Goal: Transaction & Acquisition: Purchase product/service

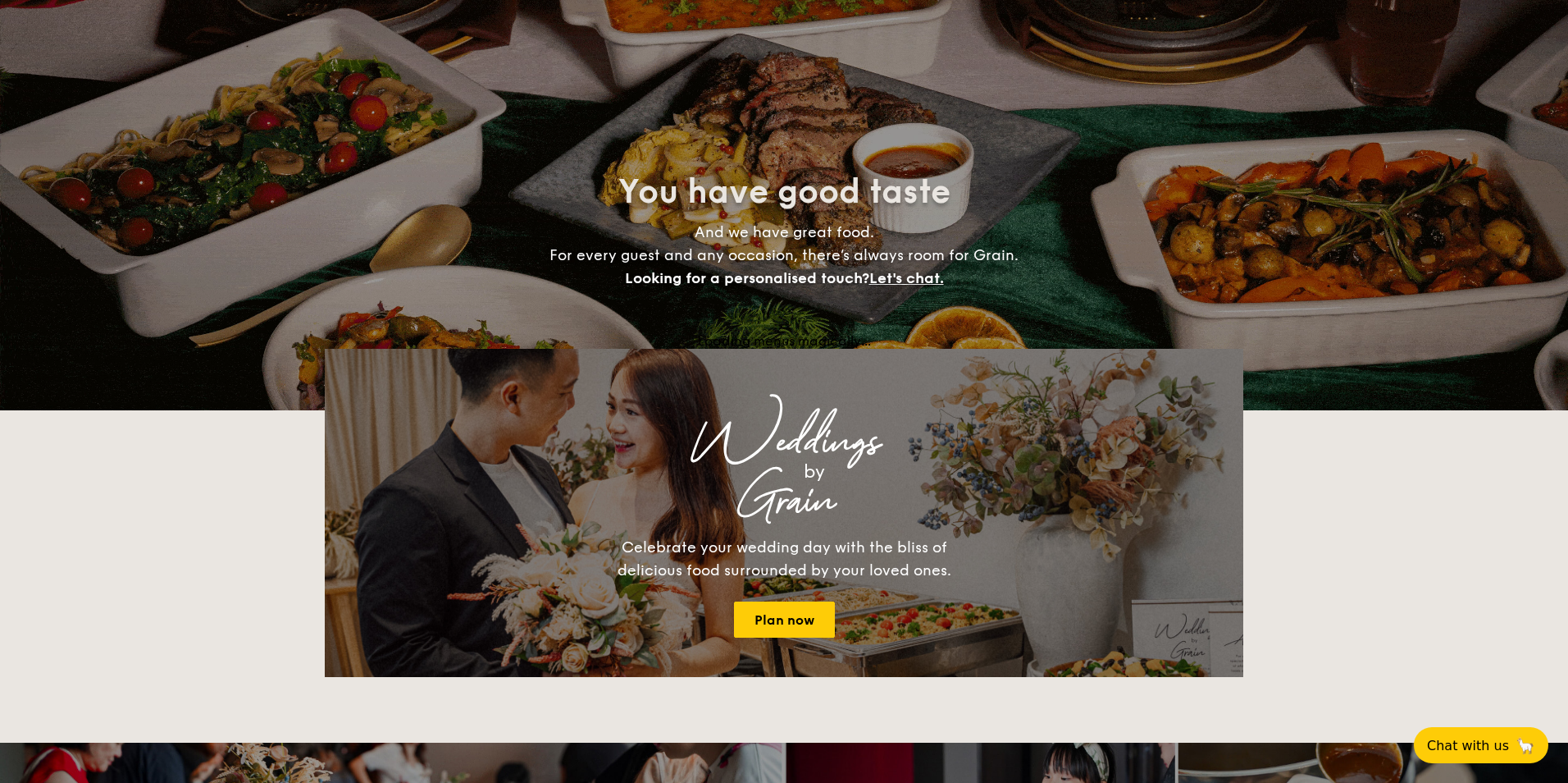
select select
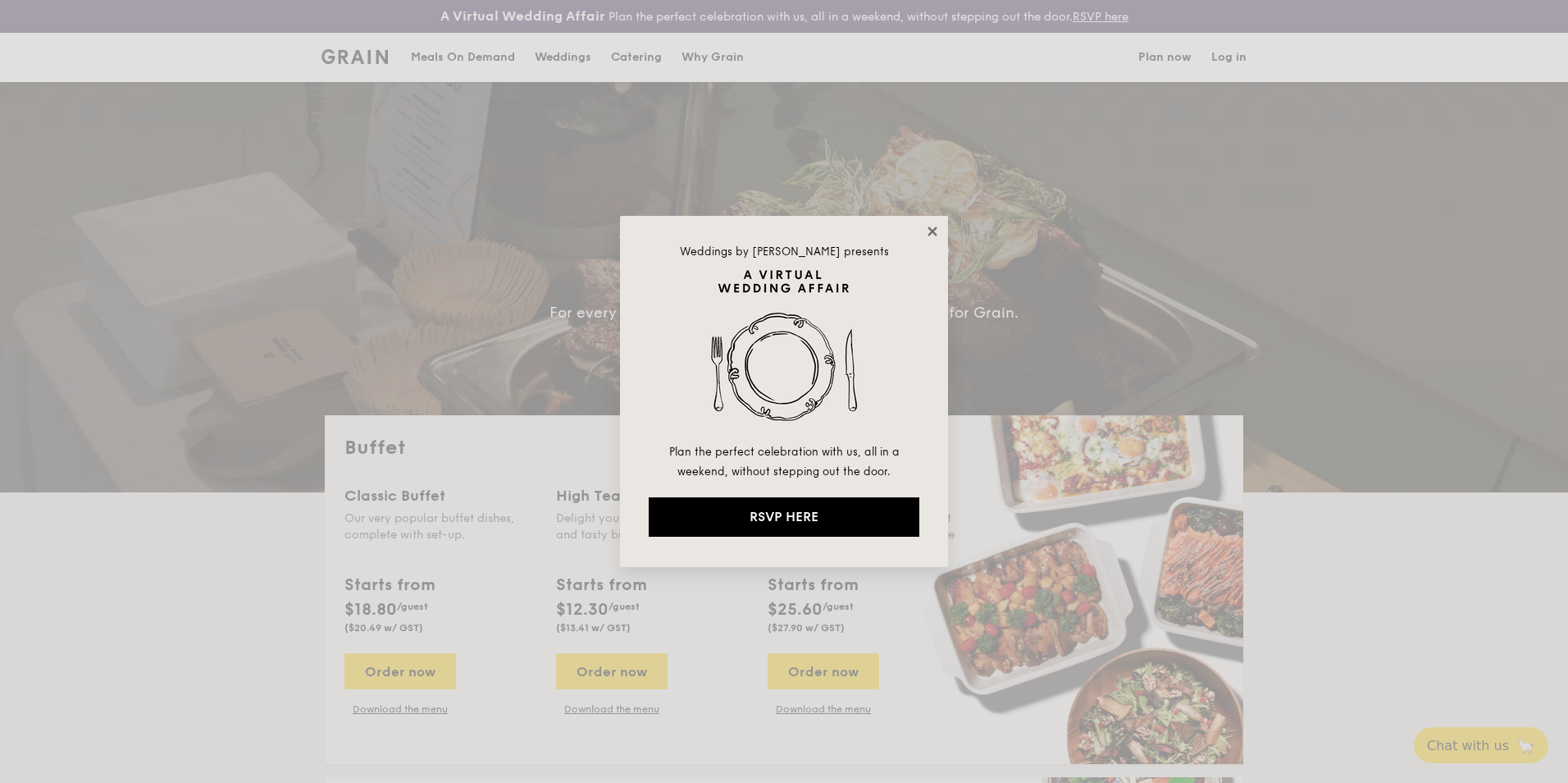
click at [929, 229] on icon at bounding box center [933, 231] width 15 height 15
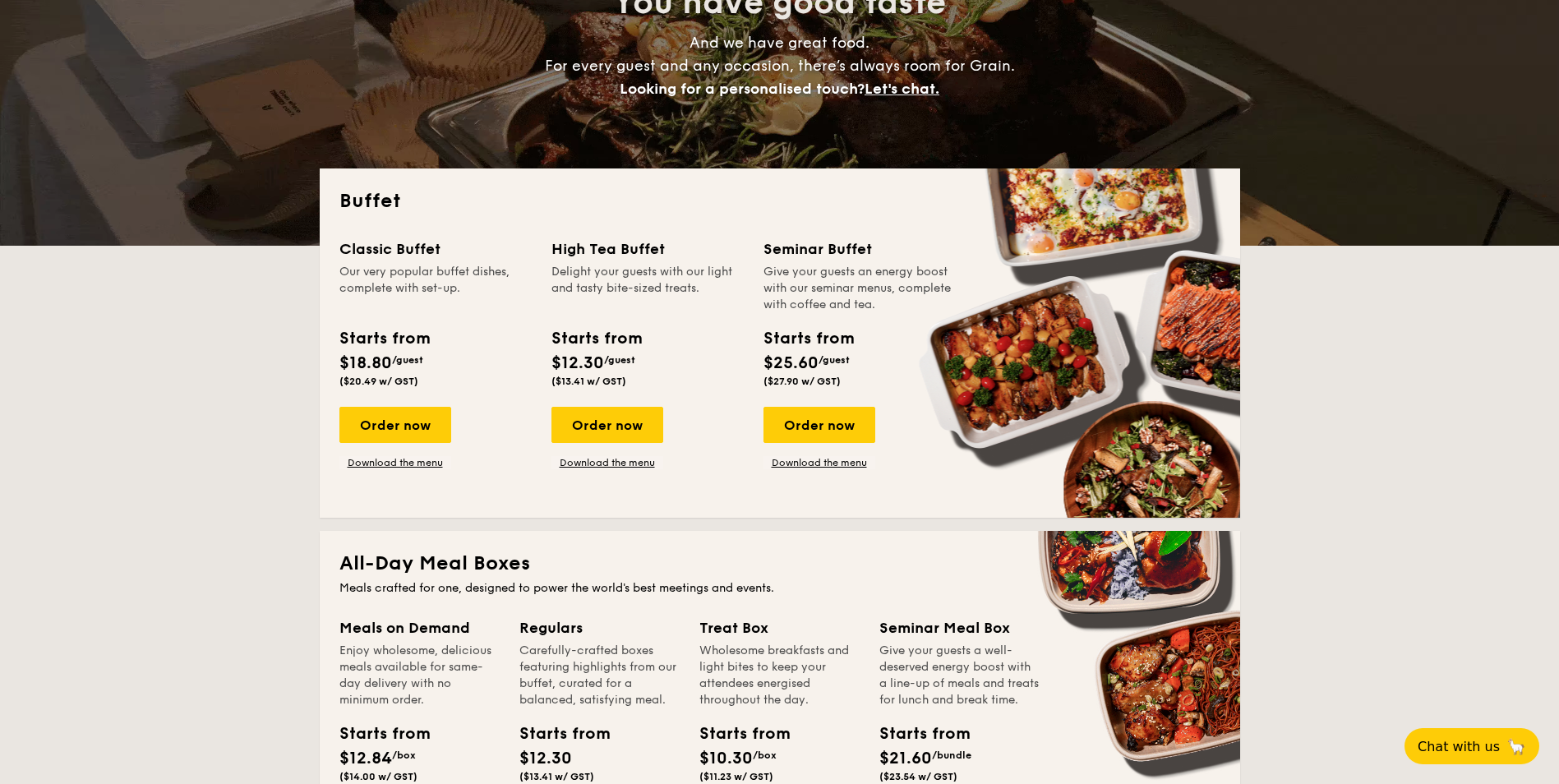
scroll to position [246, 0]
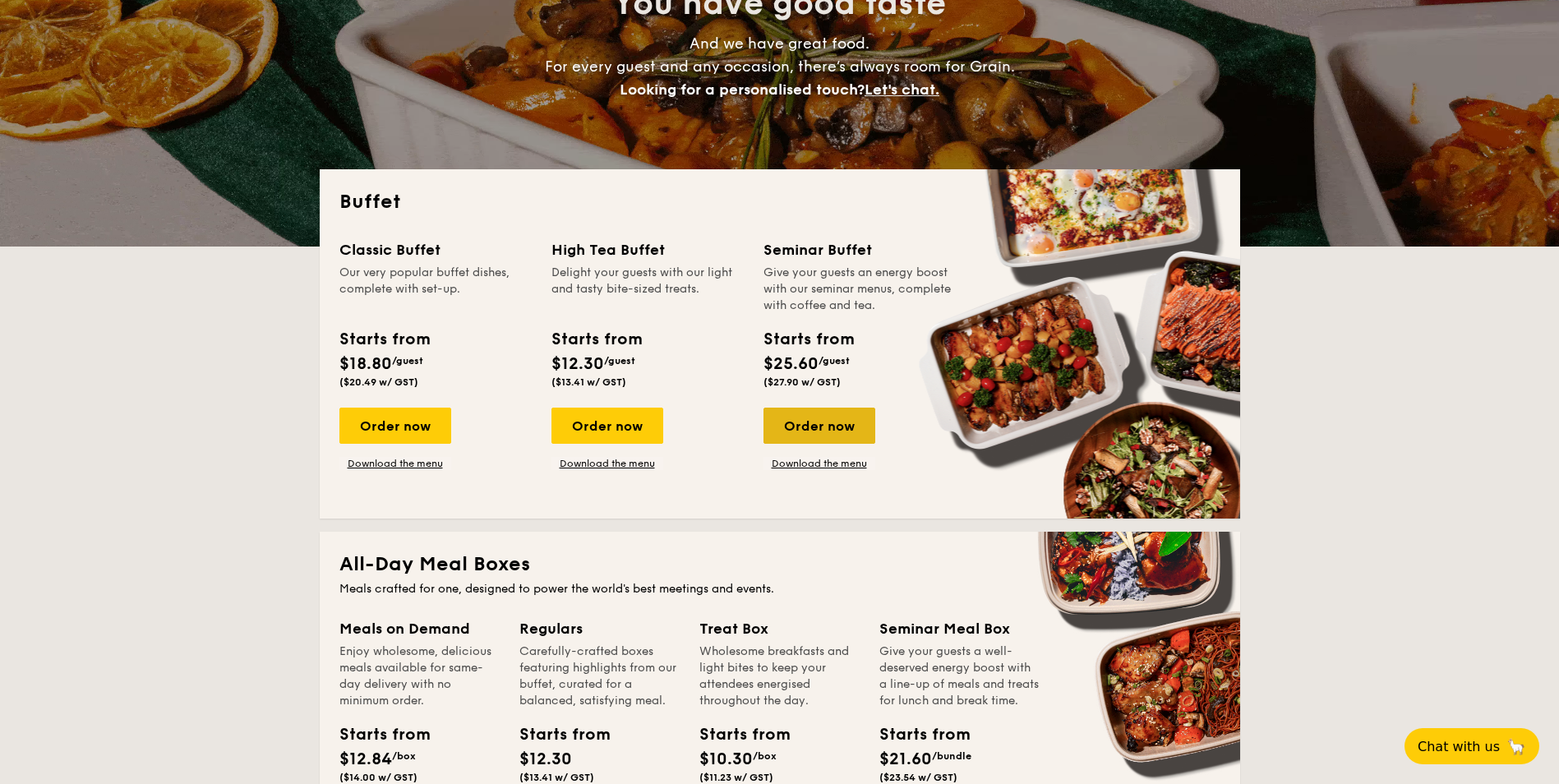
click at [819, 423] on div "Order now" at bounding box center [819, 425] width 112 height 36
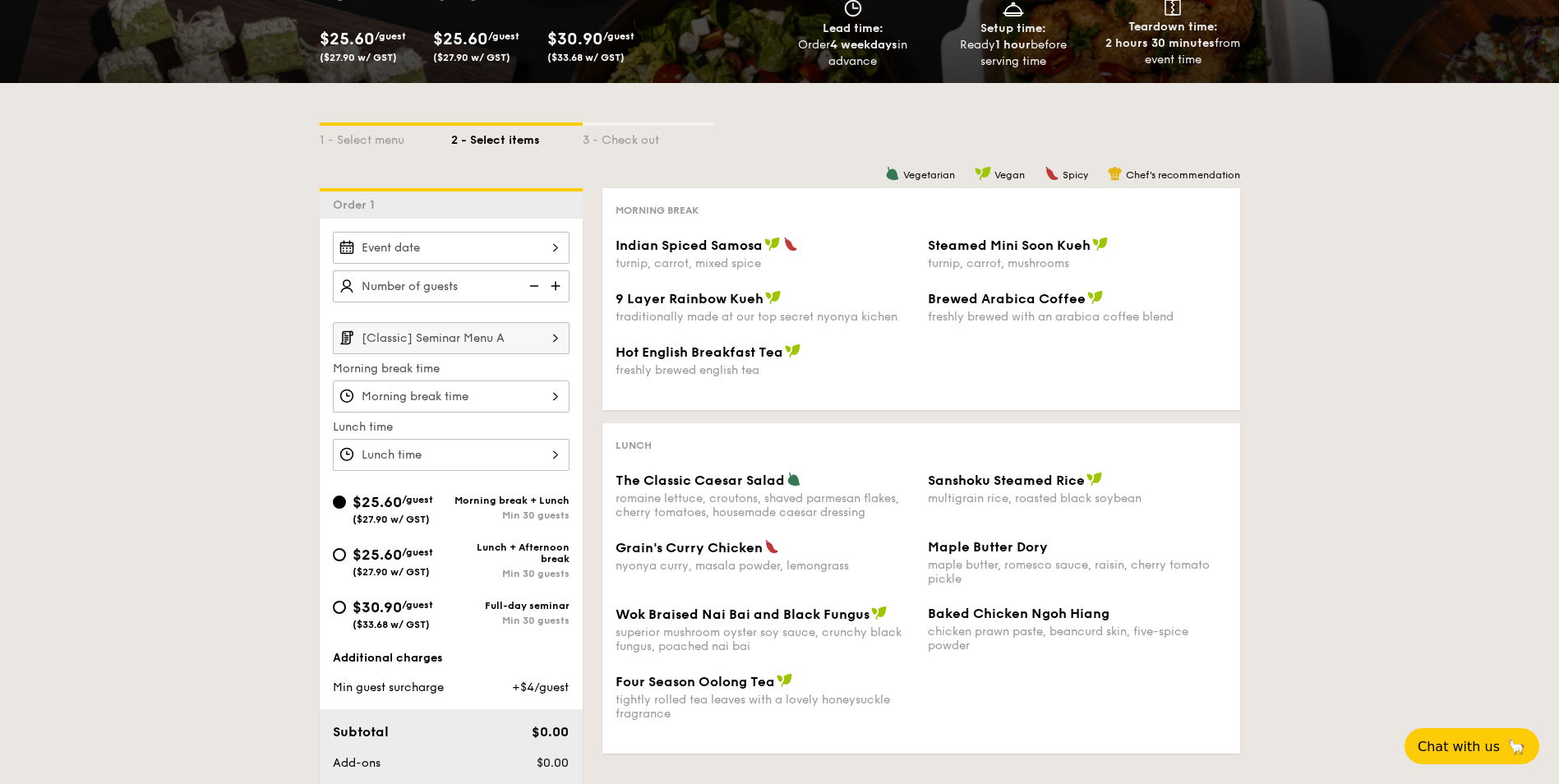
scroll to position [246, 0]
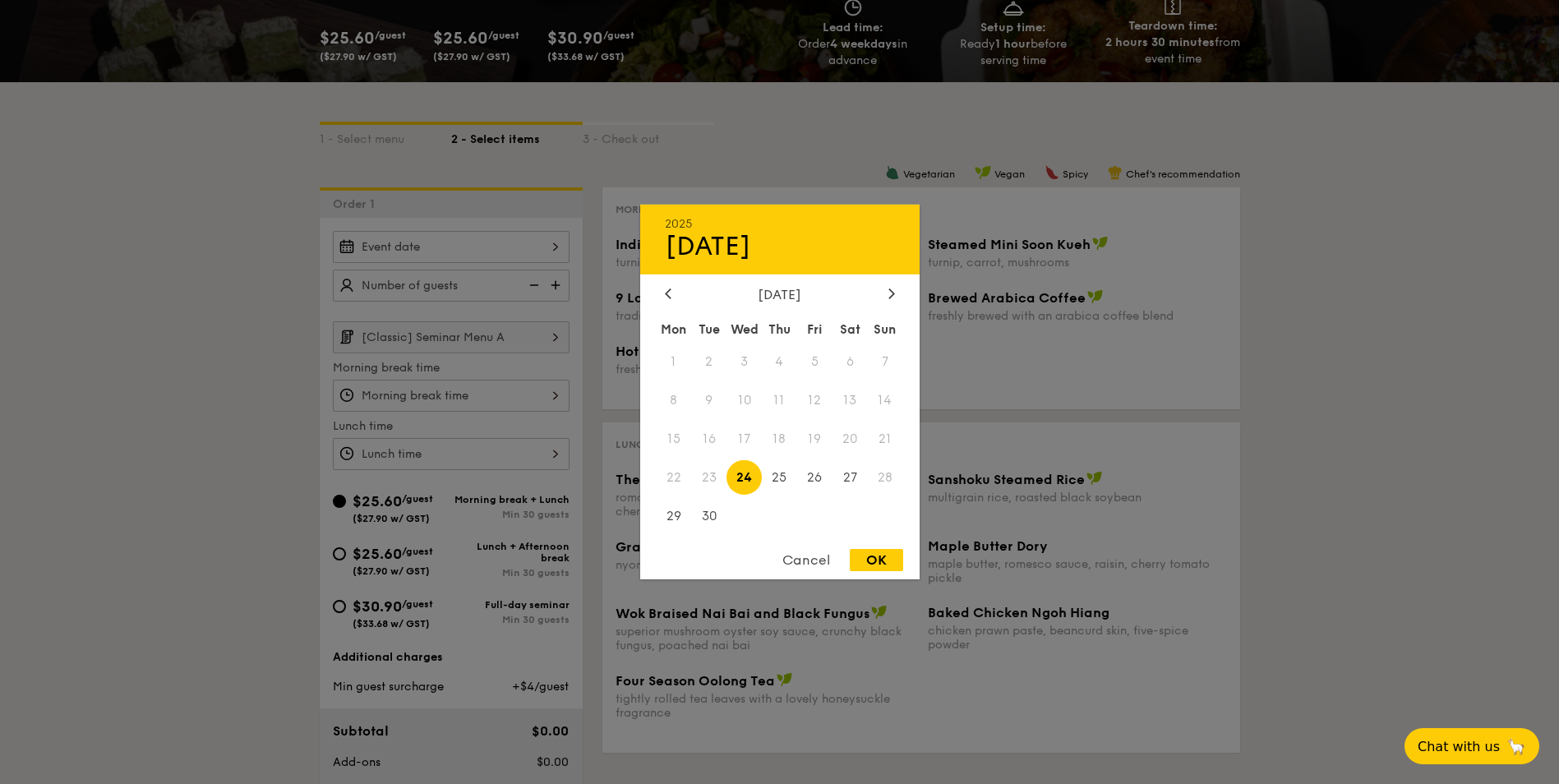
click at [548, 242] on div "2025 Sep [DATE] Tue Wed Thu Fri Sat Sun 1 2 3 4 5 6 7 8 9 10 11 12 13 14 15 16 …" at bounding box center [451, 246] width 236 height 32
click at [891, 295] on icon at bounding box center [892, 292] width 7 height 11
click at [808, 357] on span "3" at bounding box center [815, 362] width 36 height 36
click at [217, 355] on div at bounding box center [780, 392] width 1559 height 784
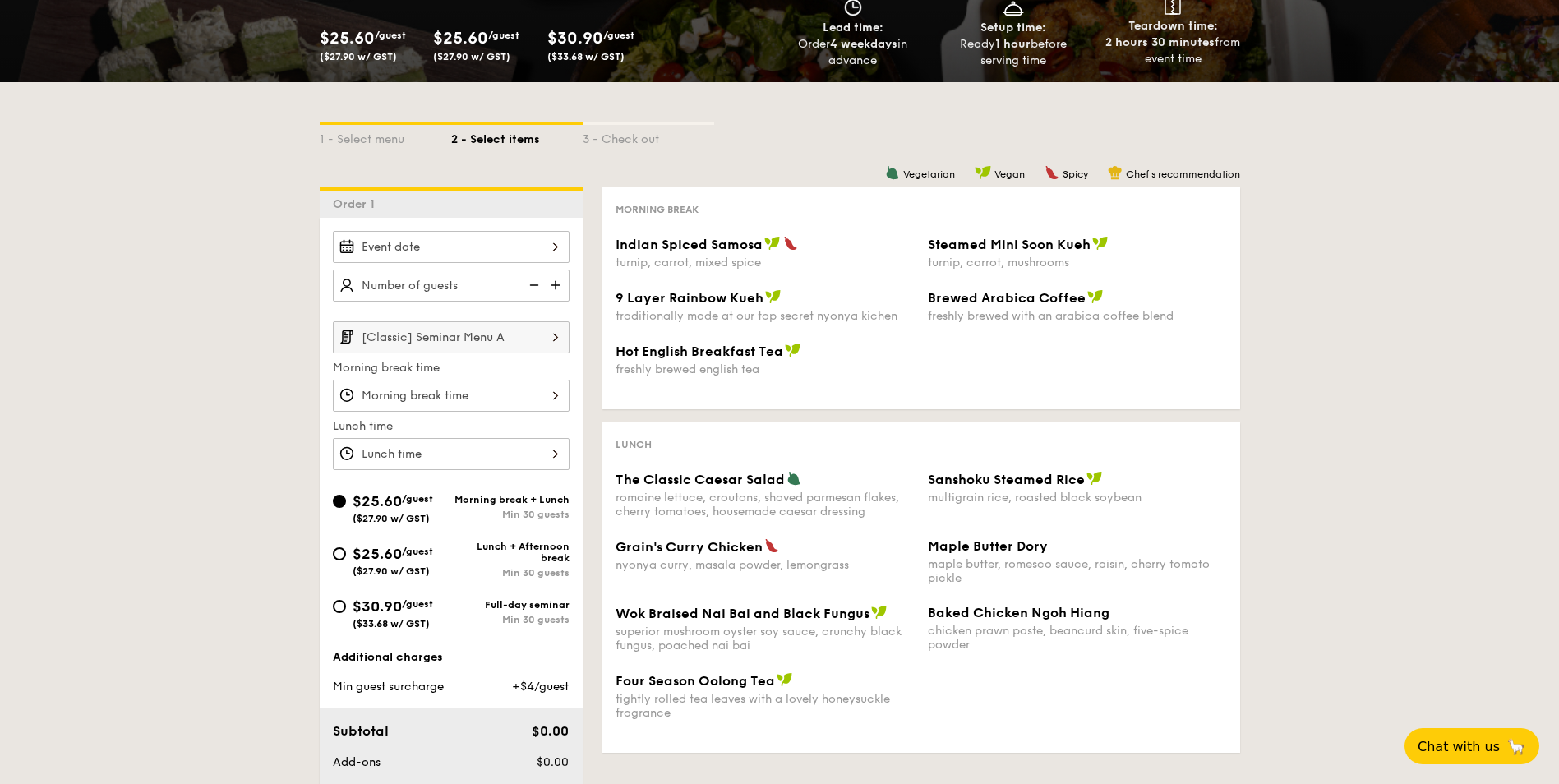
click at [537, 239] on div at bounding box center [451, 246] width 236 height 32
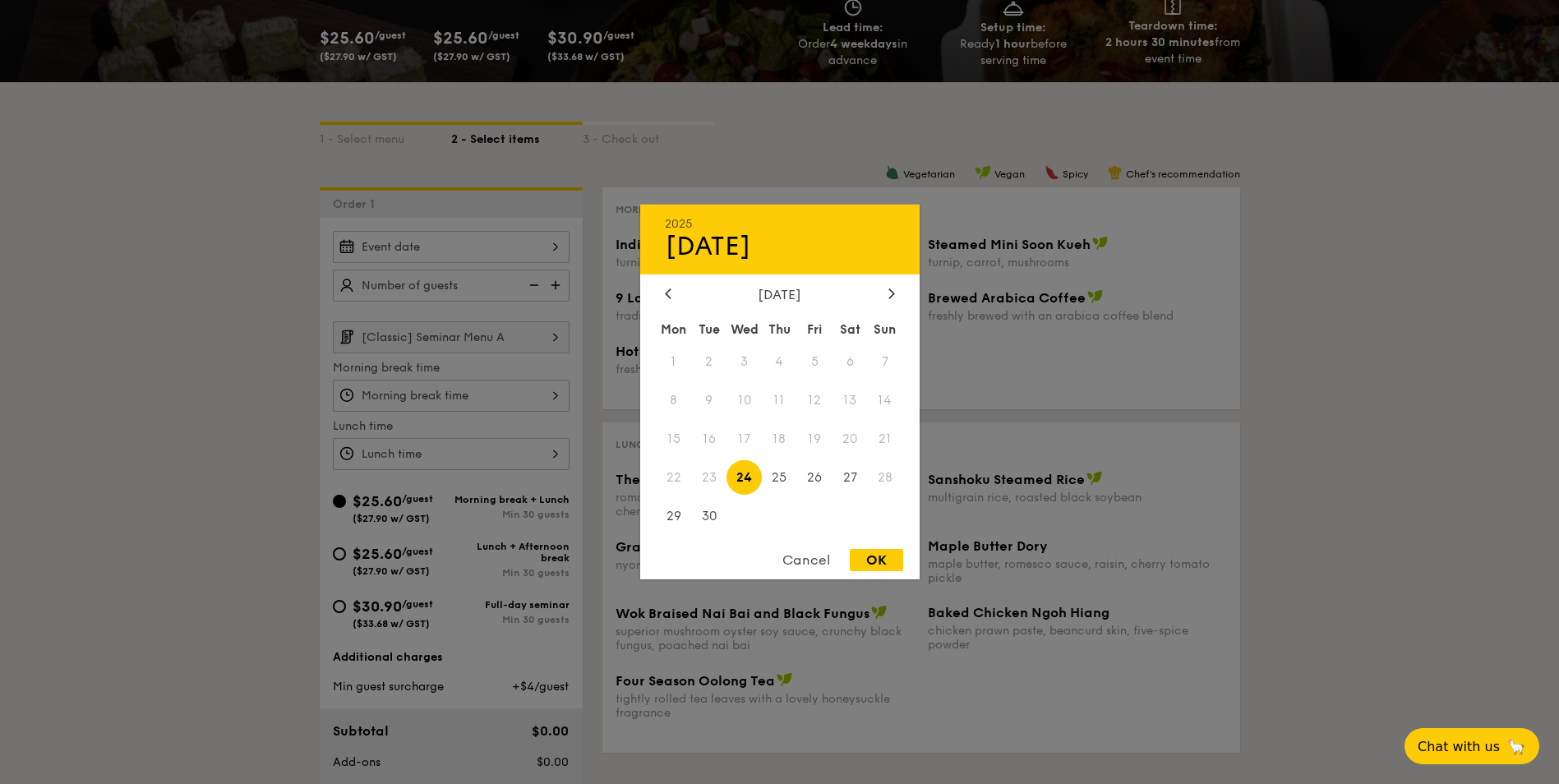
click at [884, 289] on div "[DATE]" at bounding box center [780, 294] width 230 height 16
click at [897, 290] on div at bounding box center [892, 294] width 15 height 16
click at [816, 358] on span "3" at bounding box center [815, 362] width 36 height 36
click at [882, 556] on div "OK" at bounding box center [876, 559] width 54 height 22
type input "[DATE]"
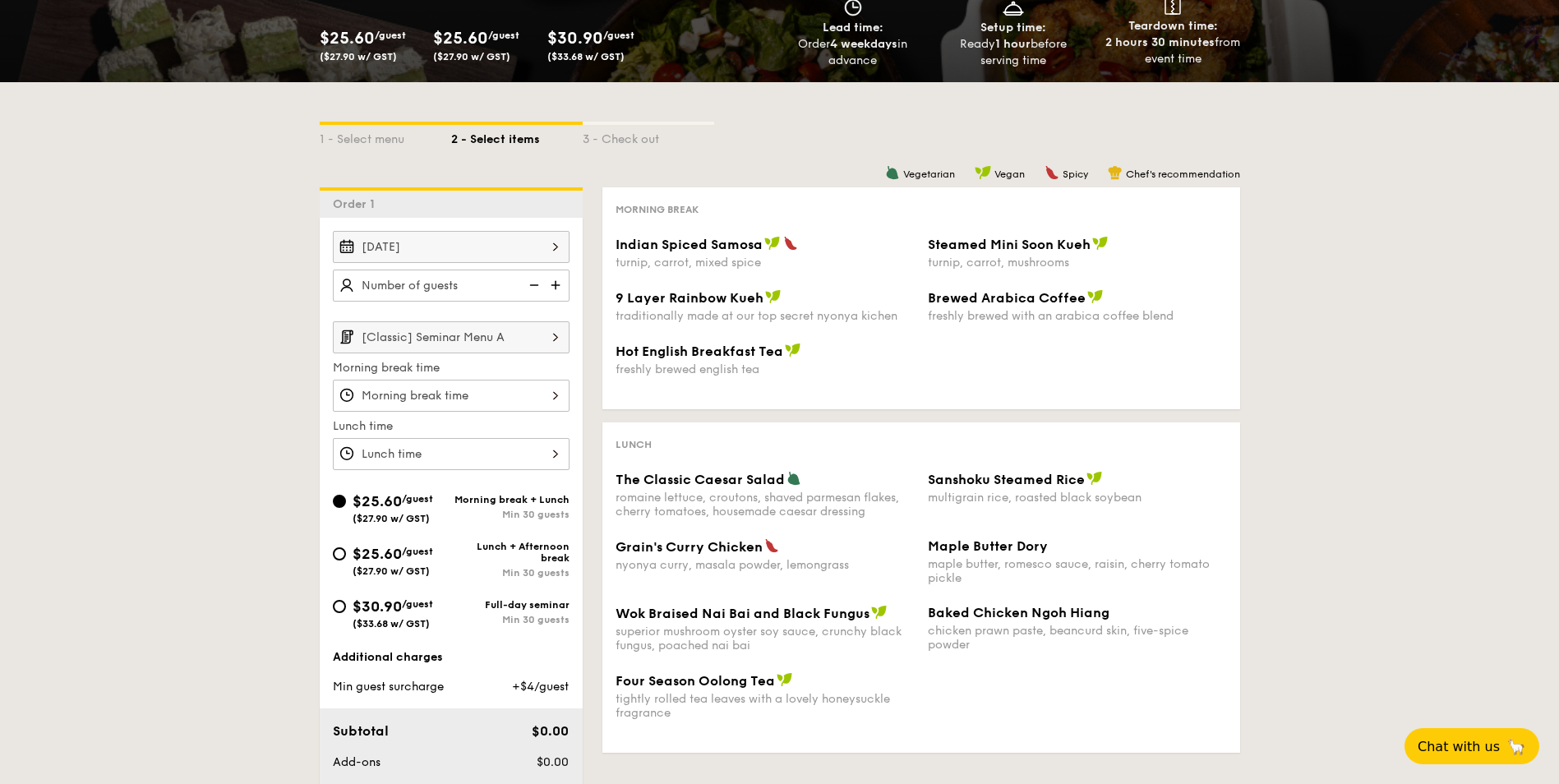
click at [555, 282] on img at bounding box center [557, 285] width 25 height 31
type input "30 guests"
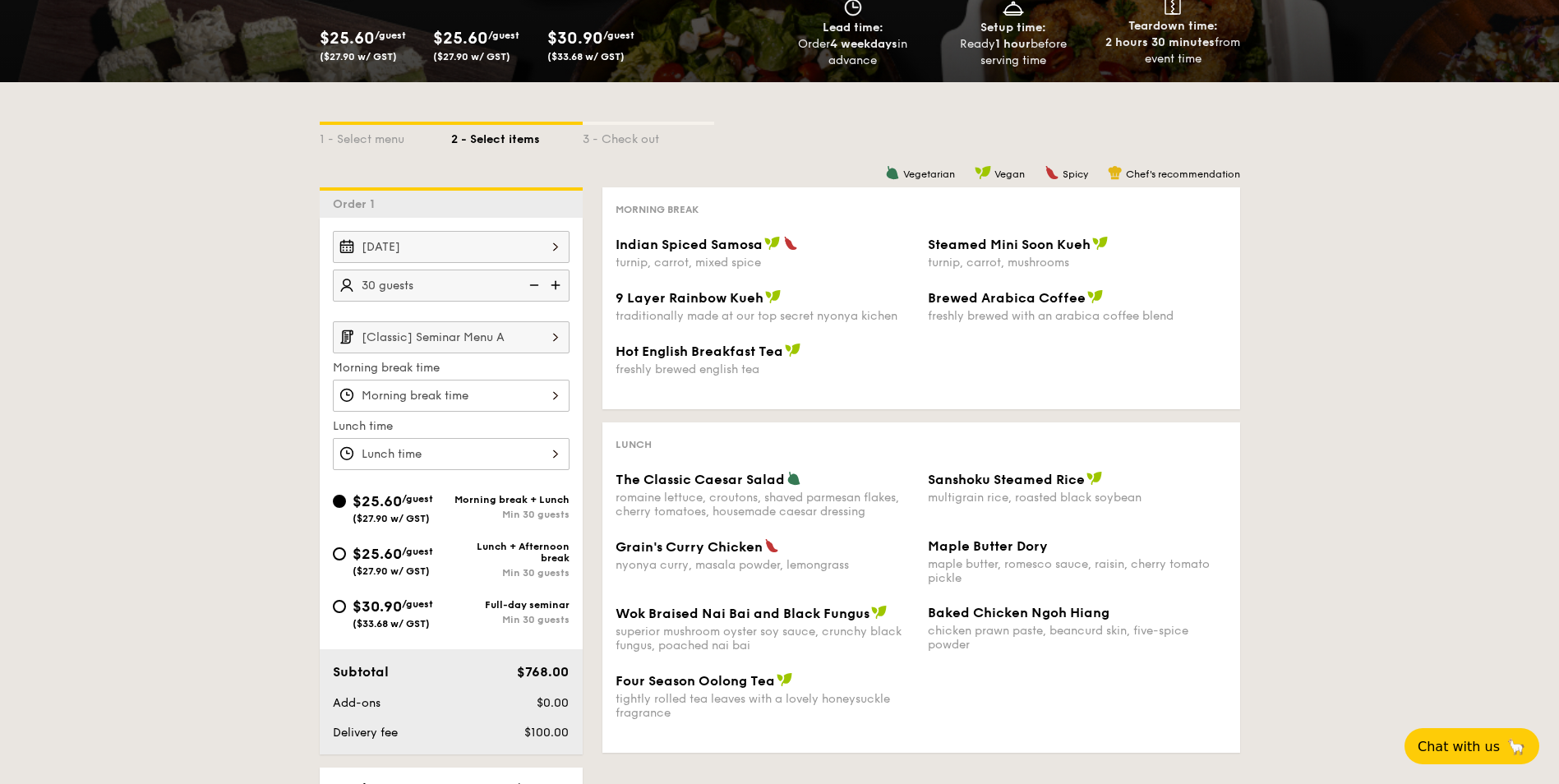
click at [545, 336] on img at bounding box center [555, 337] width 28 height 31
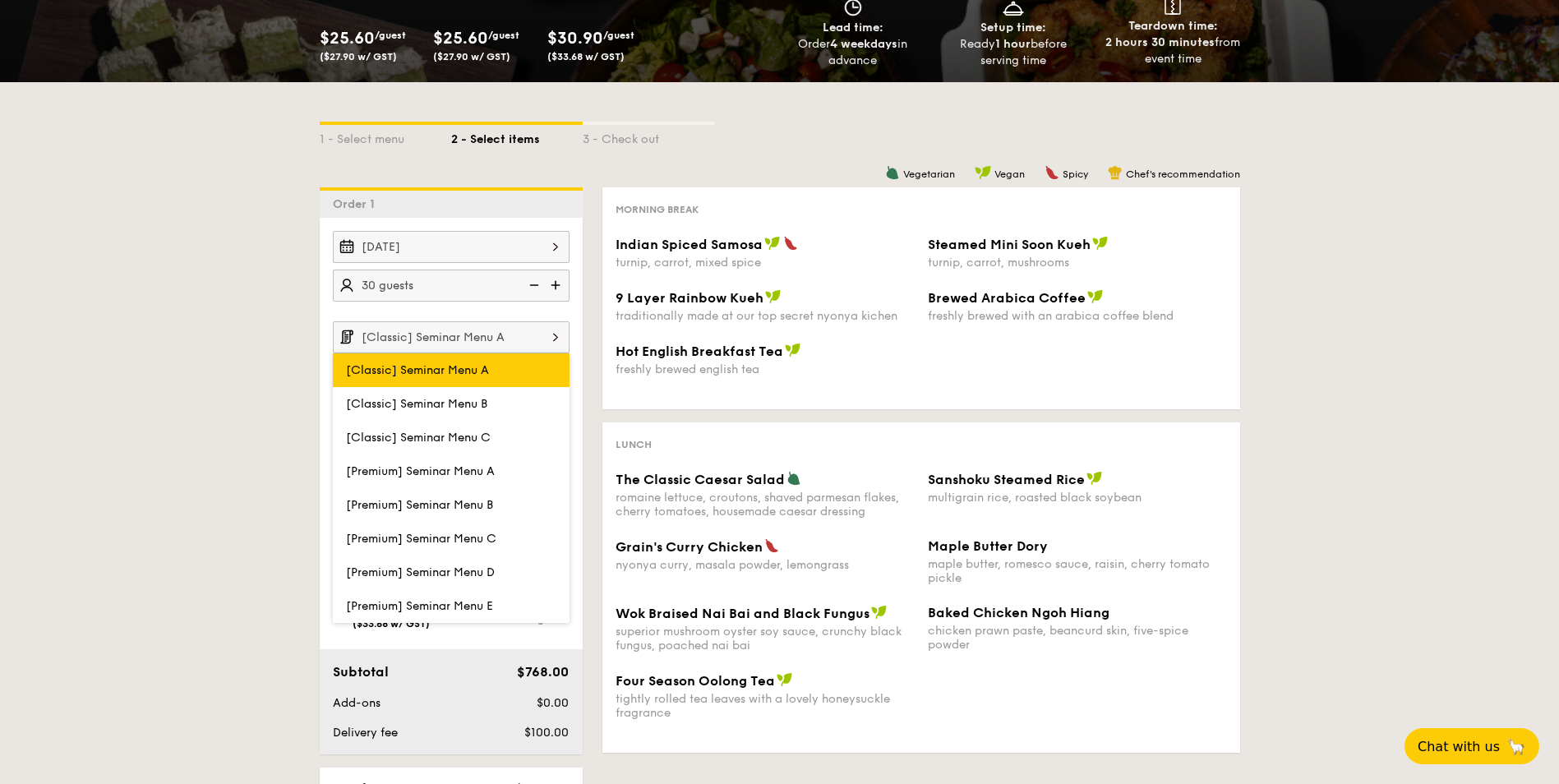
click at [532, 361] on label "[Classic] Seminar Menu A" at bounding box center [451, 370] width 236 height 34
click at [0, 0] on input "[Classic] Seminar Menu A" at bounding box center [0, 0] width 0 height 0
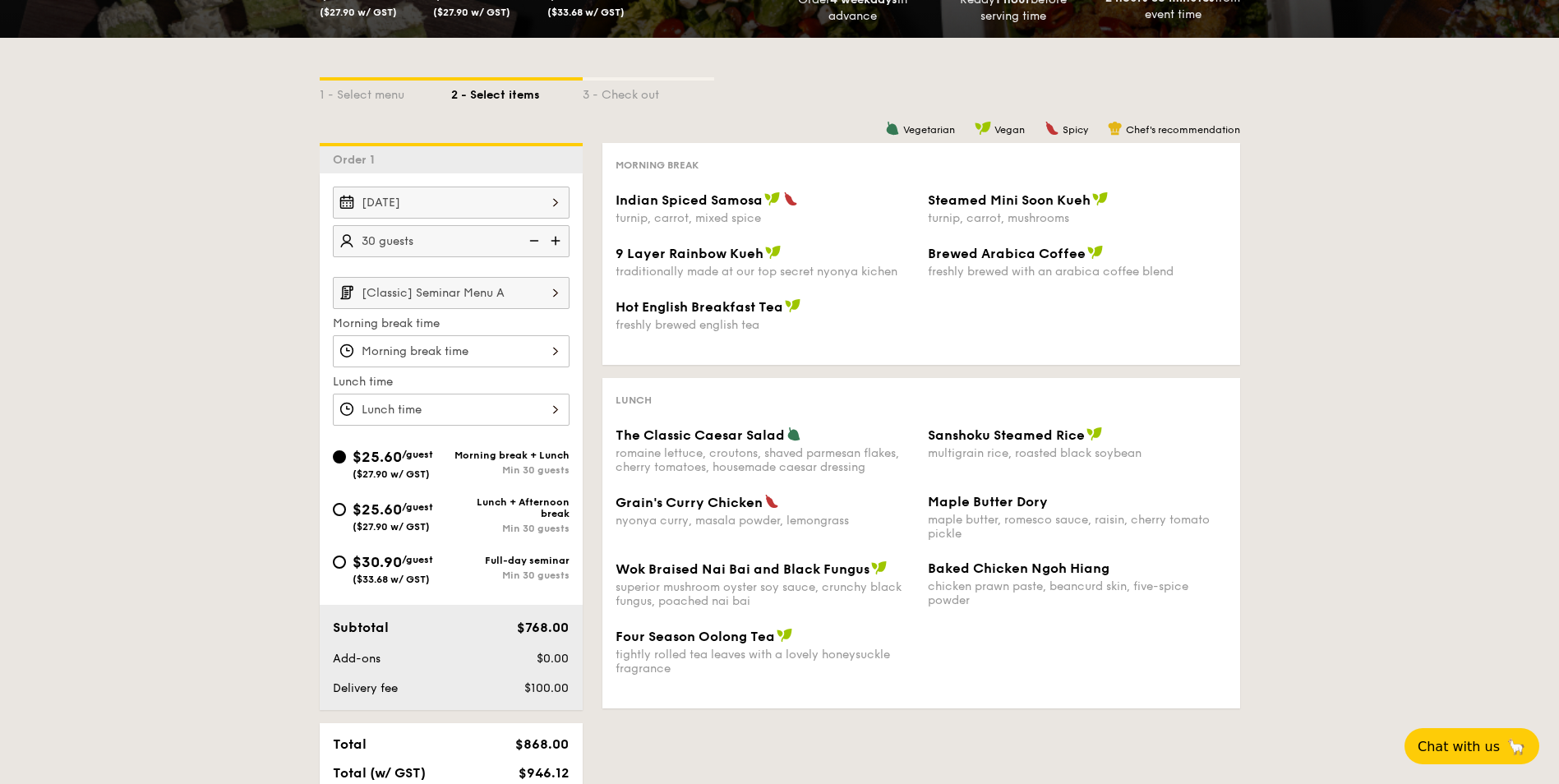
scroll to position [329, 0]
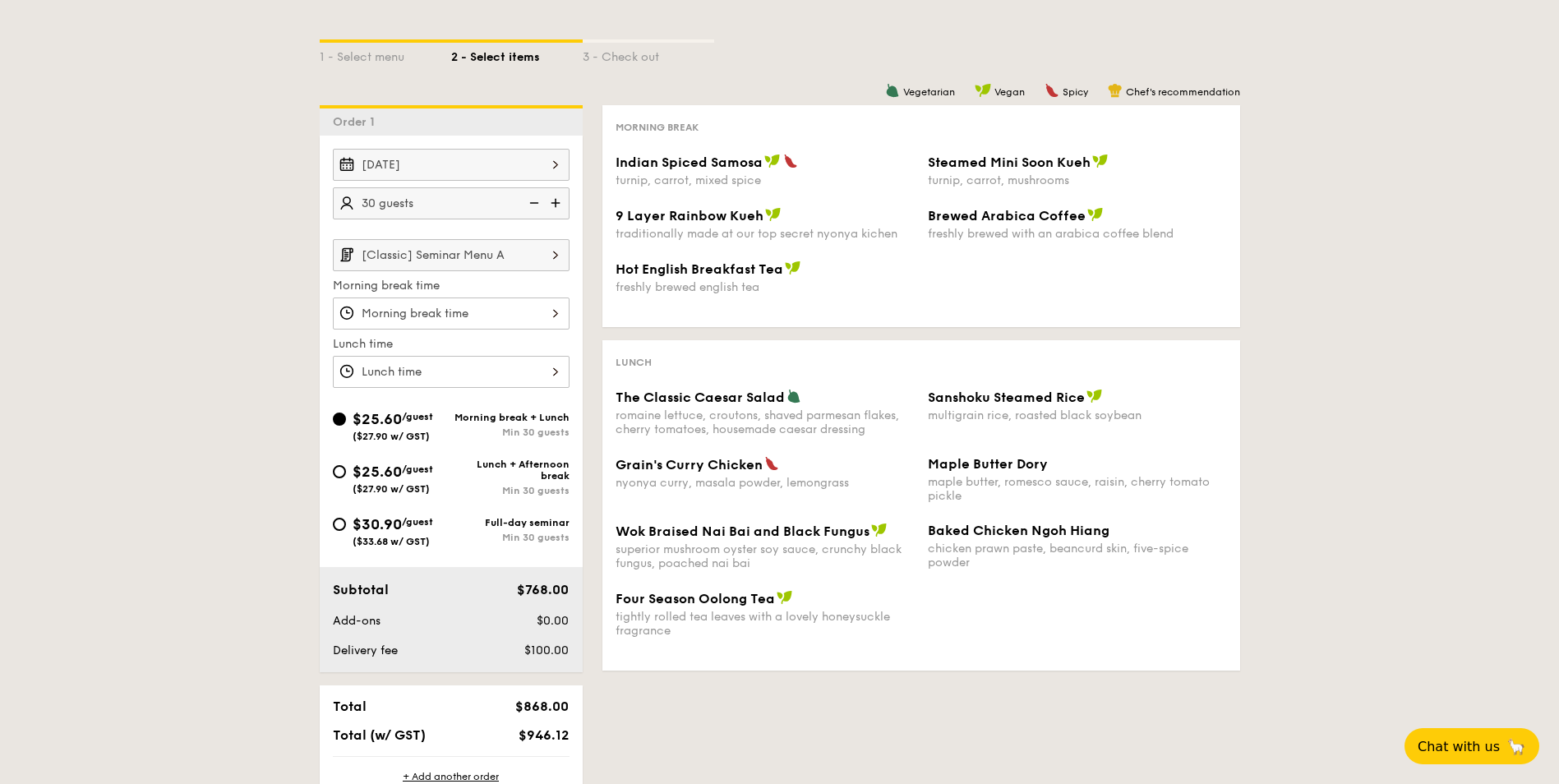
click at [522, 521] on div "Full-day seminar" at bounding box center [510, 522] width 118 height 12
click at [346, 521] on input "$30.90 /guest ($33.68 w/ GST) Full-day seminar Min 30 guests" at bounding box center [340, 524] width 13 height 13
radio input "true"
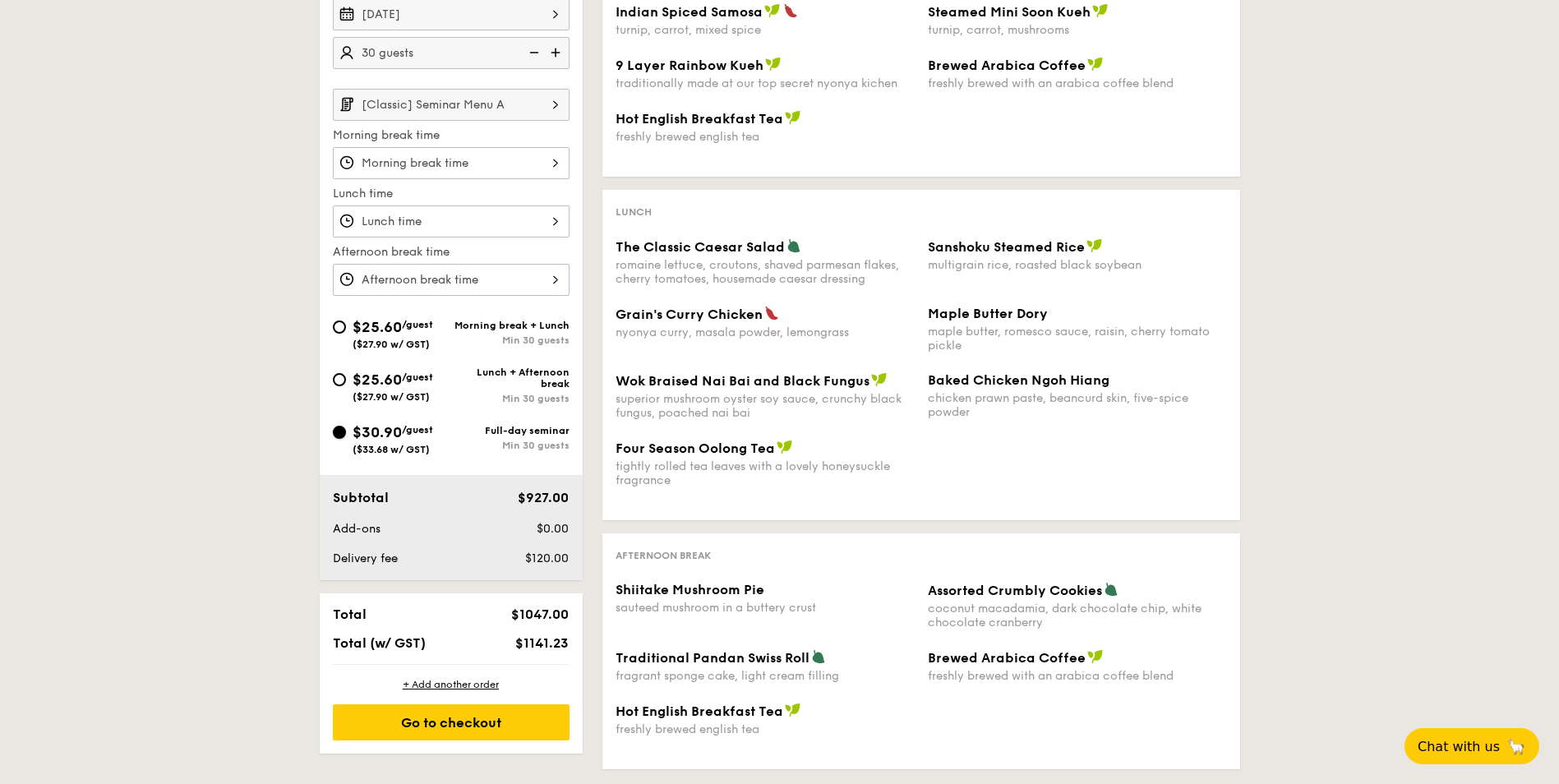
scroll to position [575, 0]
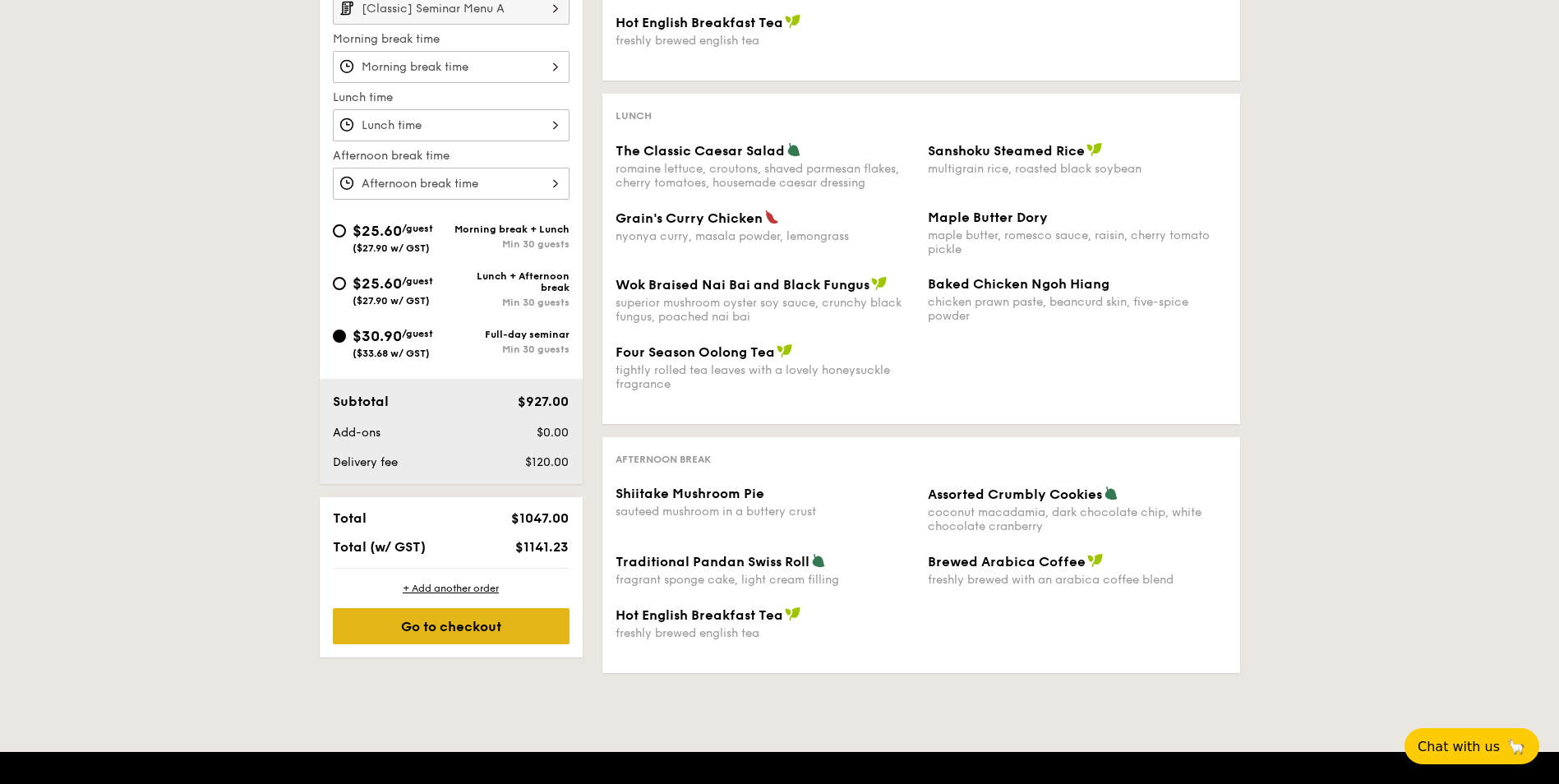
click at [467, 629] on div "Go to checkout" at bounding box center [451, 626] width 236 height 36
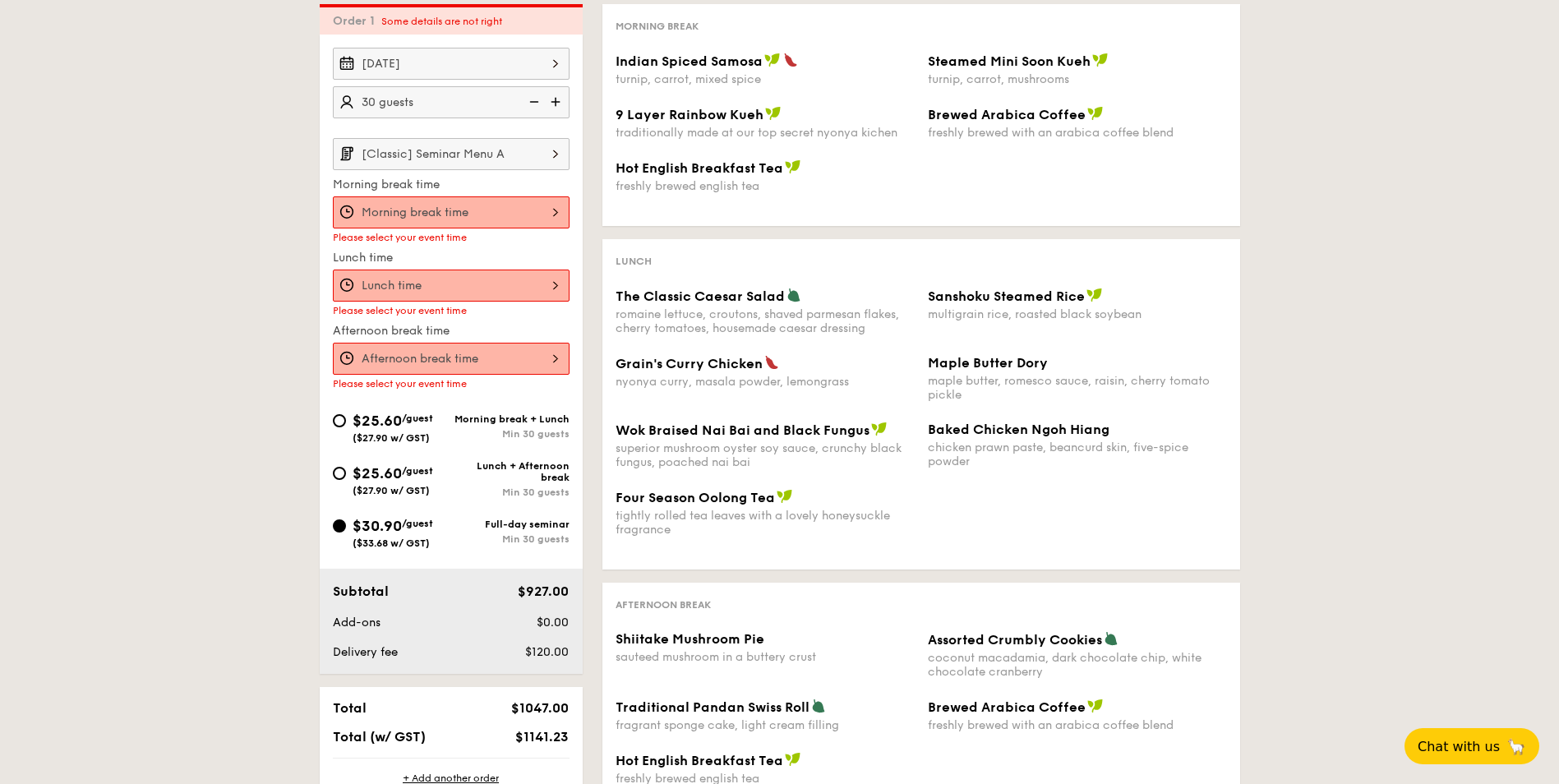
scroll to position [409, 0]
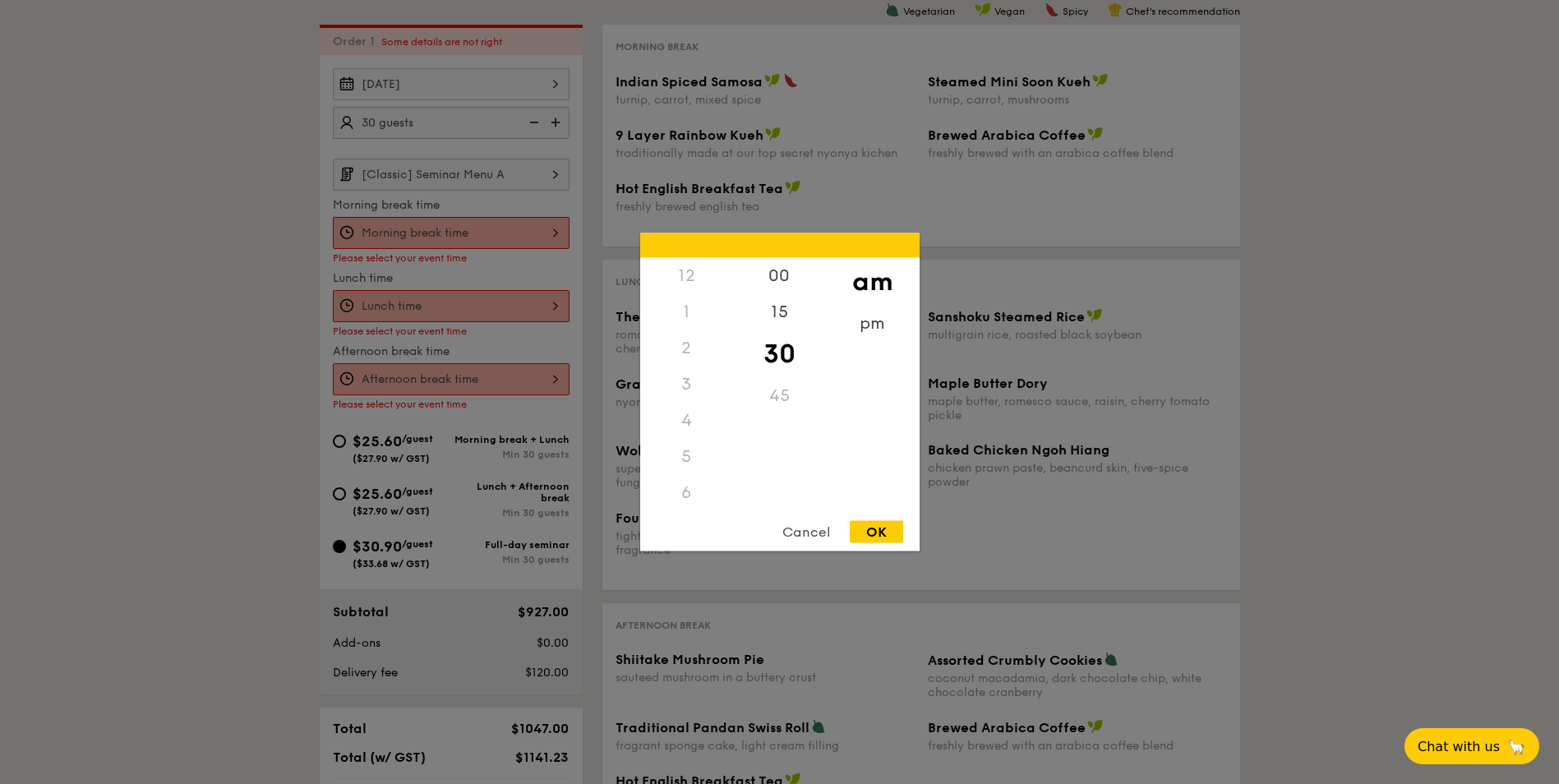
click at [478, 229] on div "12 1 2 3 4 5 6 7 8 9 10 11 00 15 30 45 am pm Cancel OK" at bounding box center [451, 233] width 236 height 32
click at [889, 530] on div "OK" at bounding box center [876, 531] width 54 height 22
type input "10:30AM"
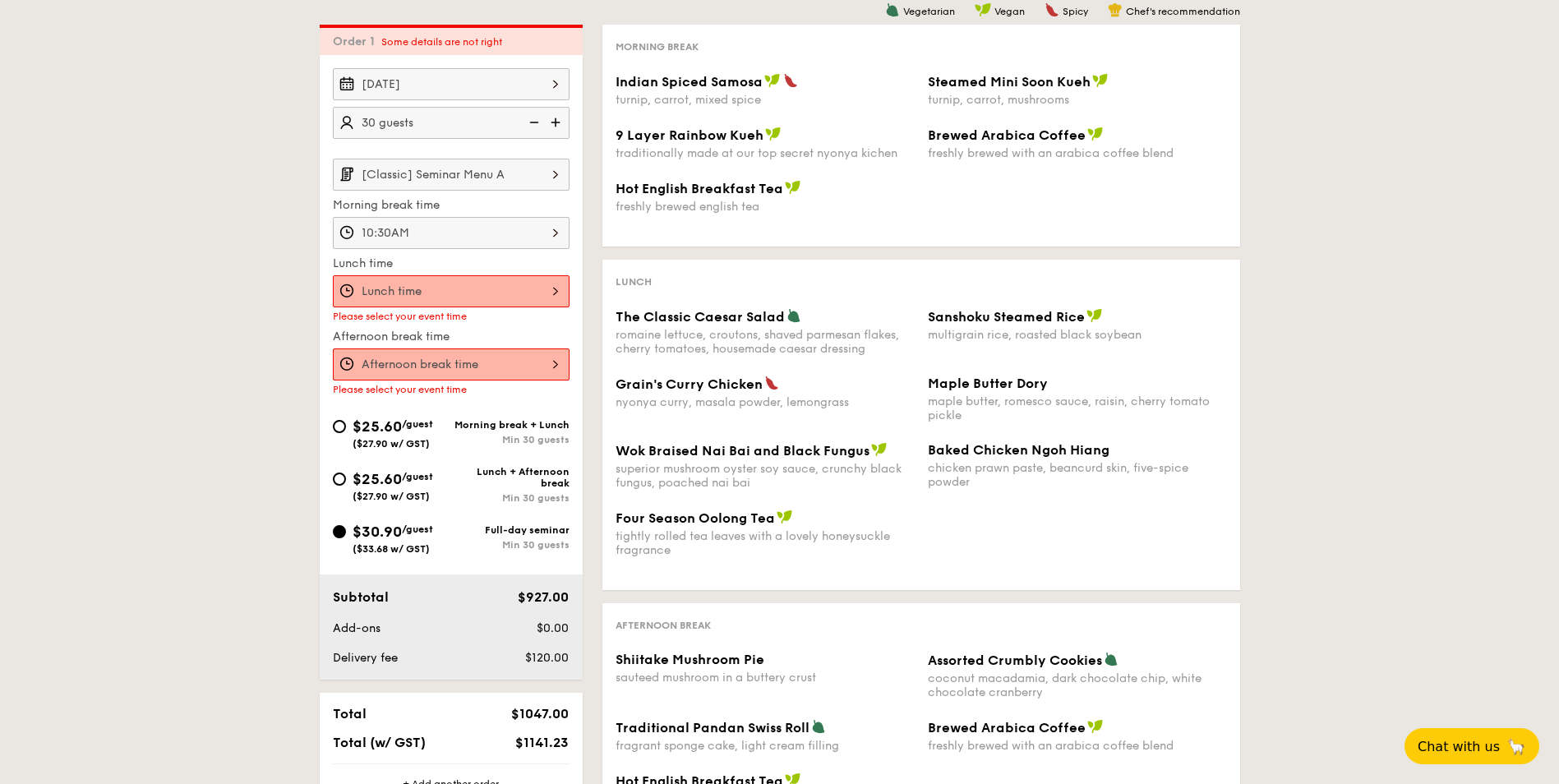
click at [426, 292] on div at bounding box center [451, 291] width 236 height 32
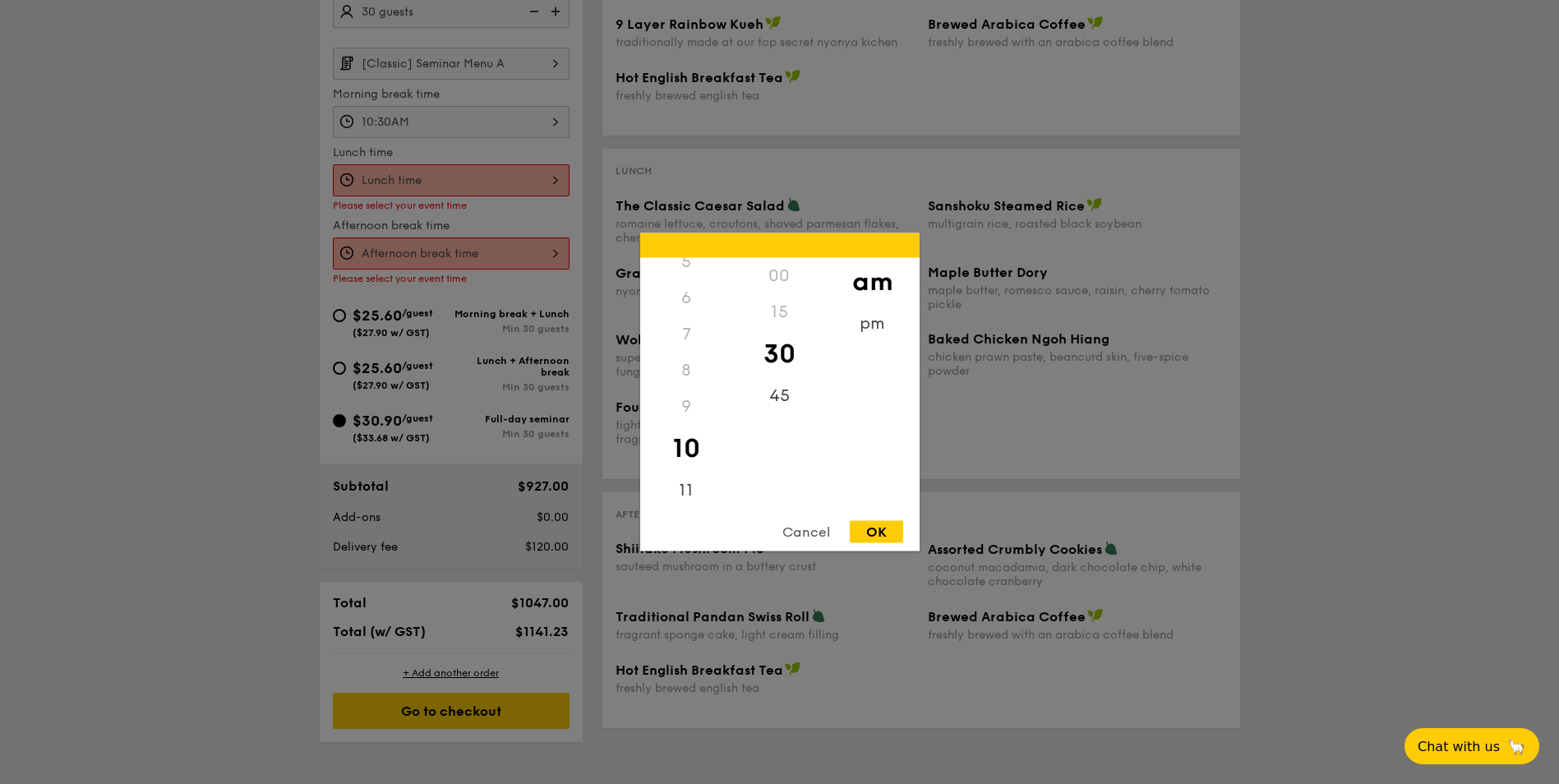
scroll to position [492, 0]
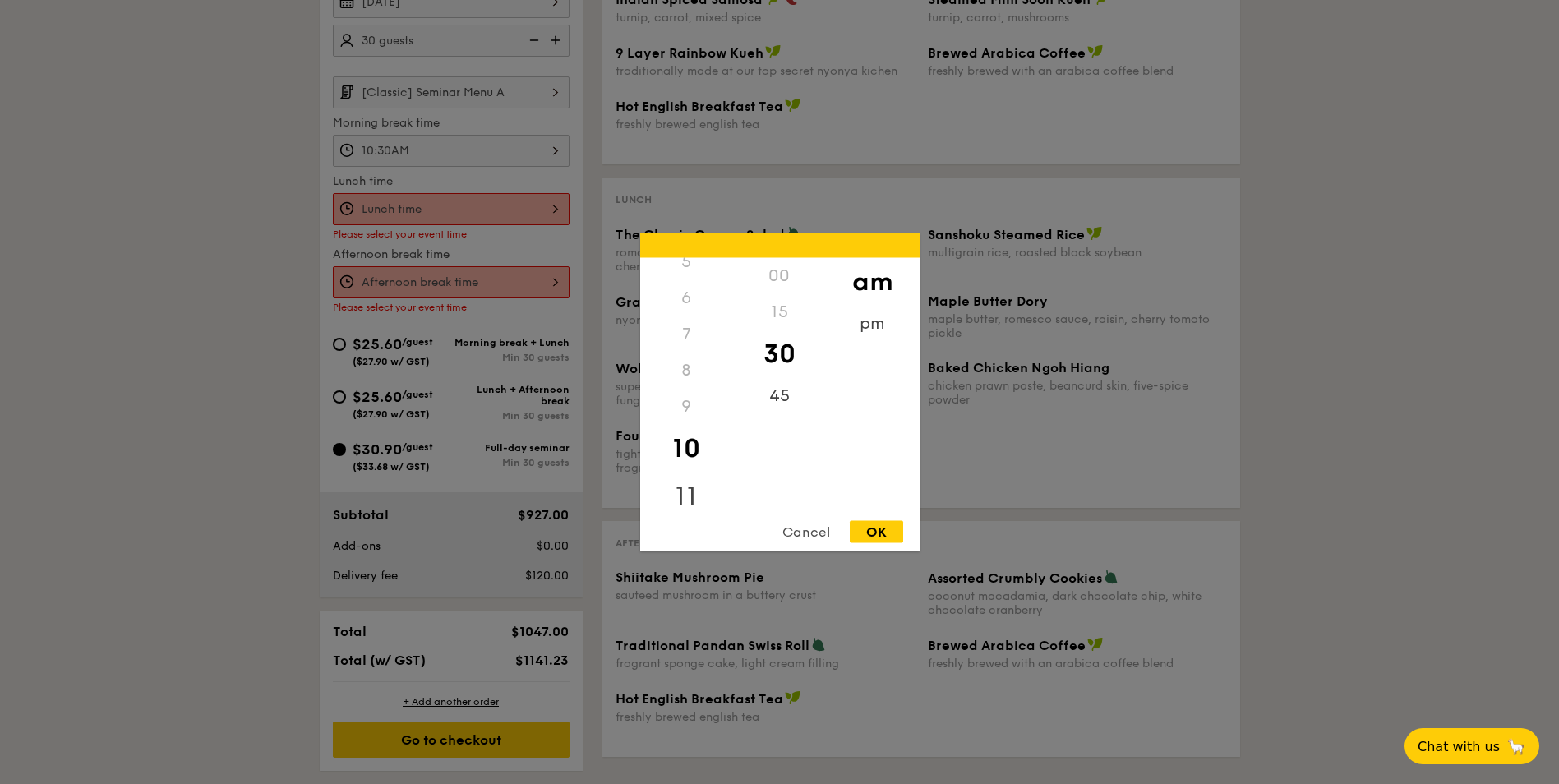
click at [691, 492] on div "11" at bounding box center [687, 497] width 93 height 48
click at [674, 275] on div "12" at bounding box center [687, 276] width 93 height 36
click at [681, 273] on div "12" at bounding box center [687, 276] width 93 height 36
drag, startPoint x: 683, startPoint y: 273, endPoint x: 862, endPoint y: 320, distance: 185.1
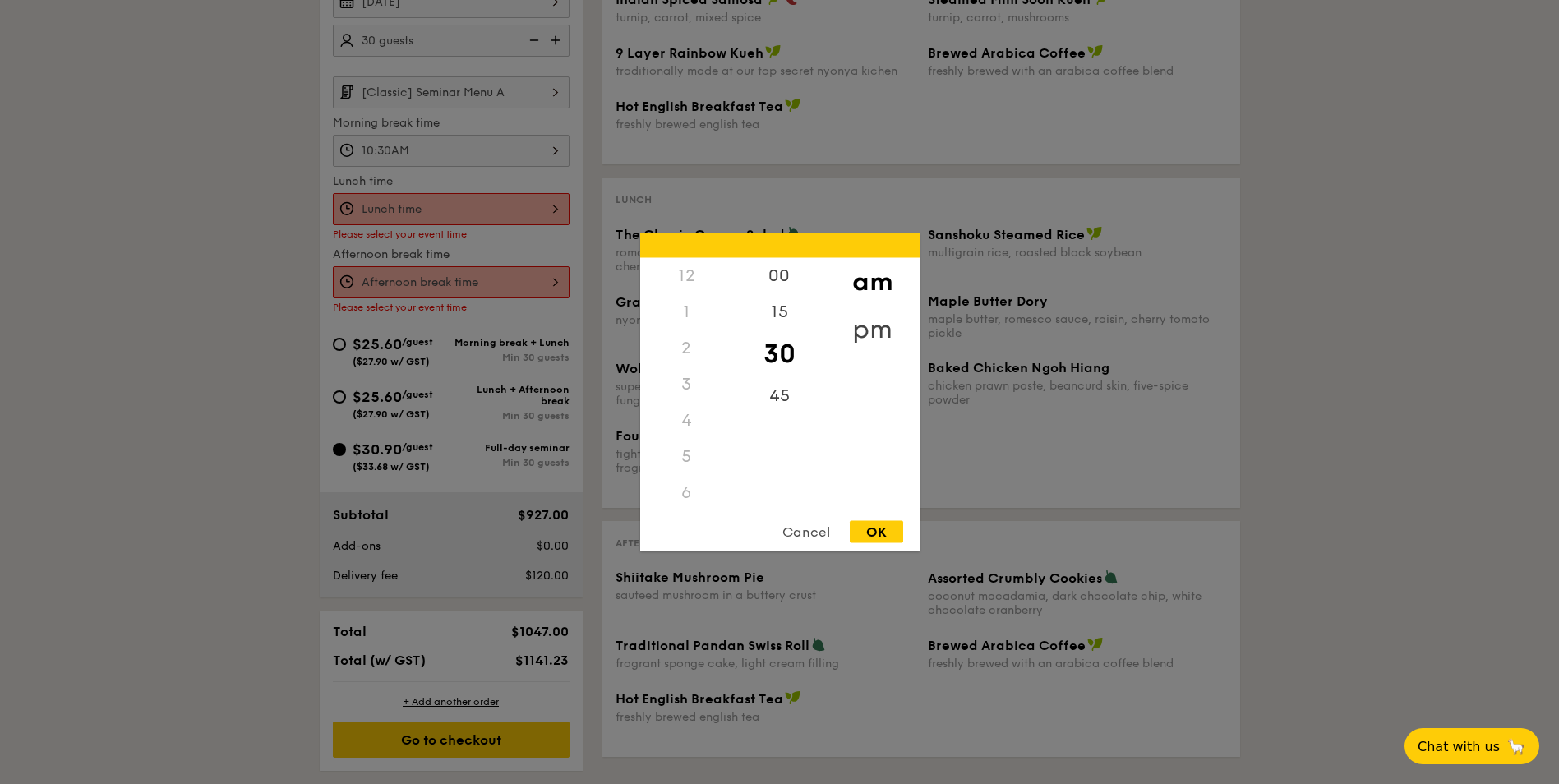
click at [862, 320] on div "pm" at bounding box center [872, 330] width 93 height 48
click at [685, 273] on div "12" at bounding box center [687, 282] width 93 height 48
click at [875, 530] on div "OK" at bounding box center [876, 531] width 54 height 22
type input "12:30PM"
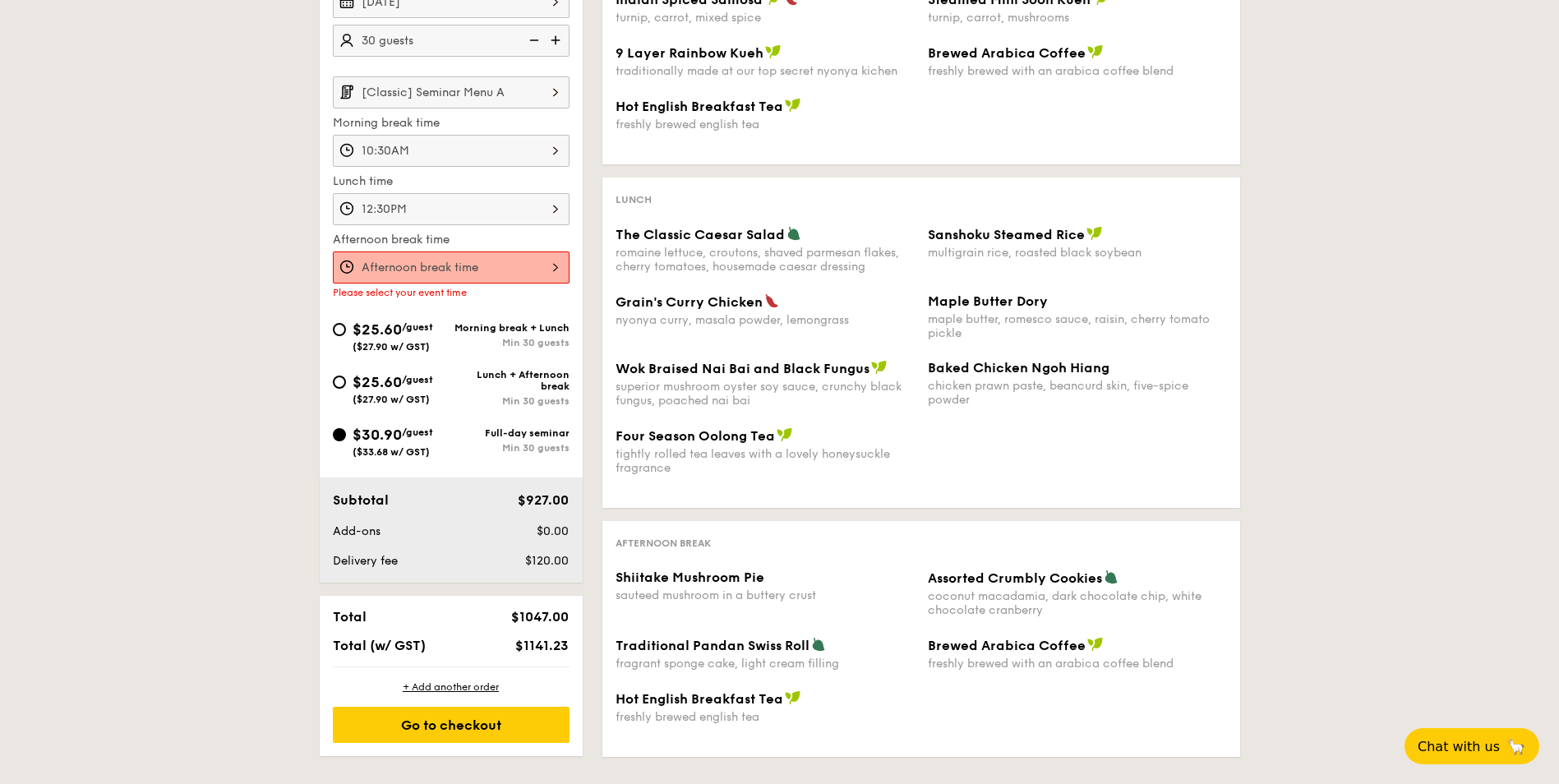
click at [381, 273] on div at bounding box center [451, 267] width 236 height 32
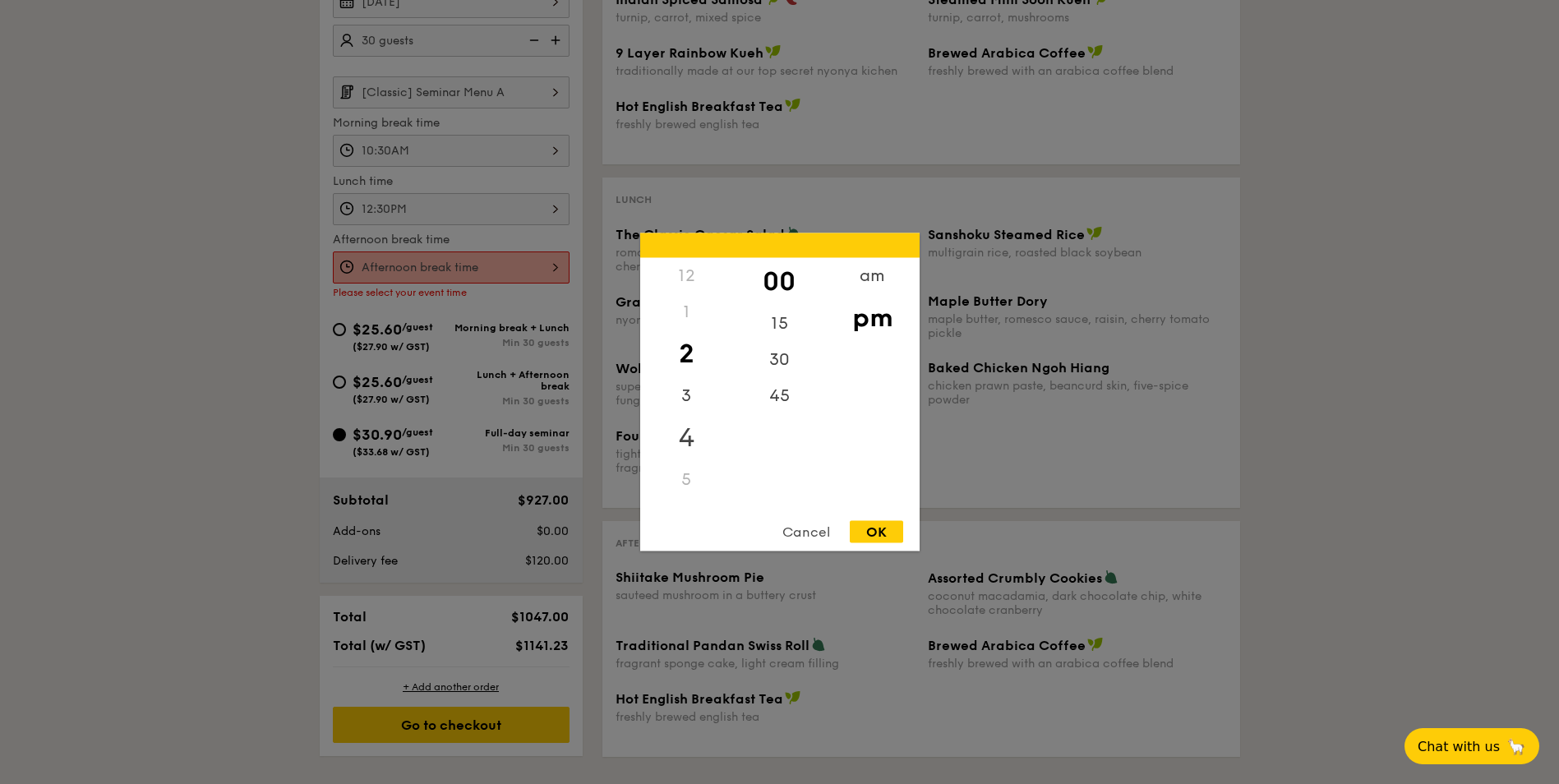
click at [690, 435] on div "4" at bounding box center [687, 438] width 93 height 48
click at [893, 529] on div "OK" at bounding box center [876, 531] width 54 height 22
type input "4:00PM"
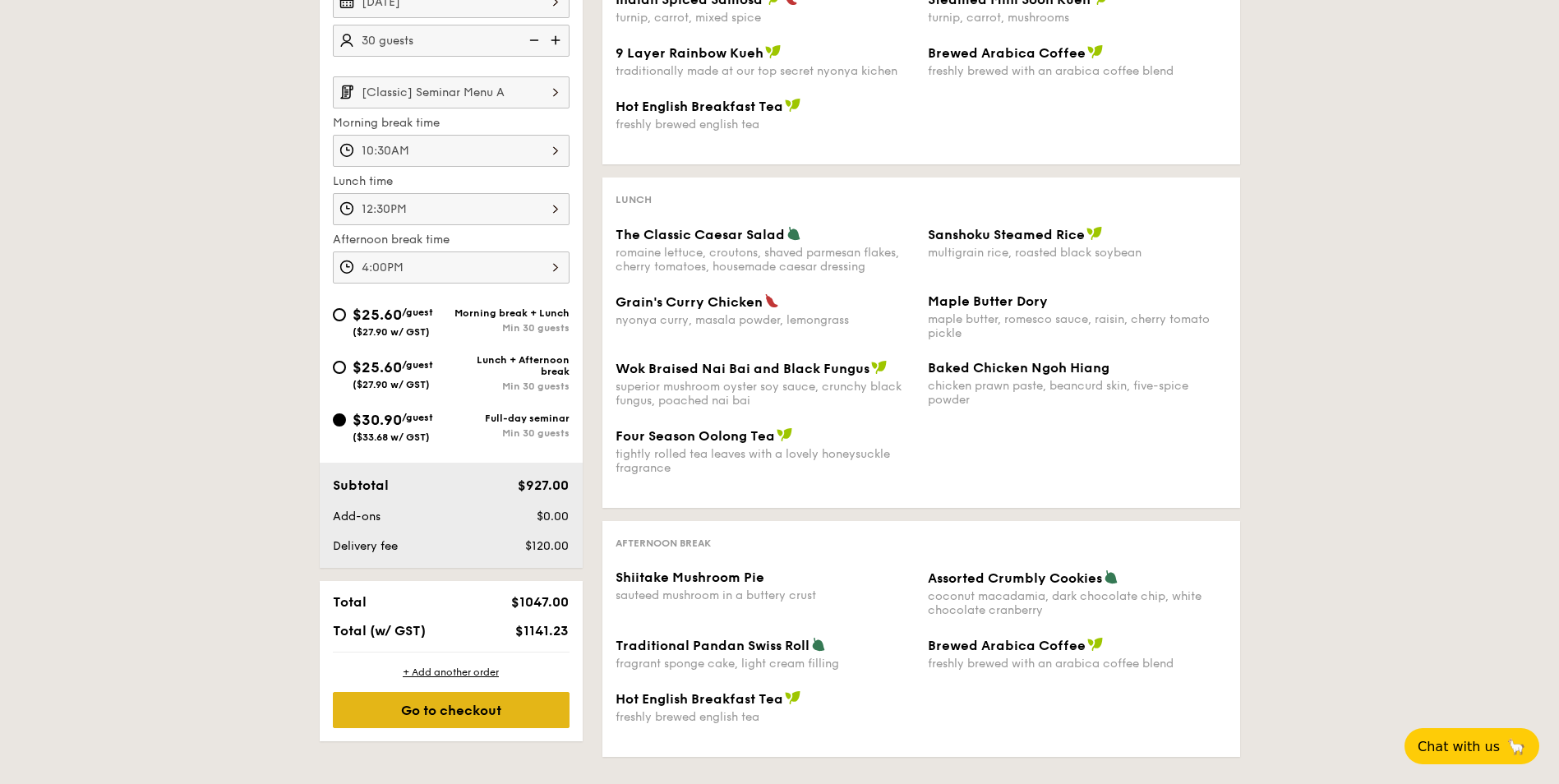
click at [478, 705] on div "Go to checkout" at bounding box center [451, 710] width 236 height 36
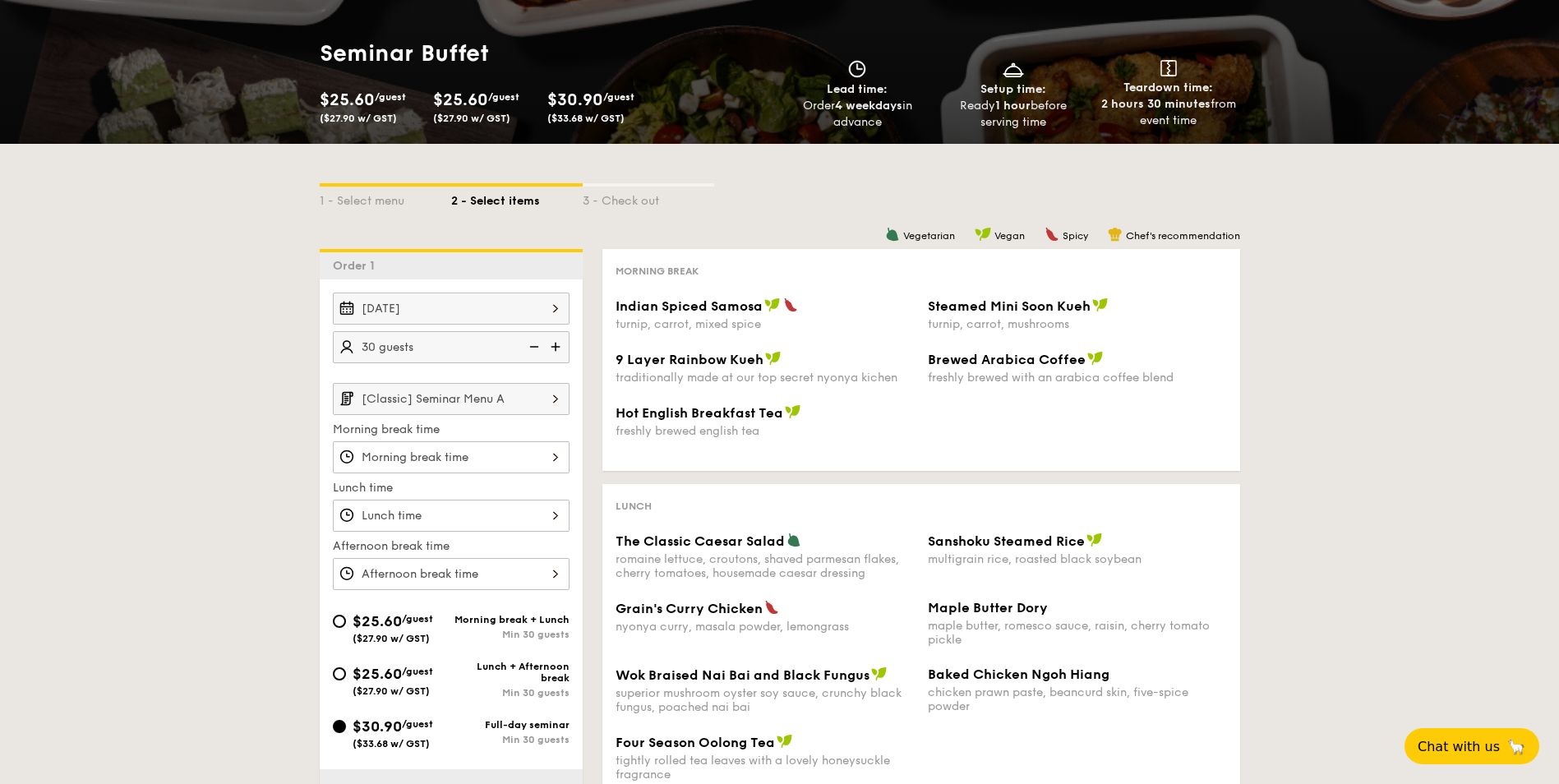
scroll to position [218, 0]
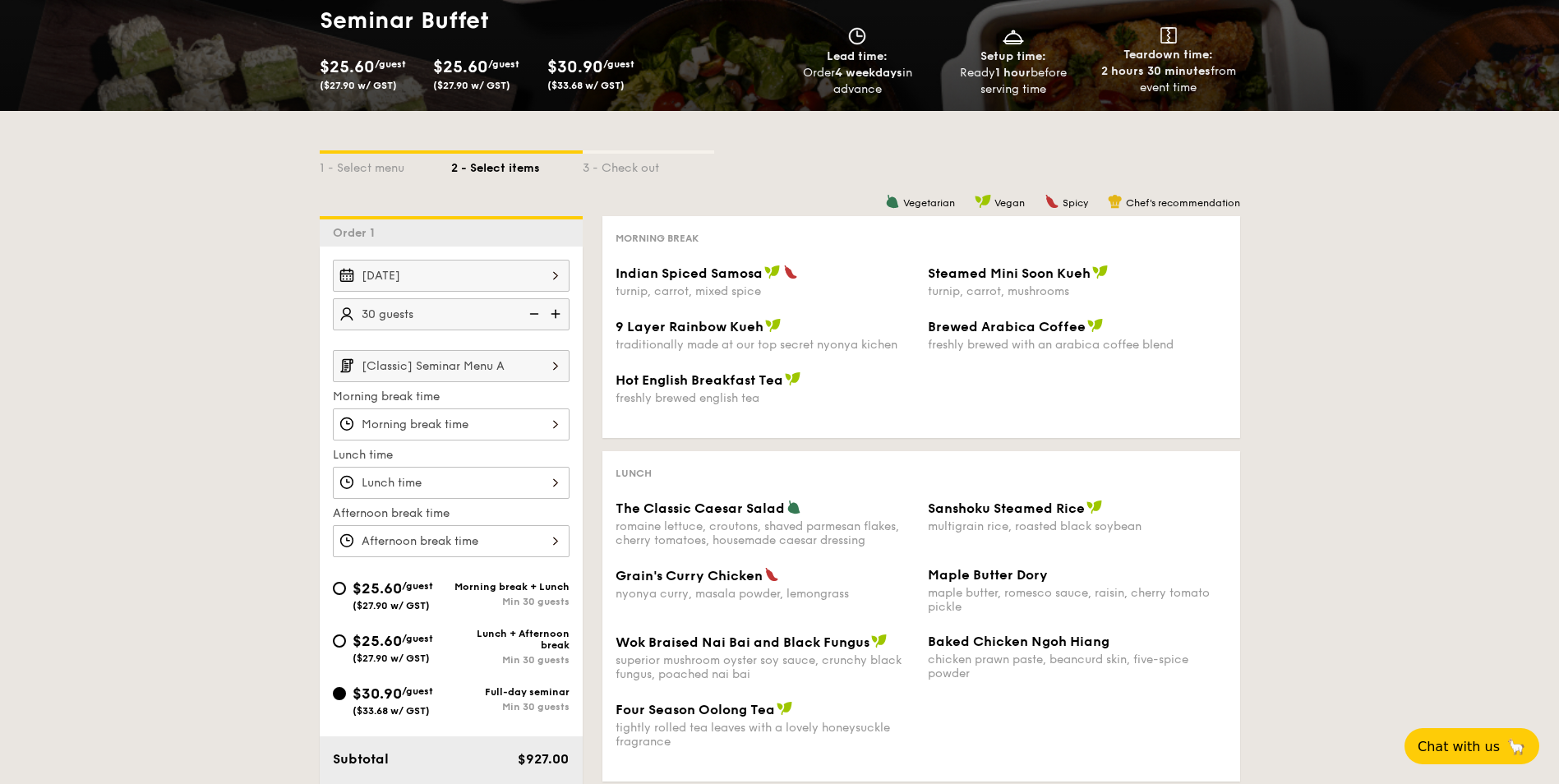
click at [563, 315] on img at bounding box center [557, 314] width 25 height 31
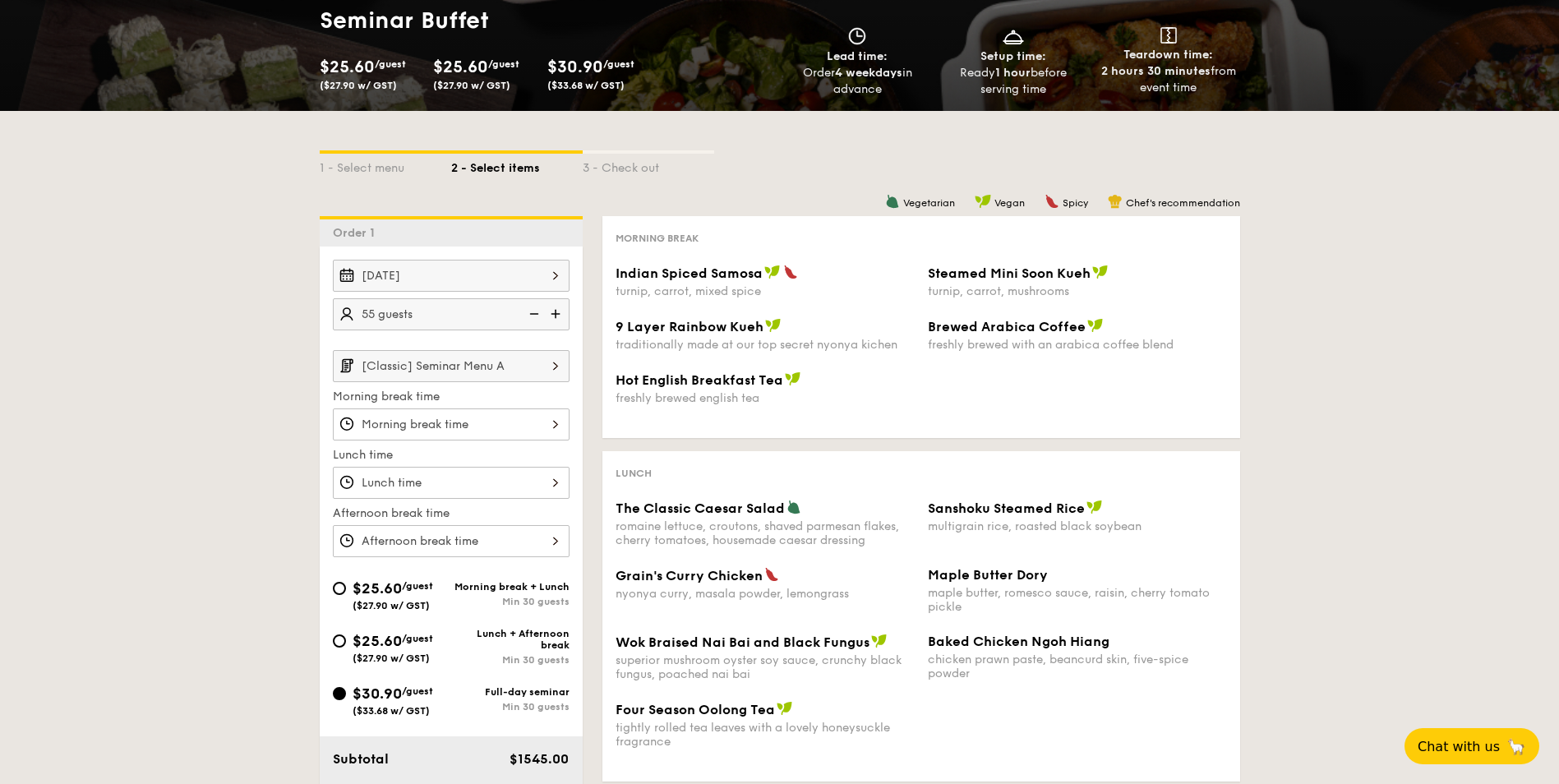
click at [563, 315] on img at bounding box center [557, 314] width 25 height 31
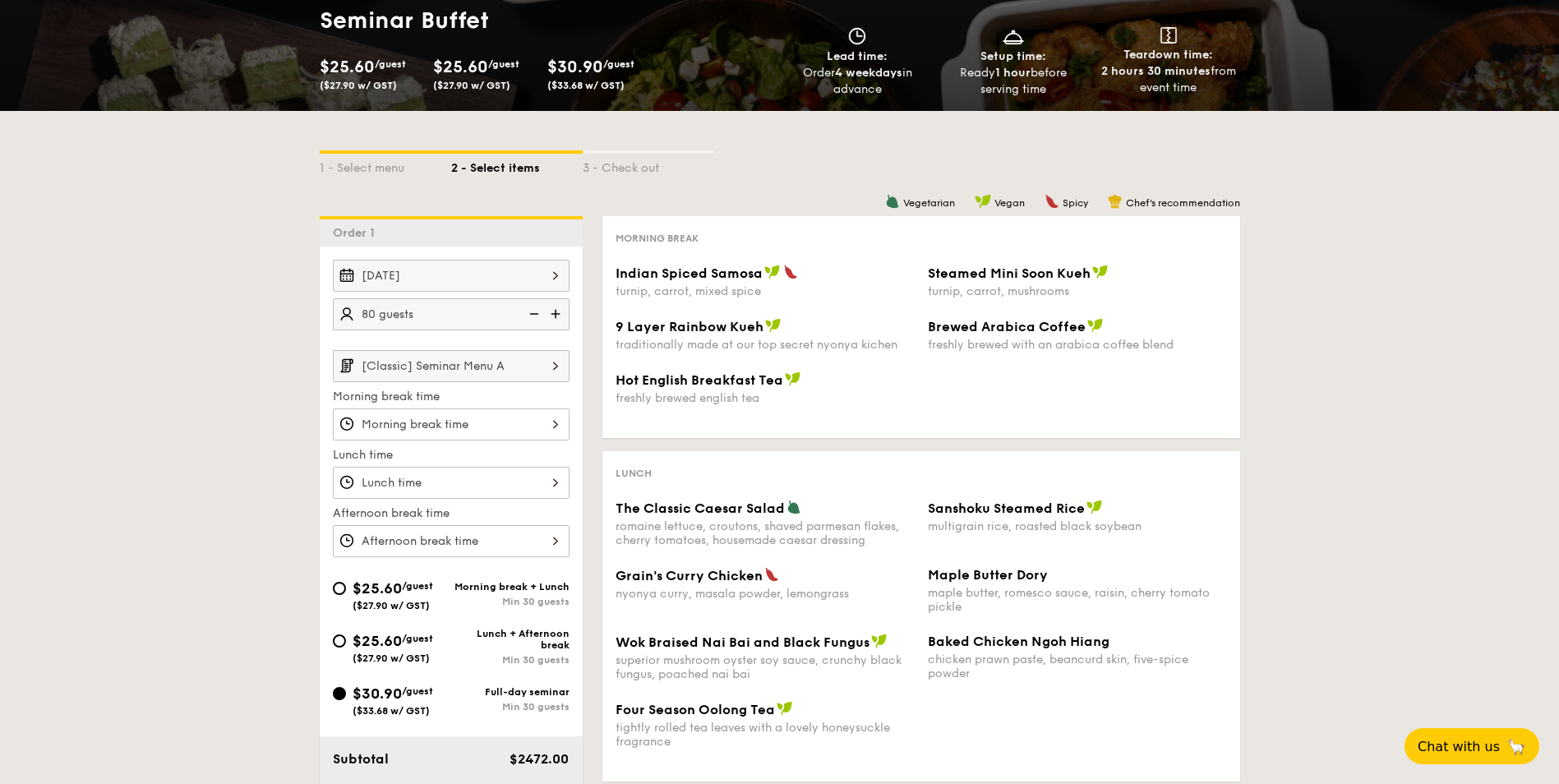
click at [563, 315] on img at bounding box center [557, 314] width 25 height 31
type input "85 guests"
click at [373, 596] on span "$25.60" at bounding box center [378, 588] width 50 height 18
click at [346, 595] on input "$25.60 /guest ($27.90 w/ GST) Morning break + Lunch Min 30 guests" at bounding box center [340, 588] width 13 height 13
radio input "true"
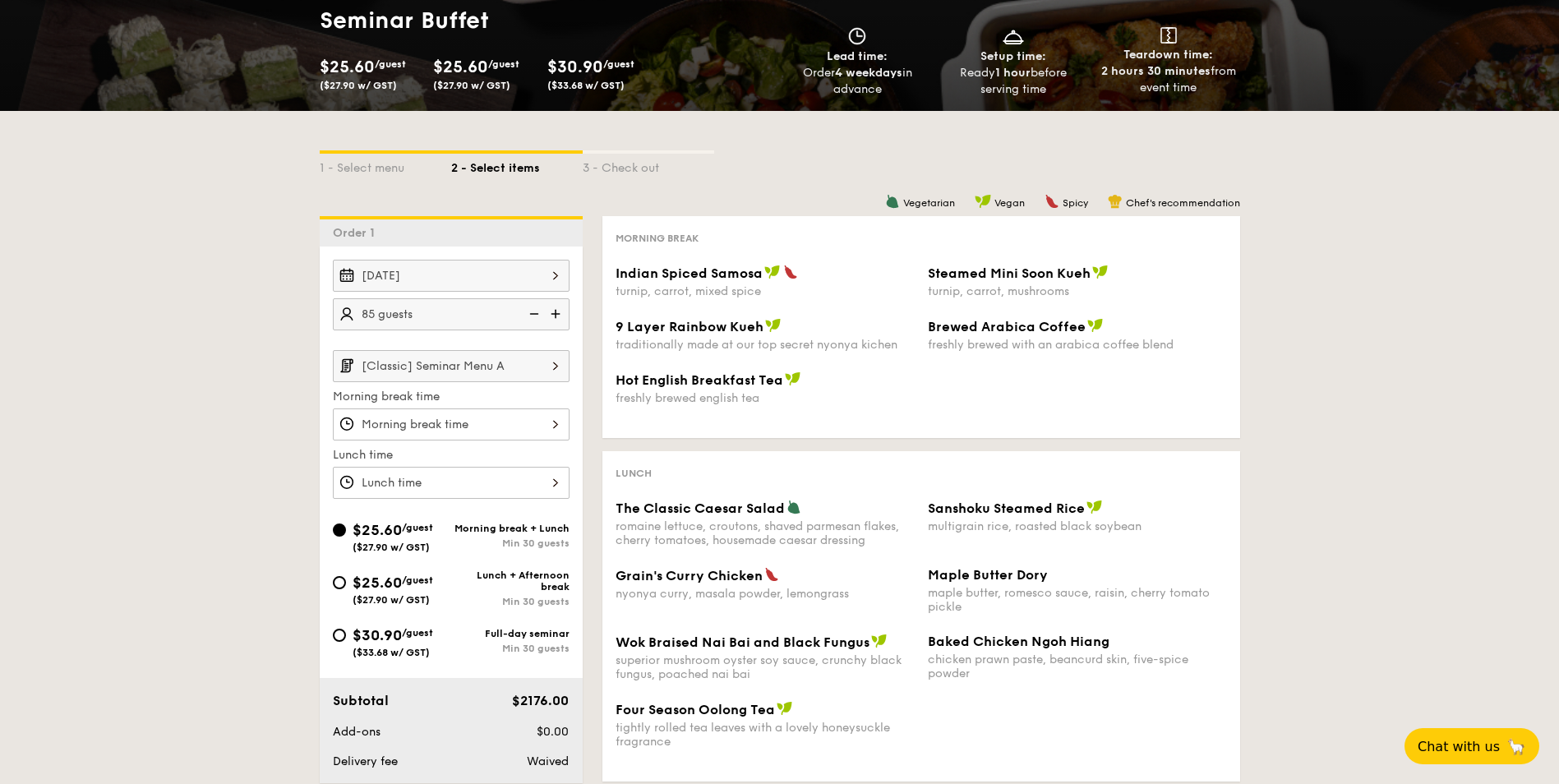
click at [556, 310] on img at bounding box center [557, 314] width 25 height 31
click at [558, 310] on img at bounding box center [557, 314] width 25 height 31
type input "100 guests"
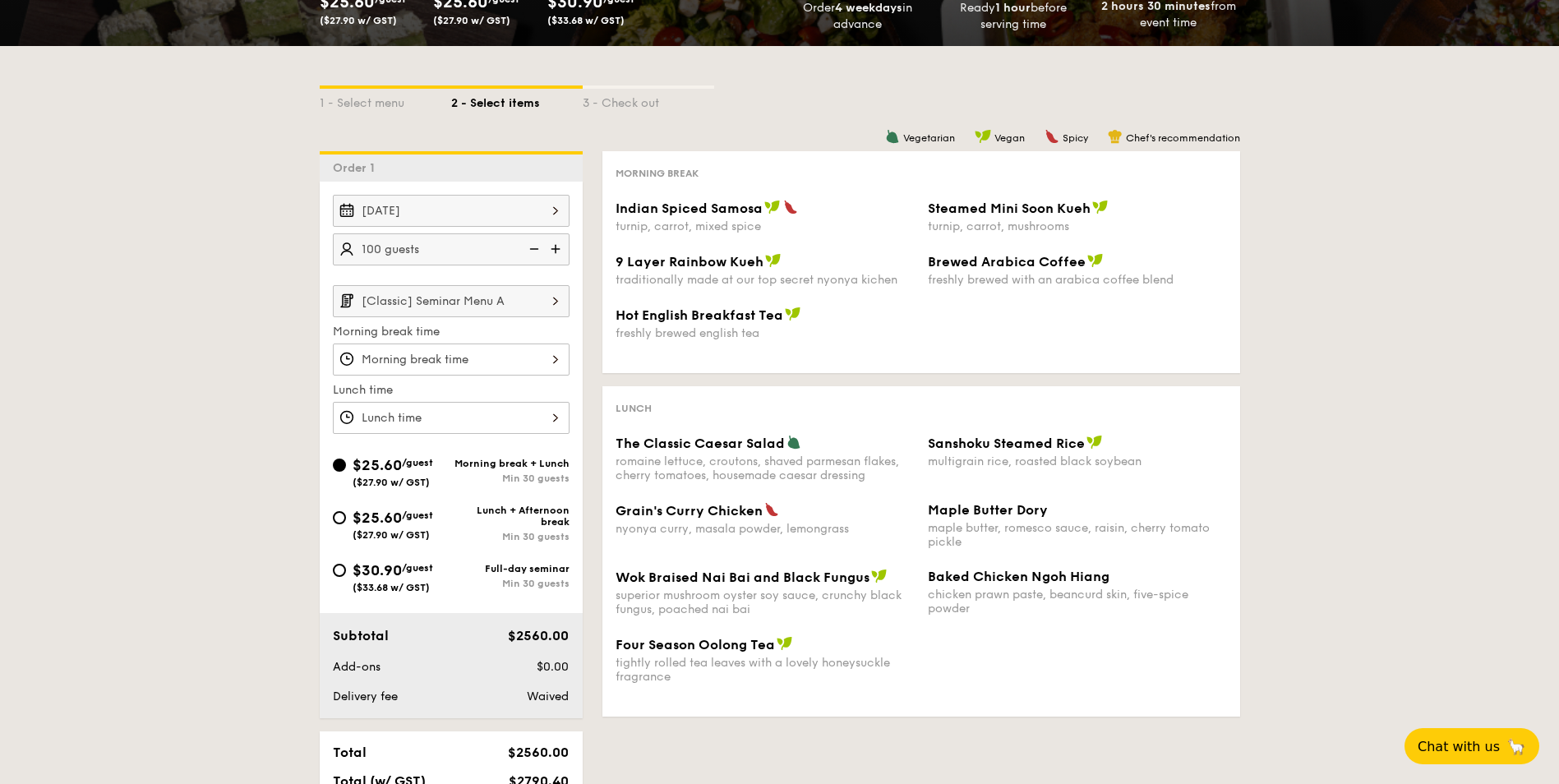
scroll to position [382, 0]
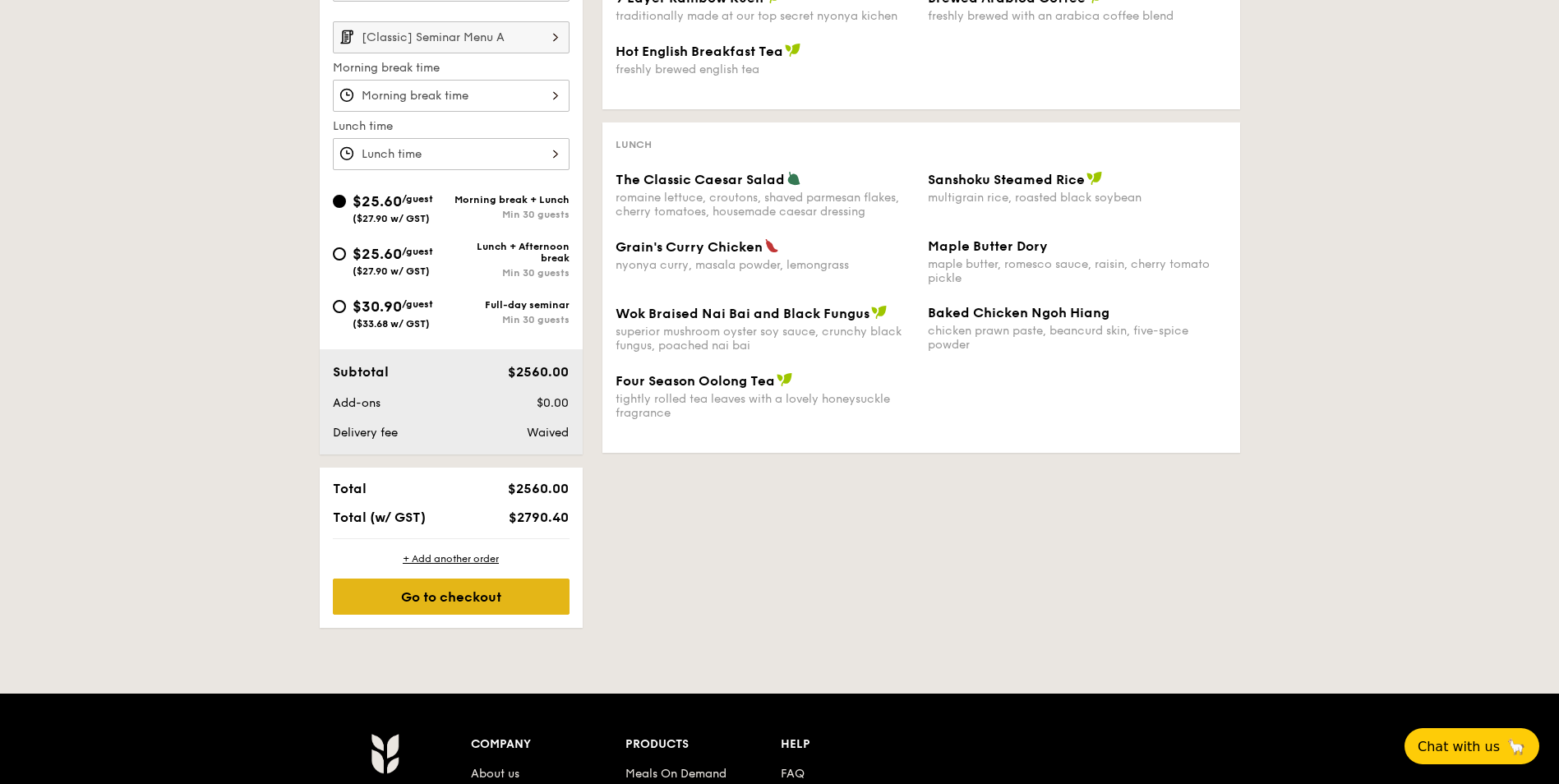
click at [512, 580] on div "Go to checkout" at bounding box center [451, 596] width 236 height 36
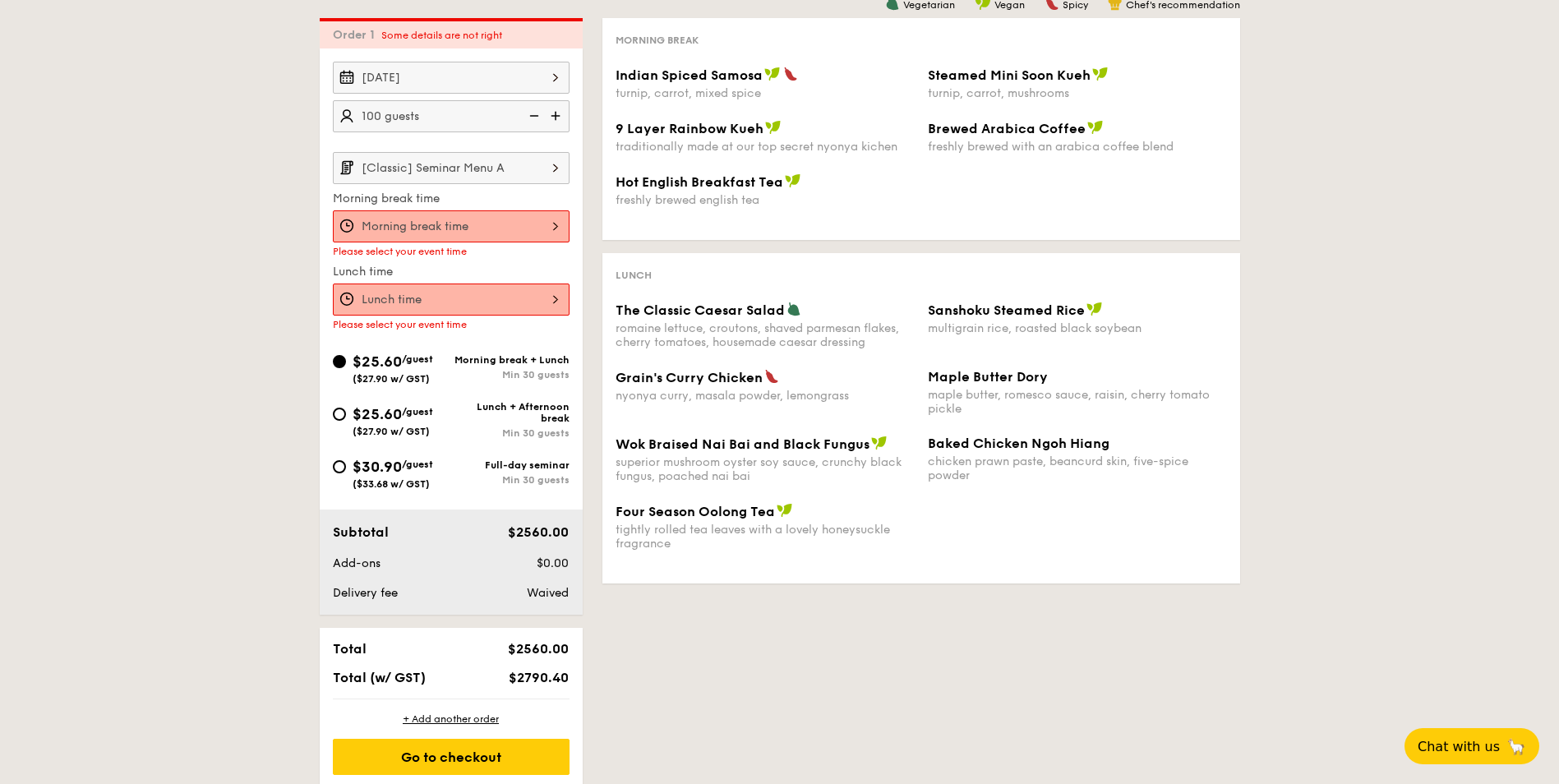
scroll to position [409, 0]
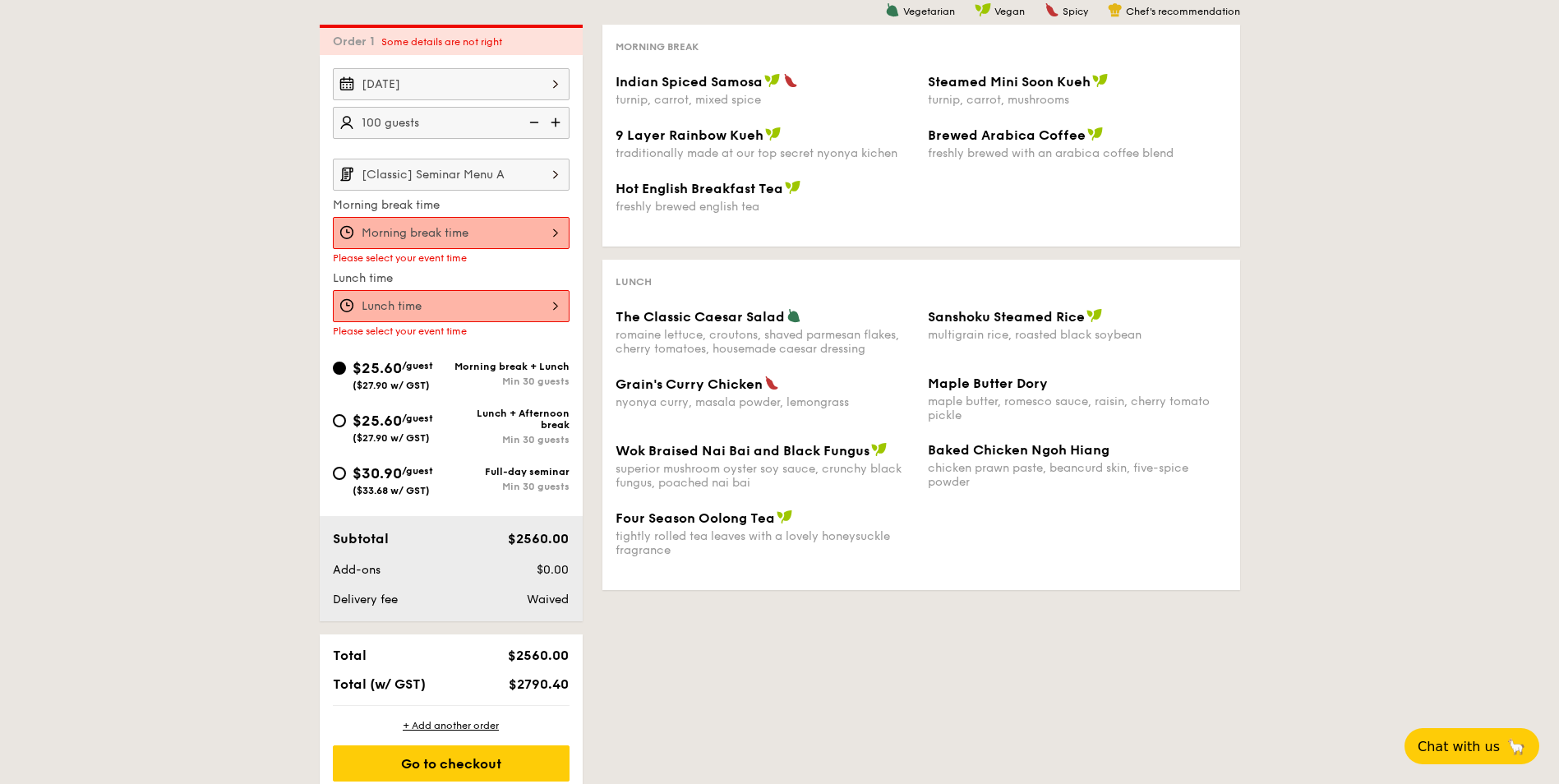
click at [476, 220] on div at bounding box center [451, 233] width 236 height 32
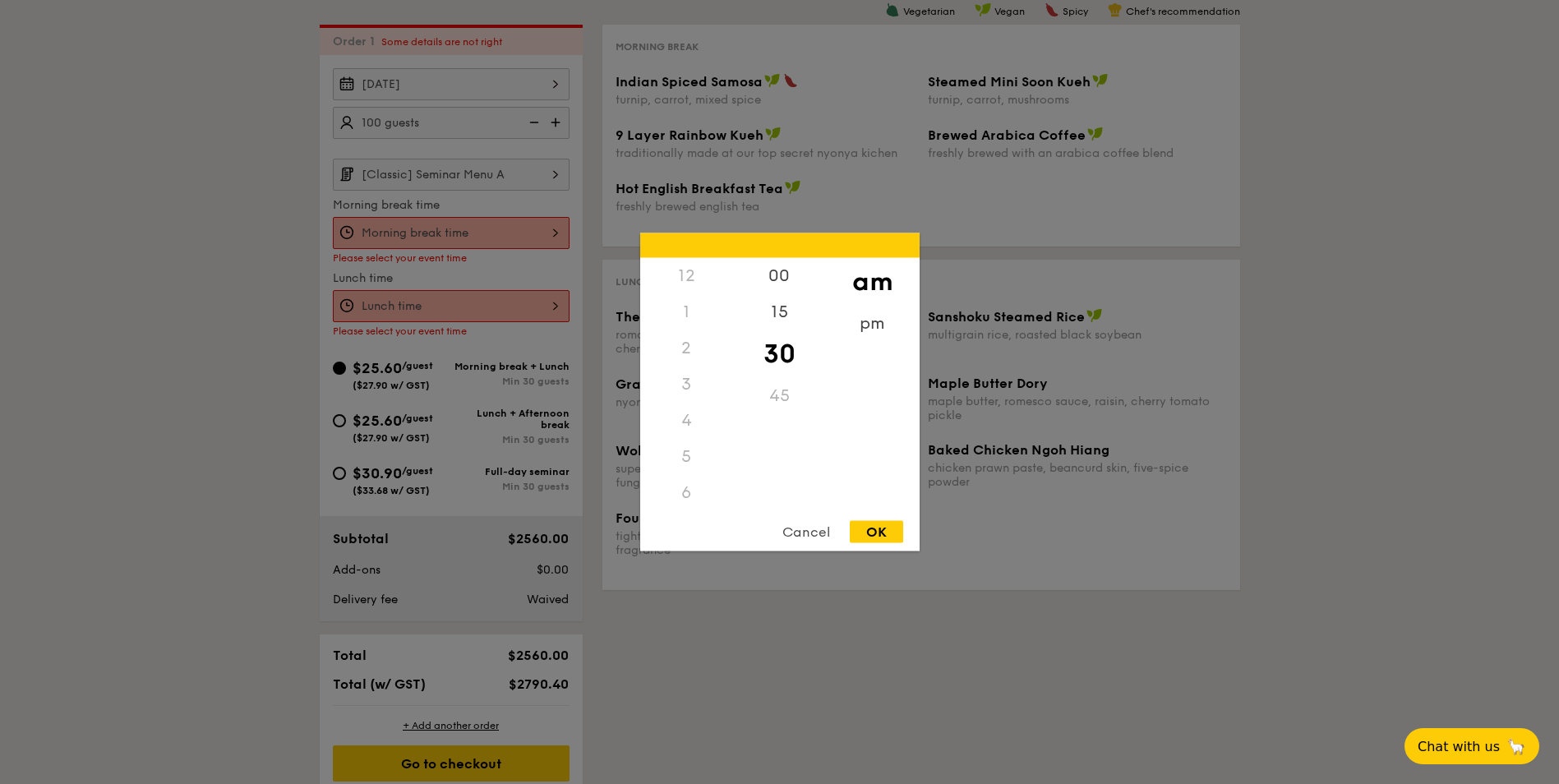
scroll to position [181, 0]
click at [692, 422] on div "9" at bounding box center [687, 426] width 93 height 48
click at [780, 281] on div "00" at bounding box center [780, 282] width 93 height 48
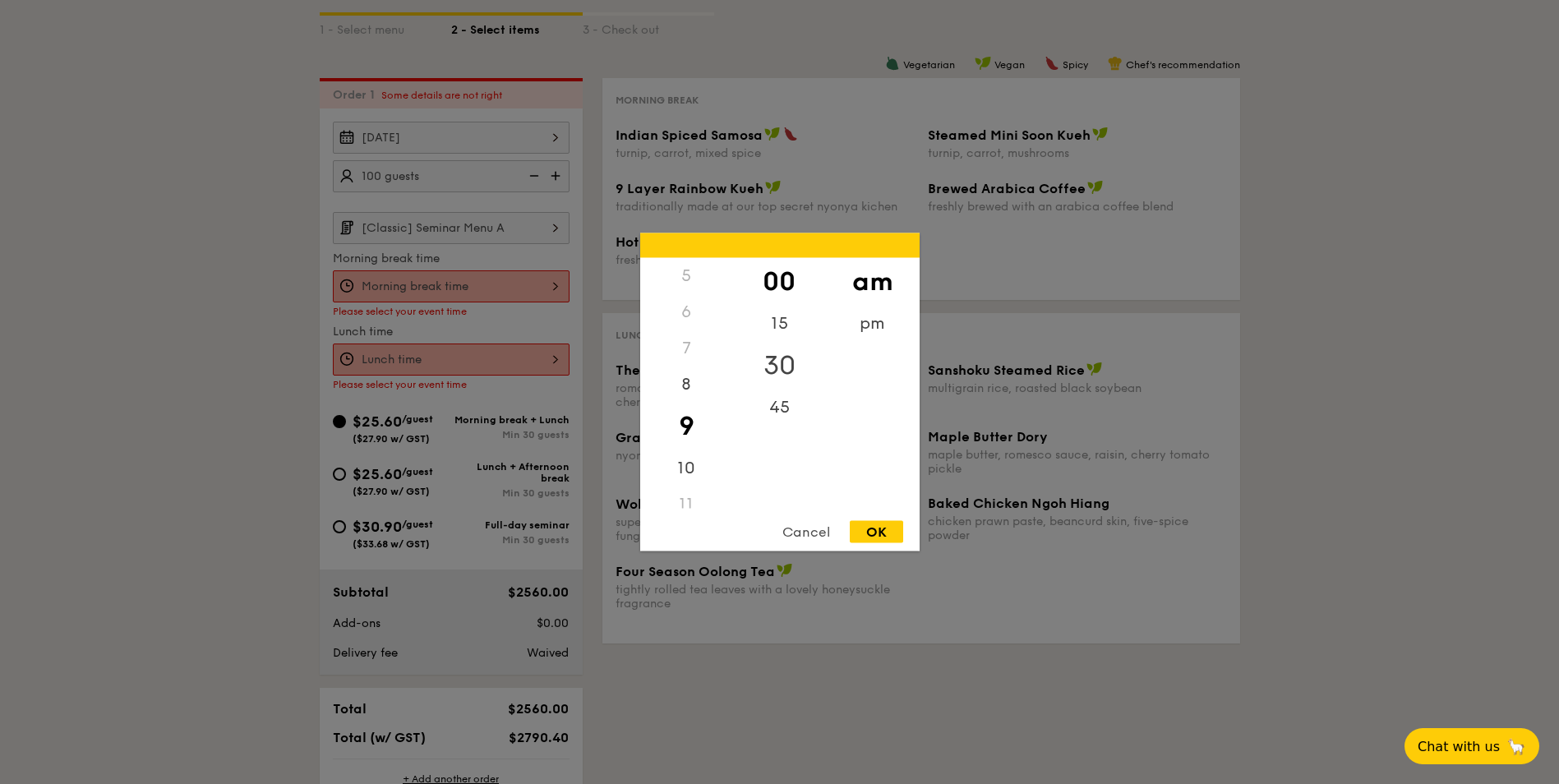
scroll to position [327, 0]
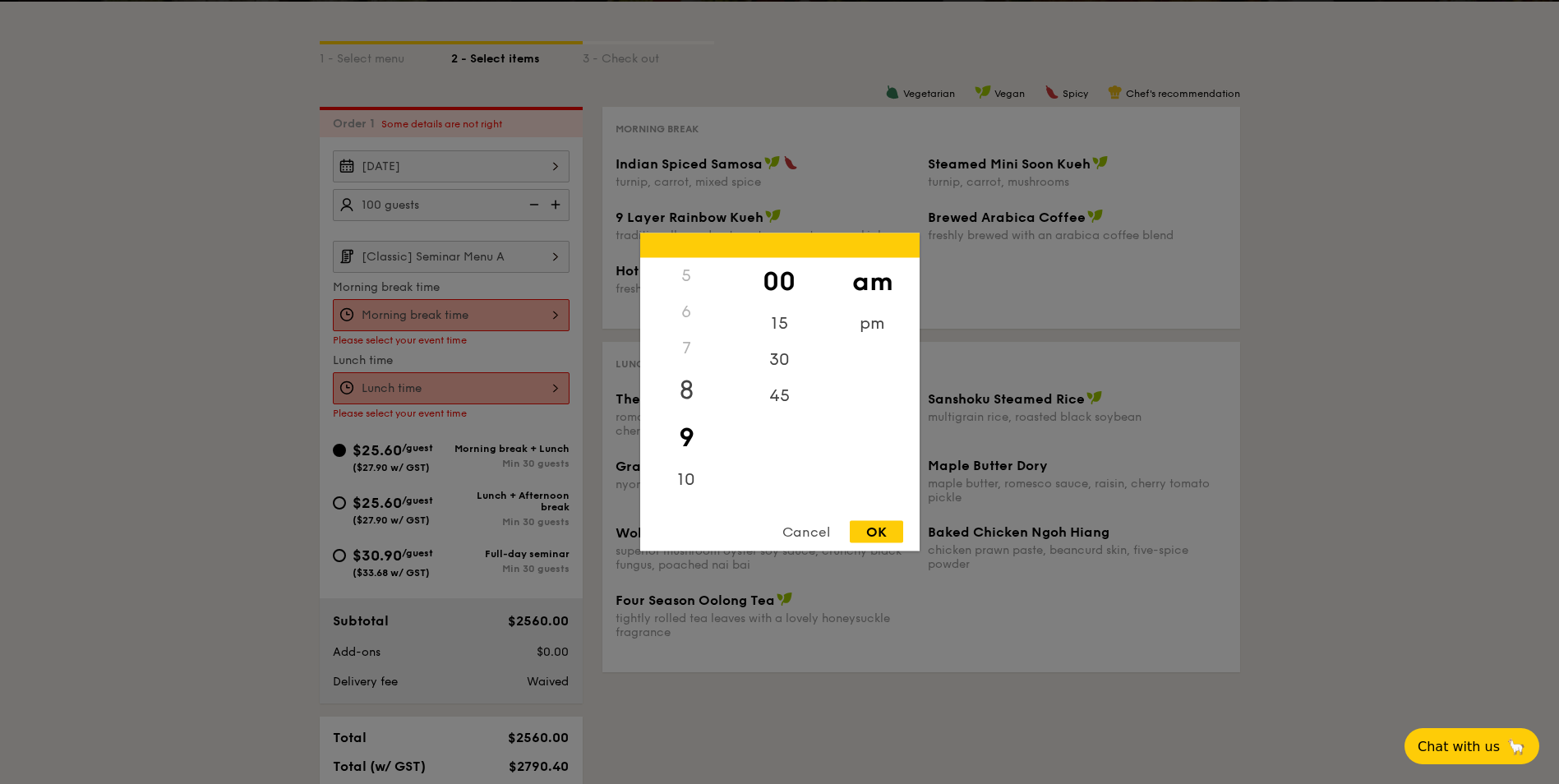
click at [679, 390] on div "8" at bounding box center [687, 391] width 93 height 48
click at [876, 530] on div "OK" at bounding box center [876, 531] width 54 height 22
type input "8:00AM"
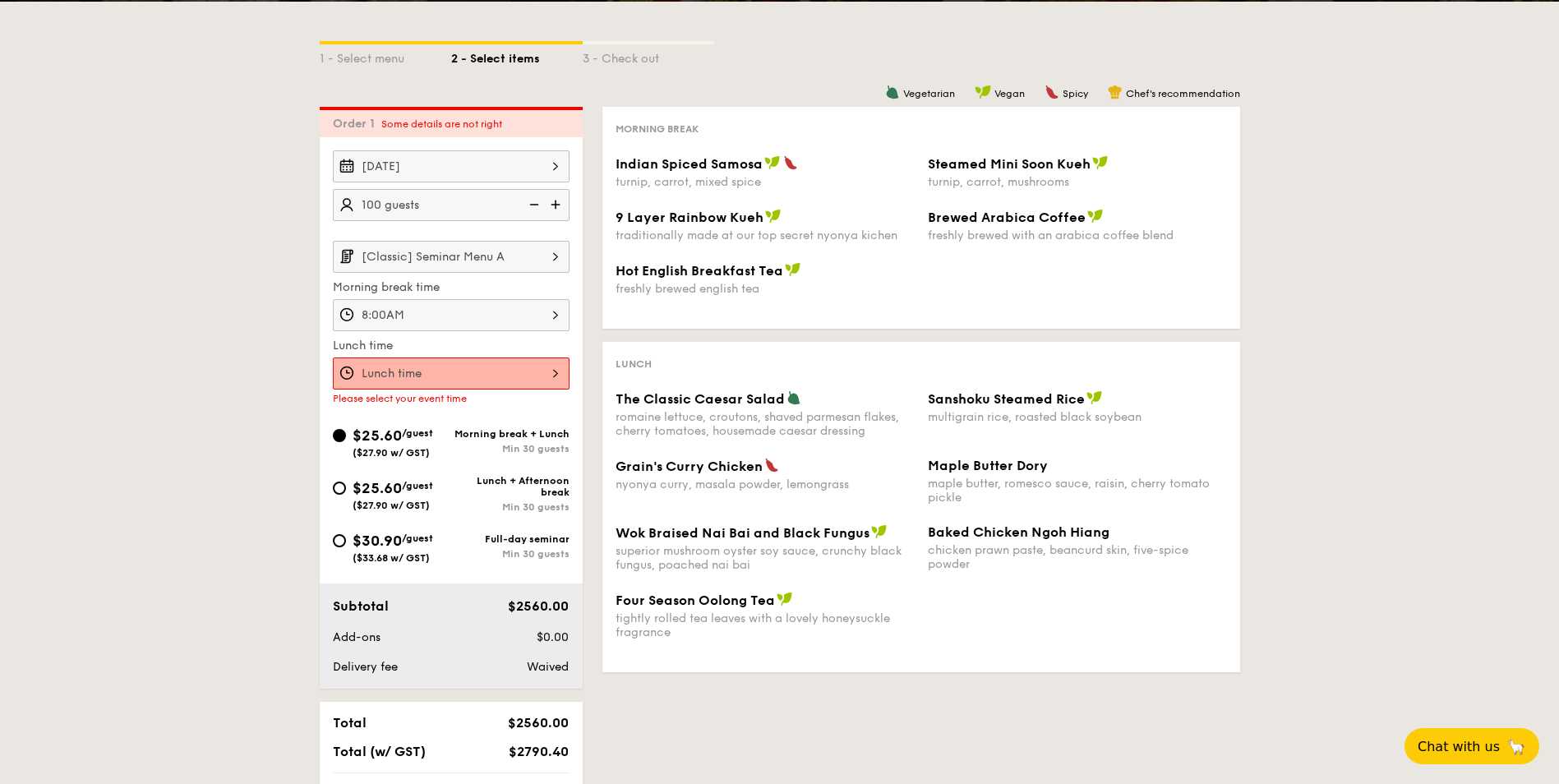
click at [449, 375] on div at bounding box center [451, 373] width 236 height 32
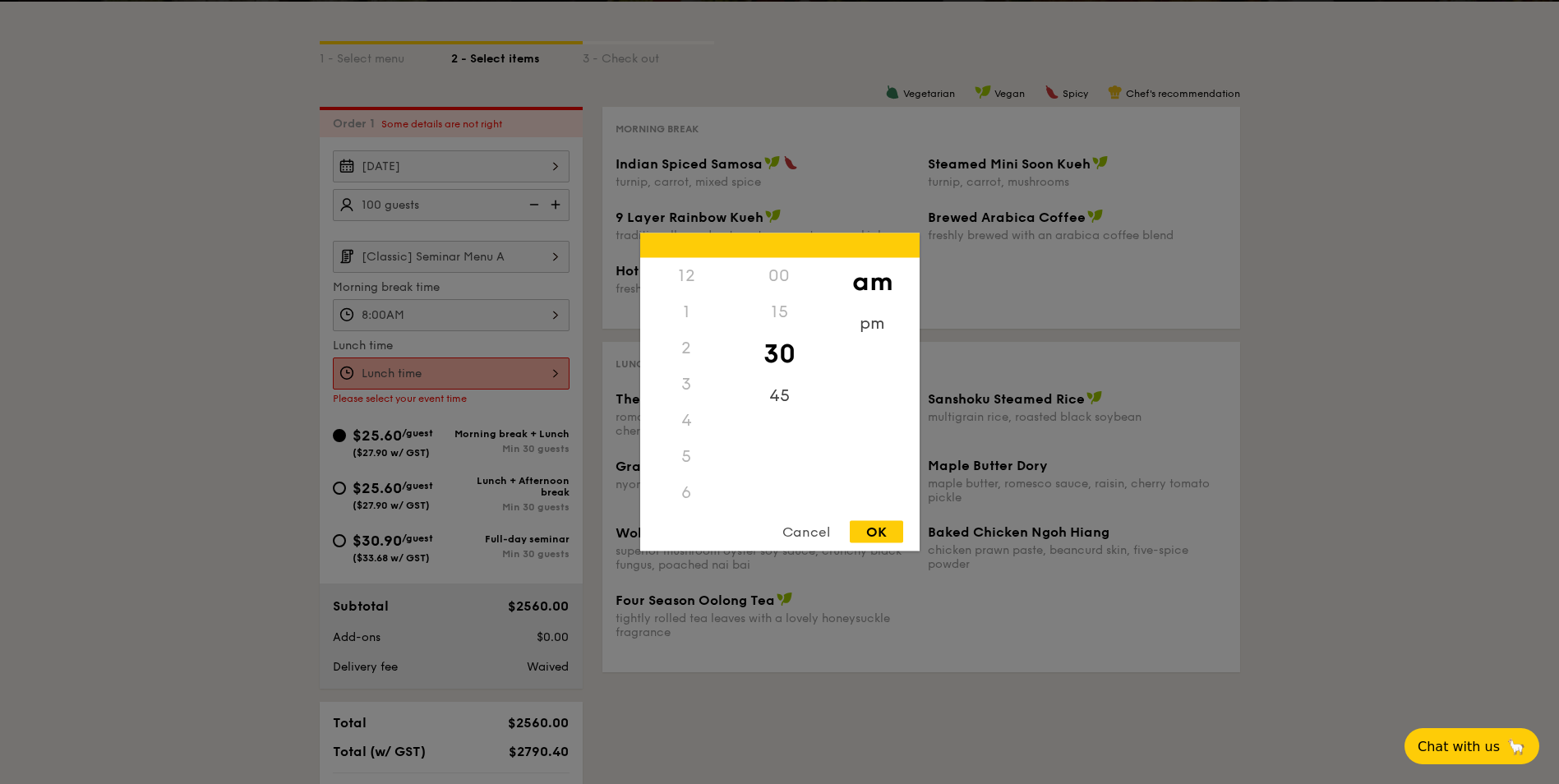
scroll to position [181, 0]
click at [688, 505] on div "11" at bounding box center [687, 511] width 93 height 48
click at [872, 530] on div "OK" at bounding box center [876, 531] width 54 height 22
type input "11:30AM"
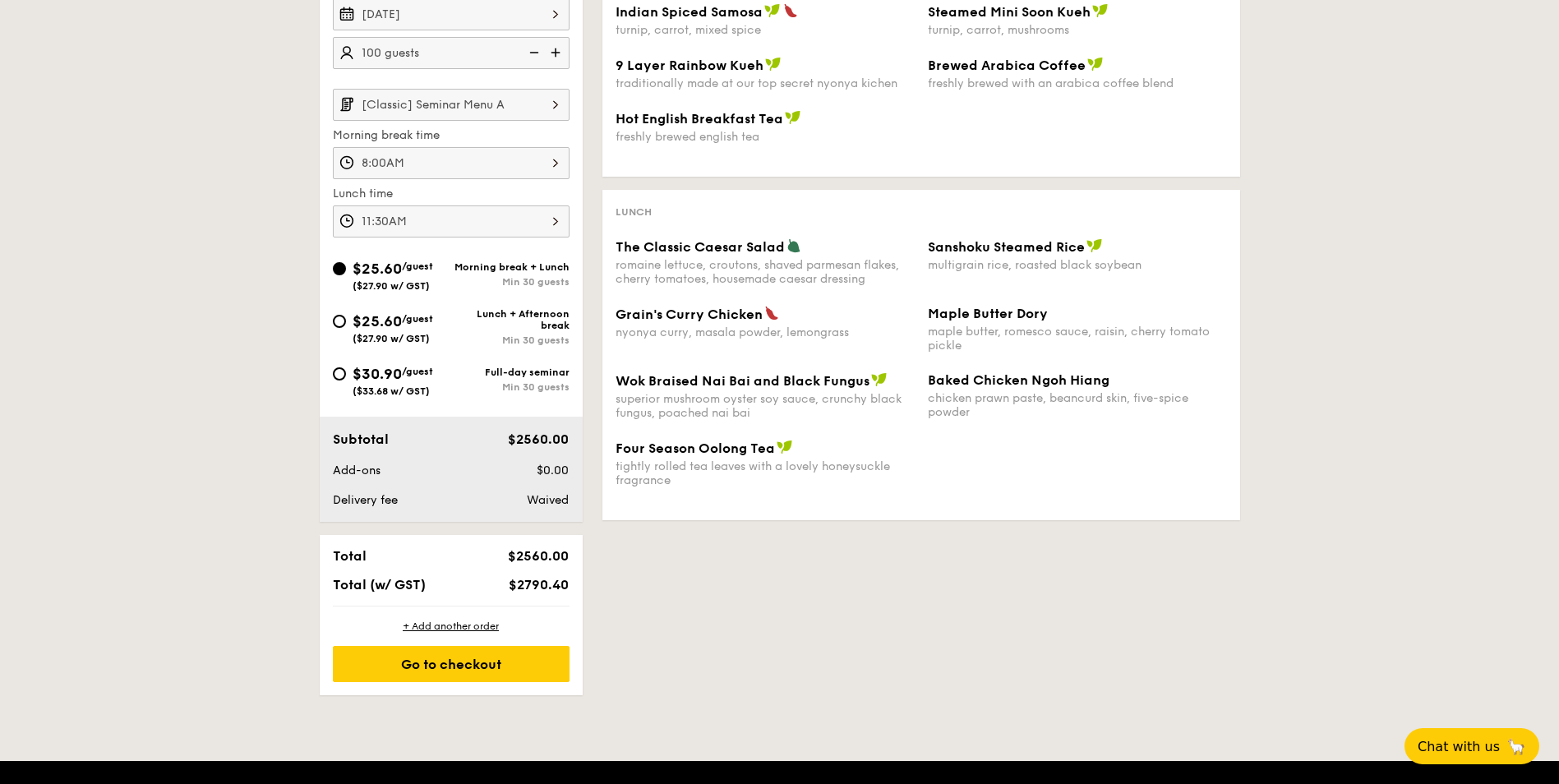
scroll to position [492, 0]
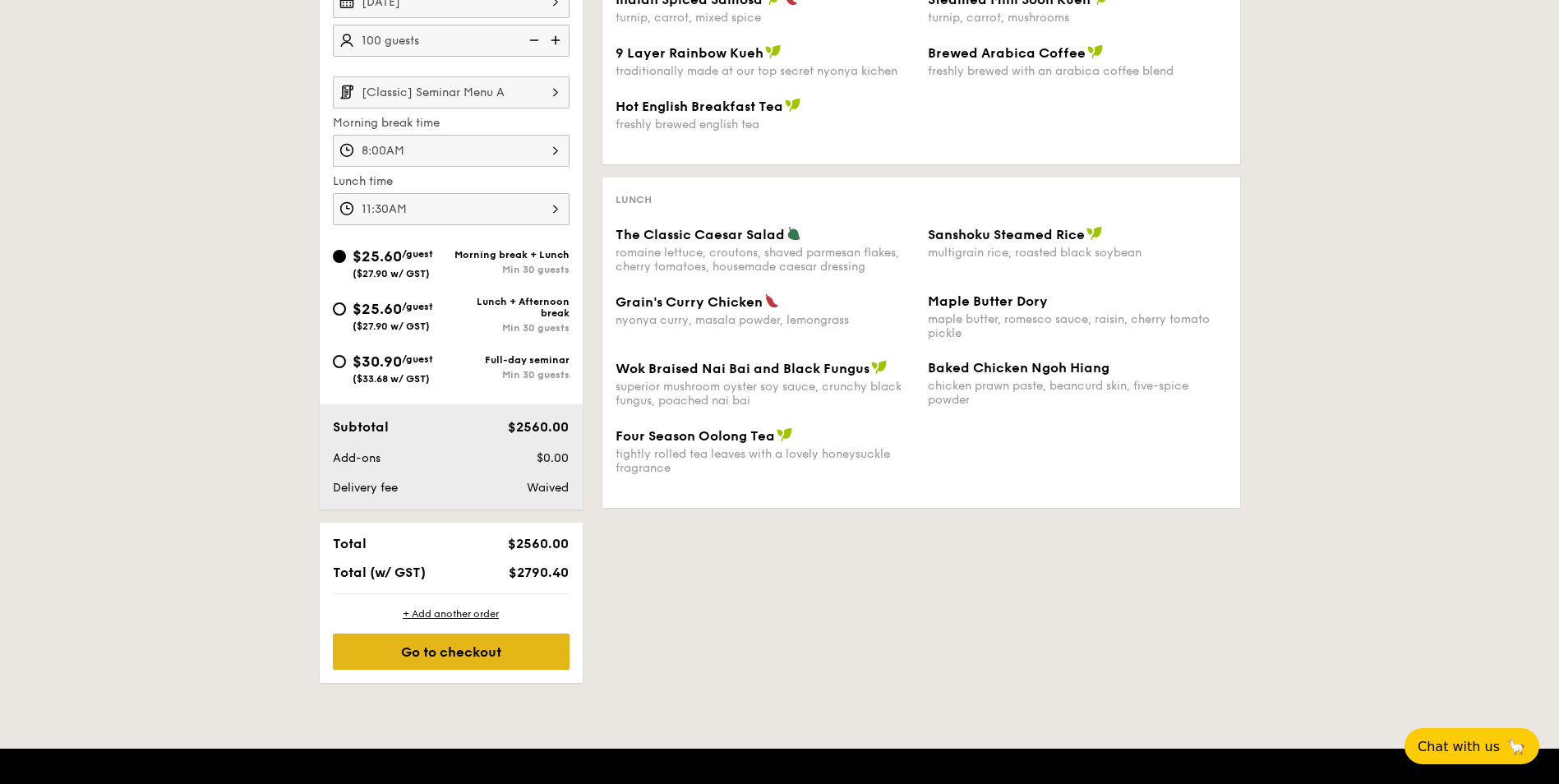
click at [451, 644] on div "Go to checkout" at bounding box center [451, 652] width 236 height 36
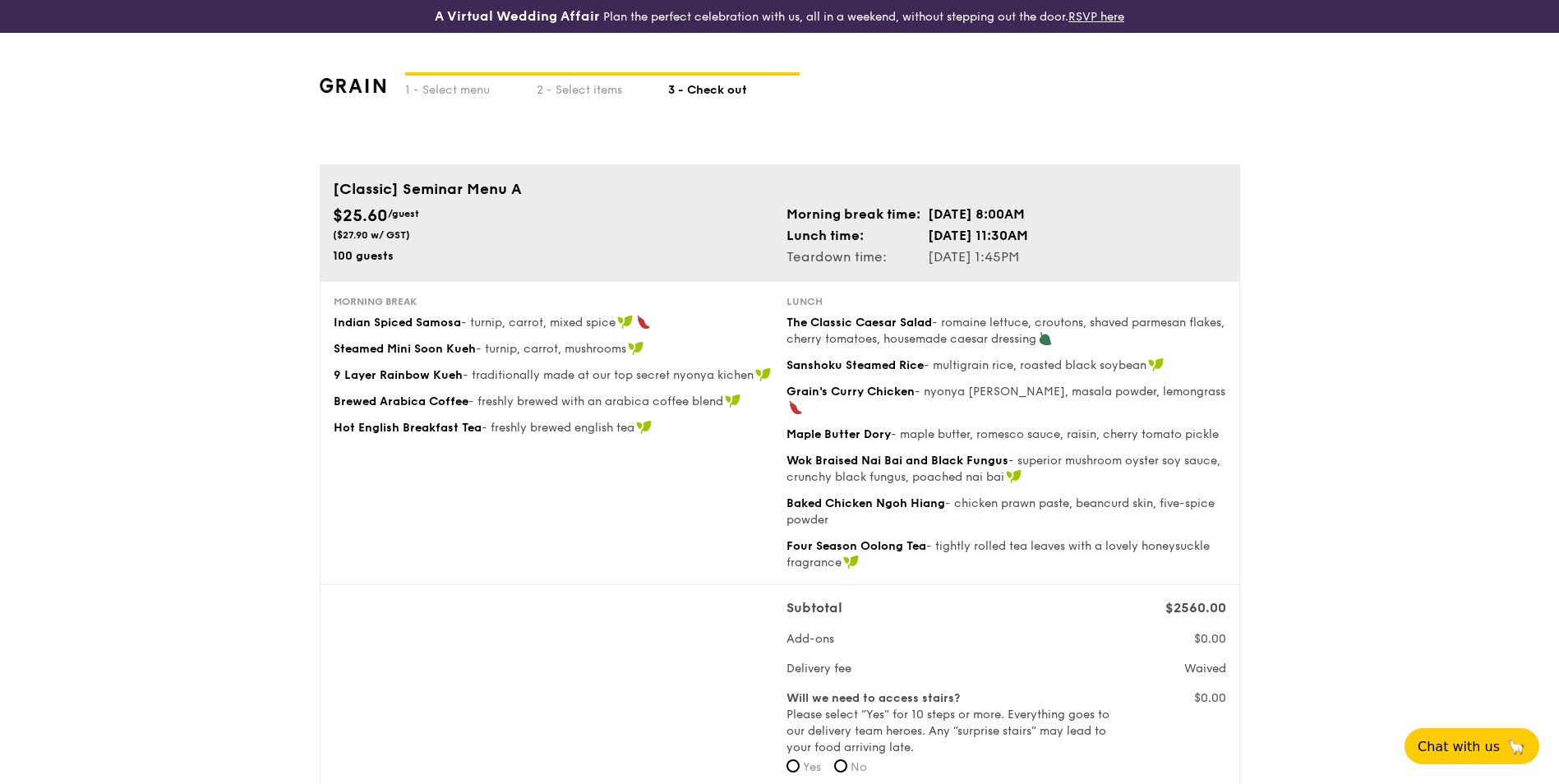
click at [441, 102] on div "1 - Select menu 2 - Select items 3 - Check out" at bounding box center [780, 98] width 921 height 131
click at [441, 88] on div "1 - Select menu" at bounding box center [470, 87] width 131 height 23
select select
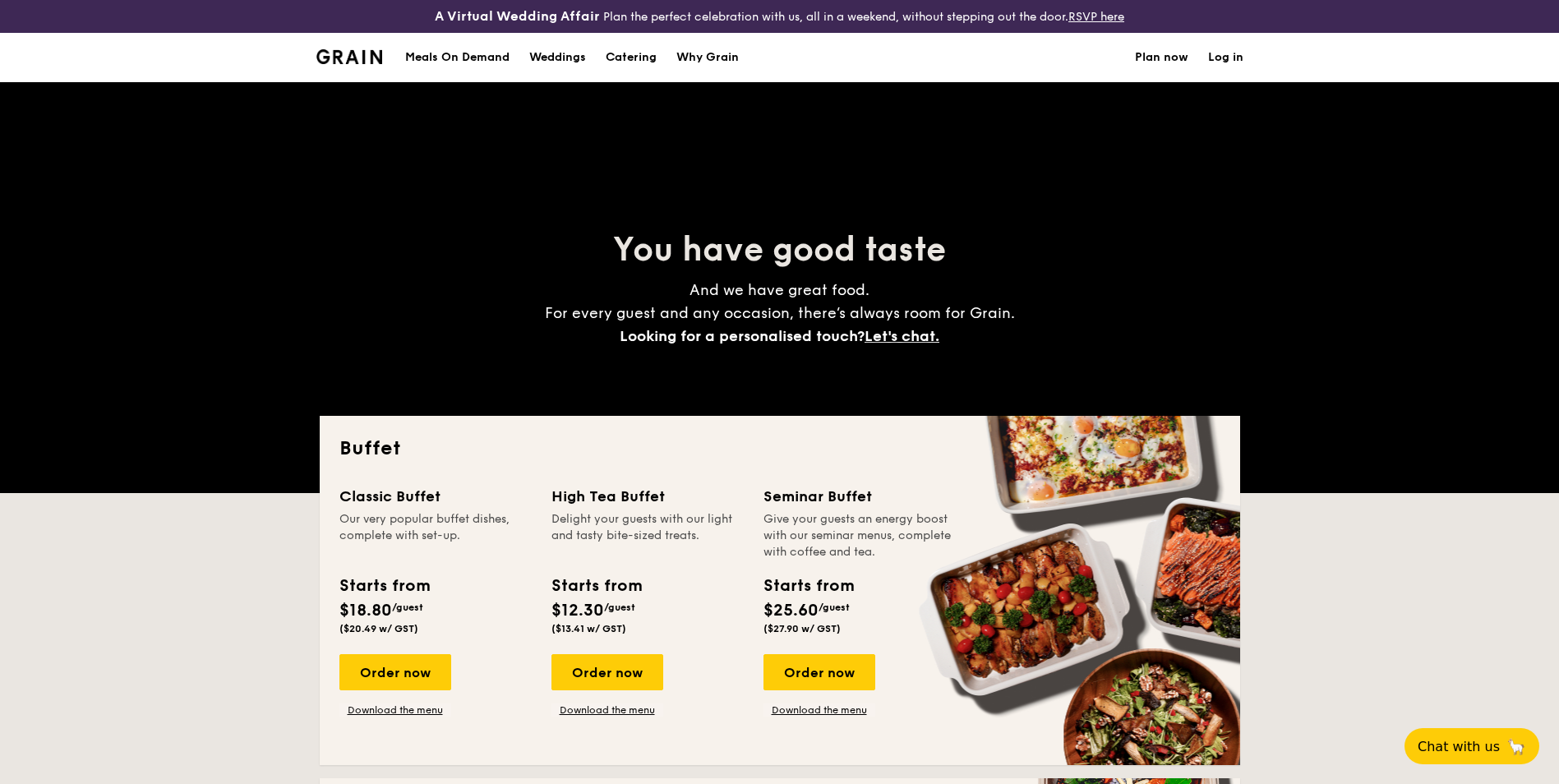
scroll to position [246, 0]
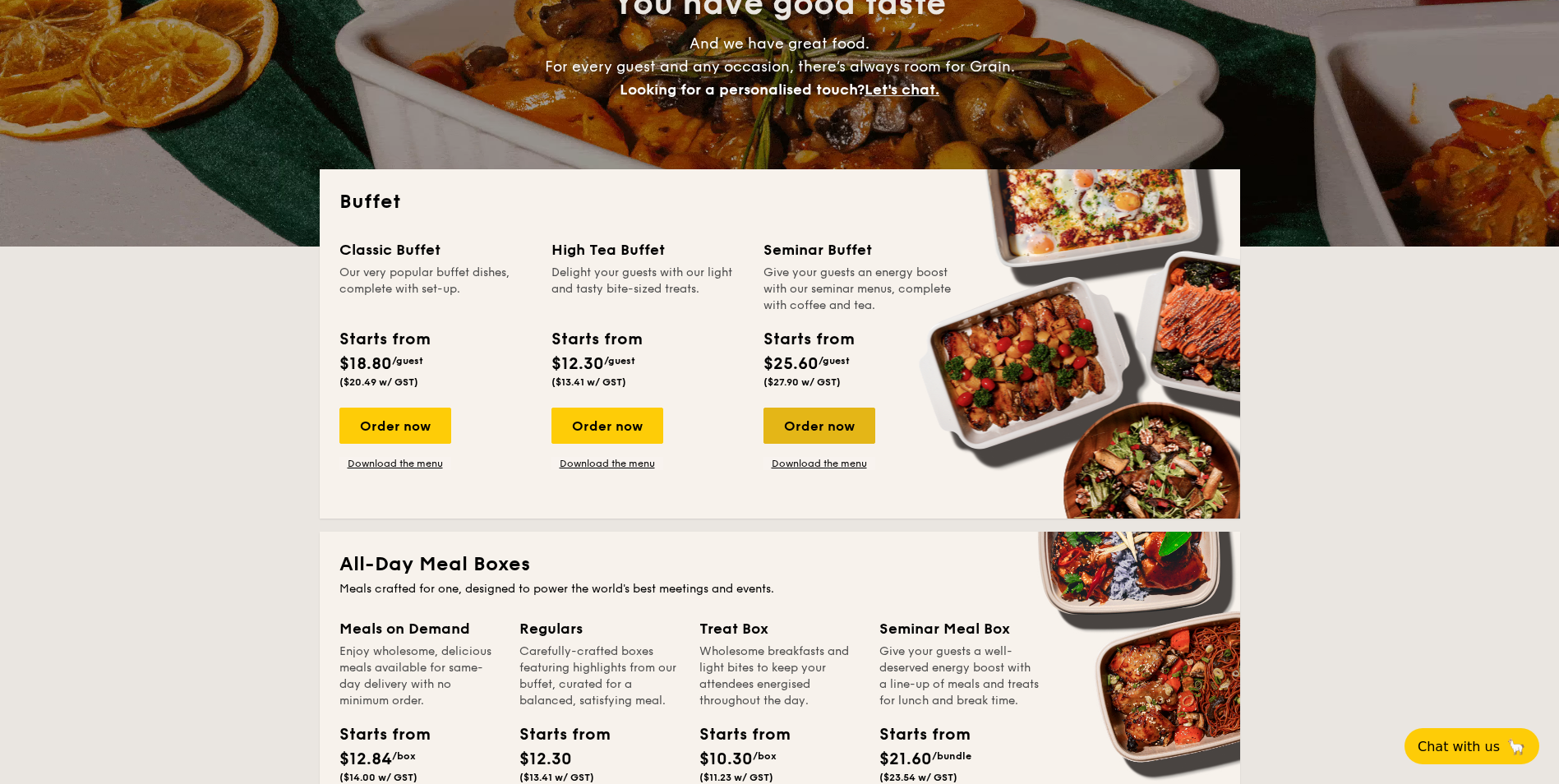
click at [815, 425] on div "Order now" at bounding box center [819, 425] width 112 height 36
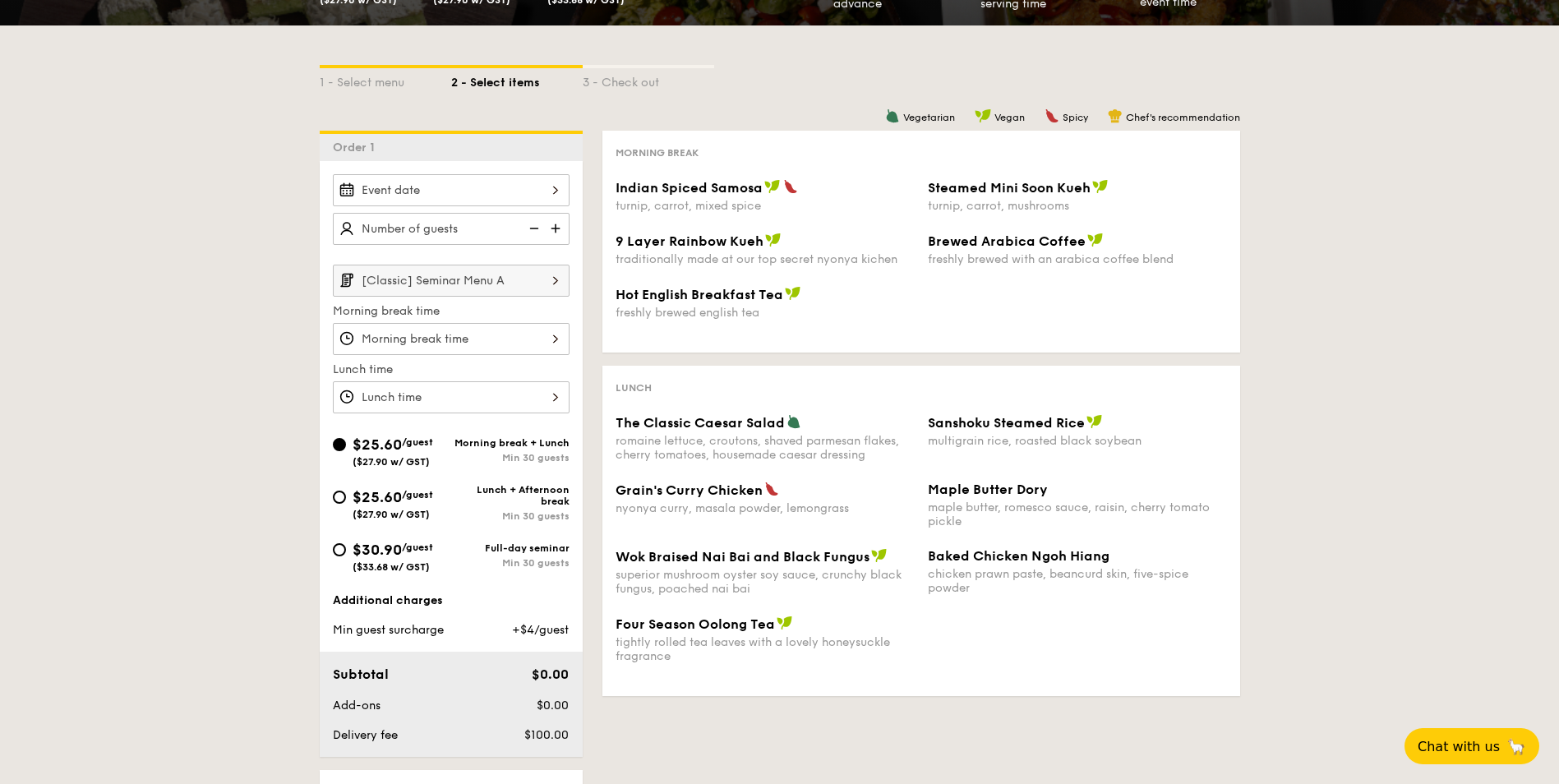
scroll to position [329, 0]
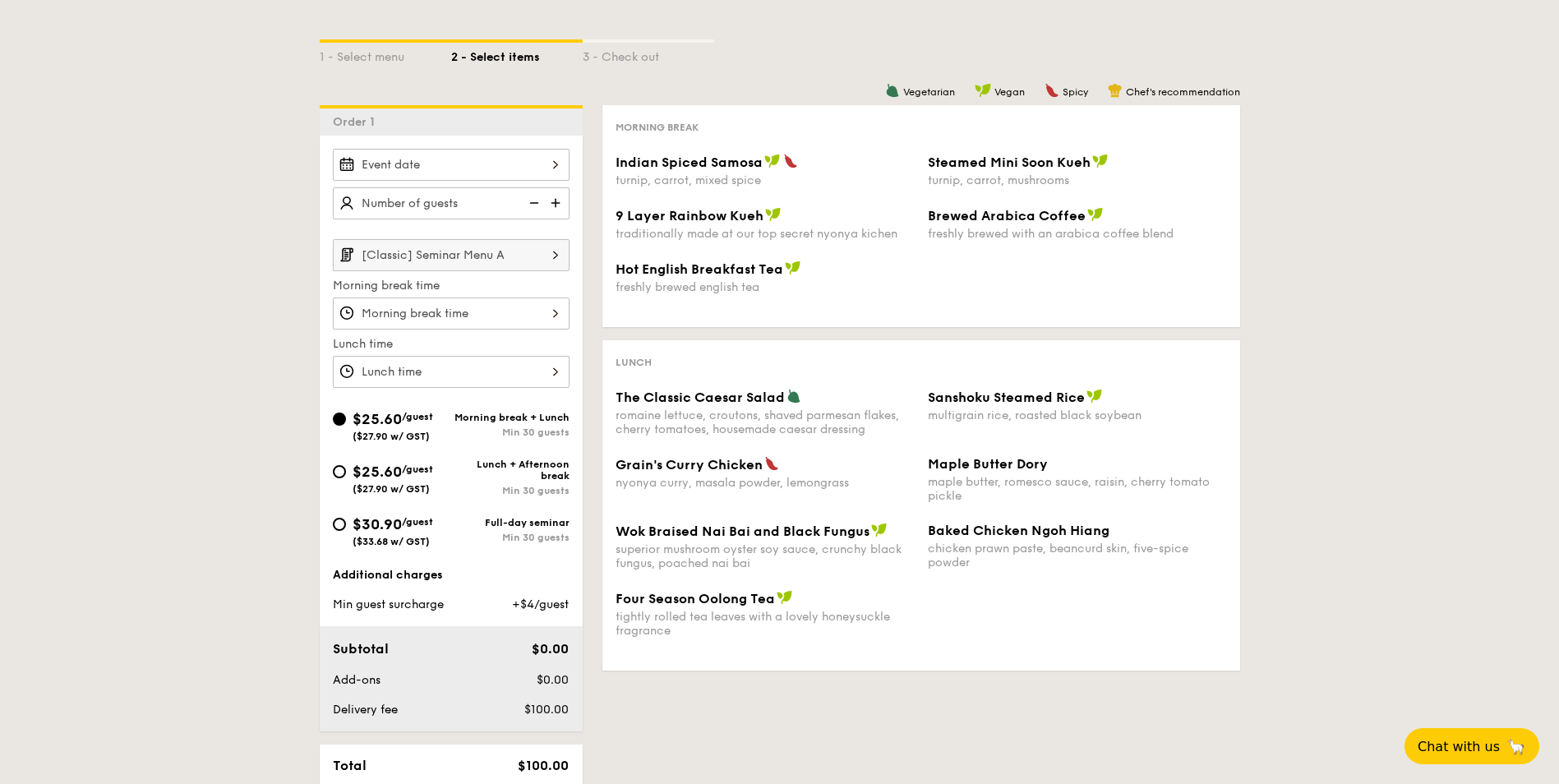
click at [486, 163] on div at bounding box center [451, 164] width 236 height 32
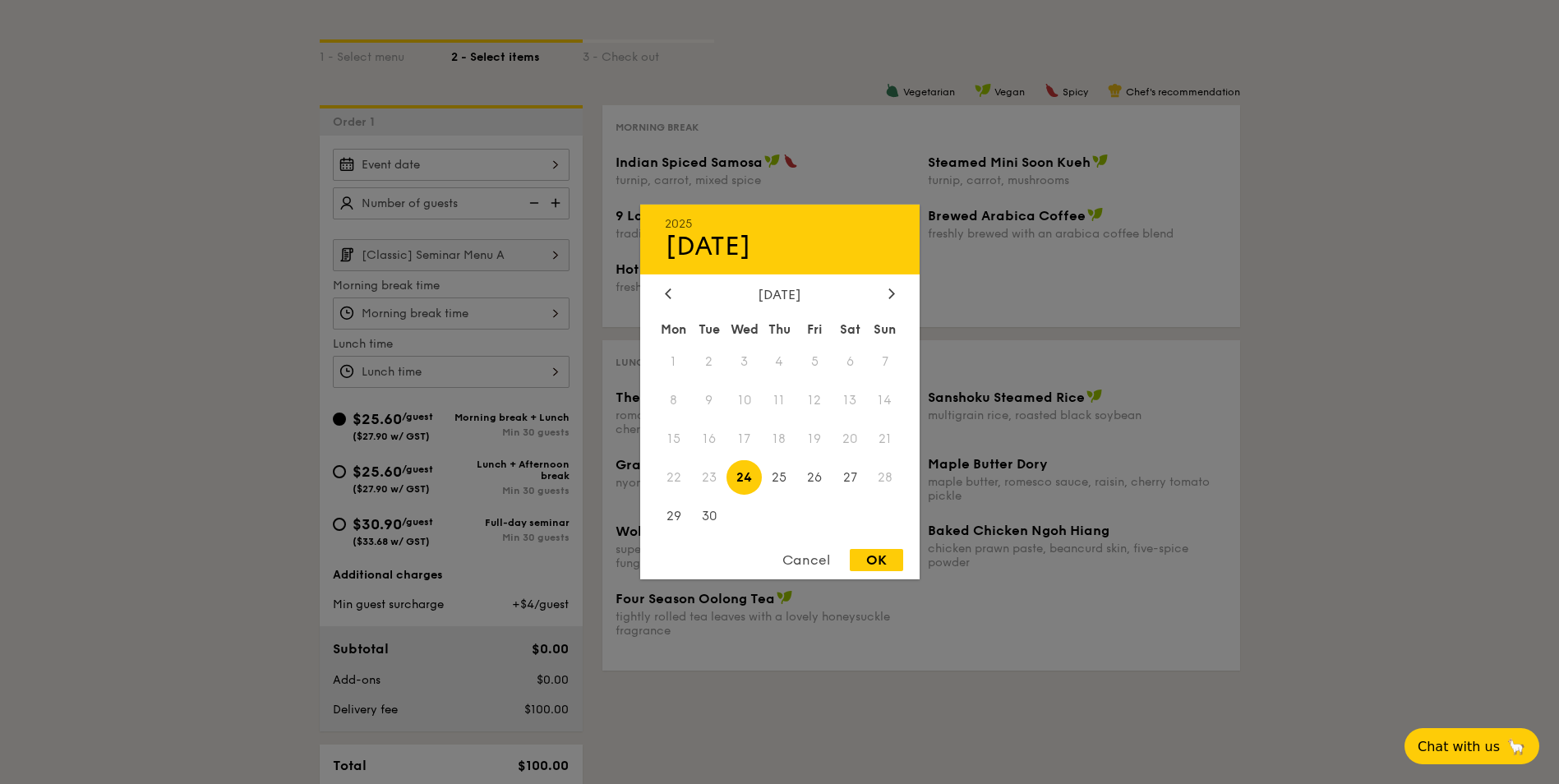
click at [899, 291] on div "[DATE]" at bounding box center [780, 294] width 279 height 16
click at [887, 287] on div at bounding box center [892, 294] width 15 height 16
click at [818, 359] on span "3" at bounding box center [815, 362] width 36 height 36
click at [196, 250] on div at bounding box center [780, 392] width 1559 height 784
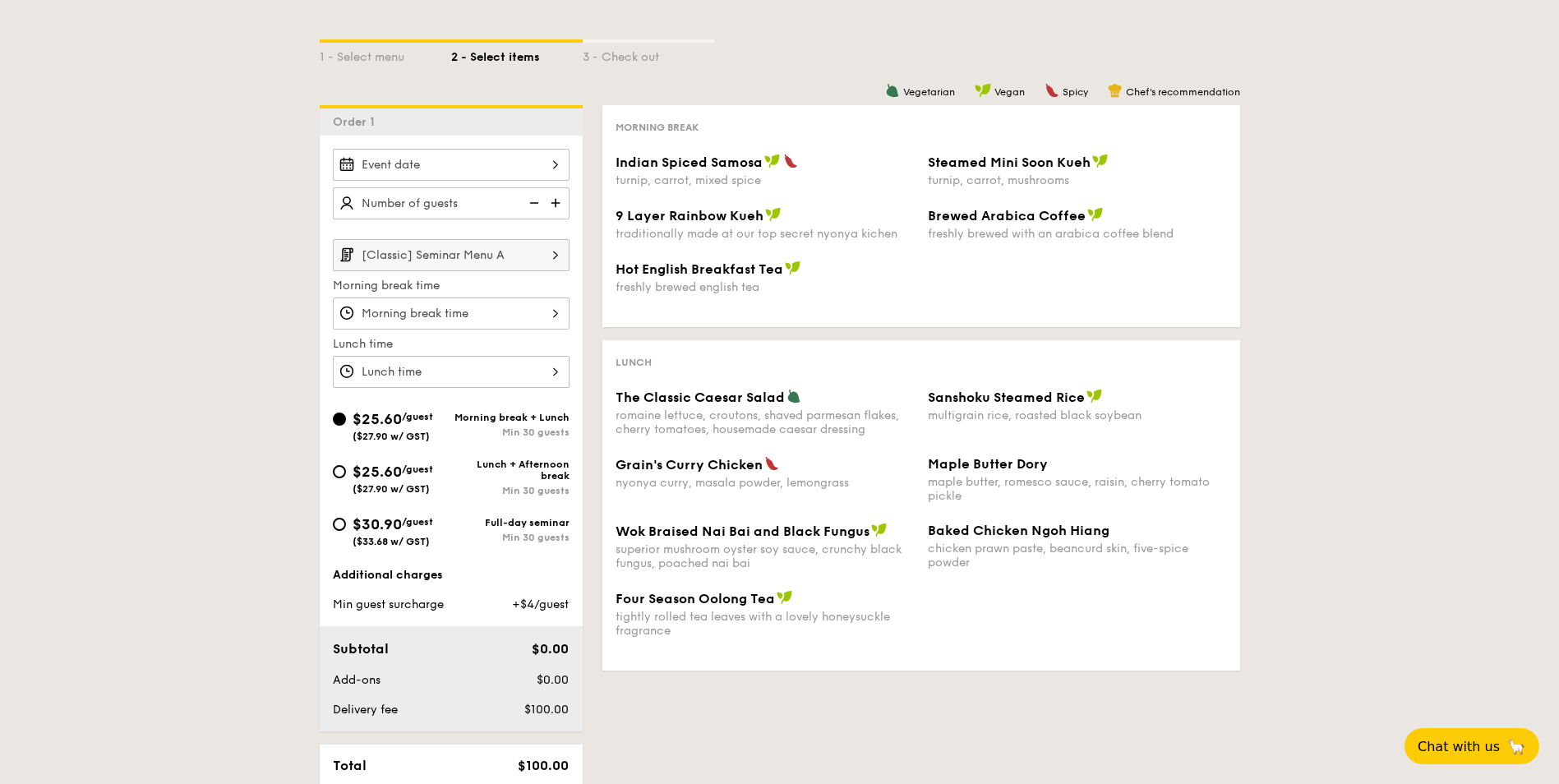
click at [560, 203] on img at bounding box center [557, 203] width 25 height 31
type input "30 guests"
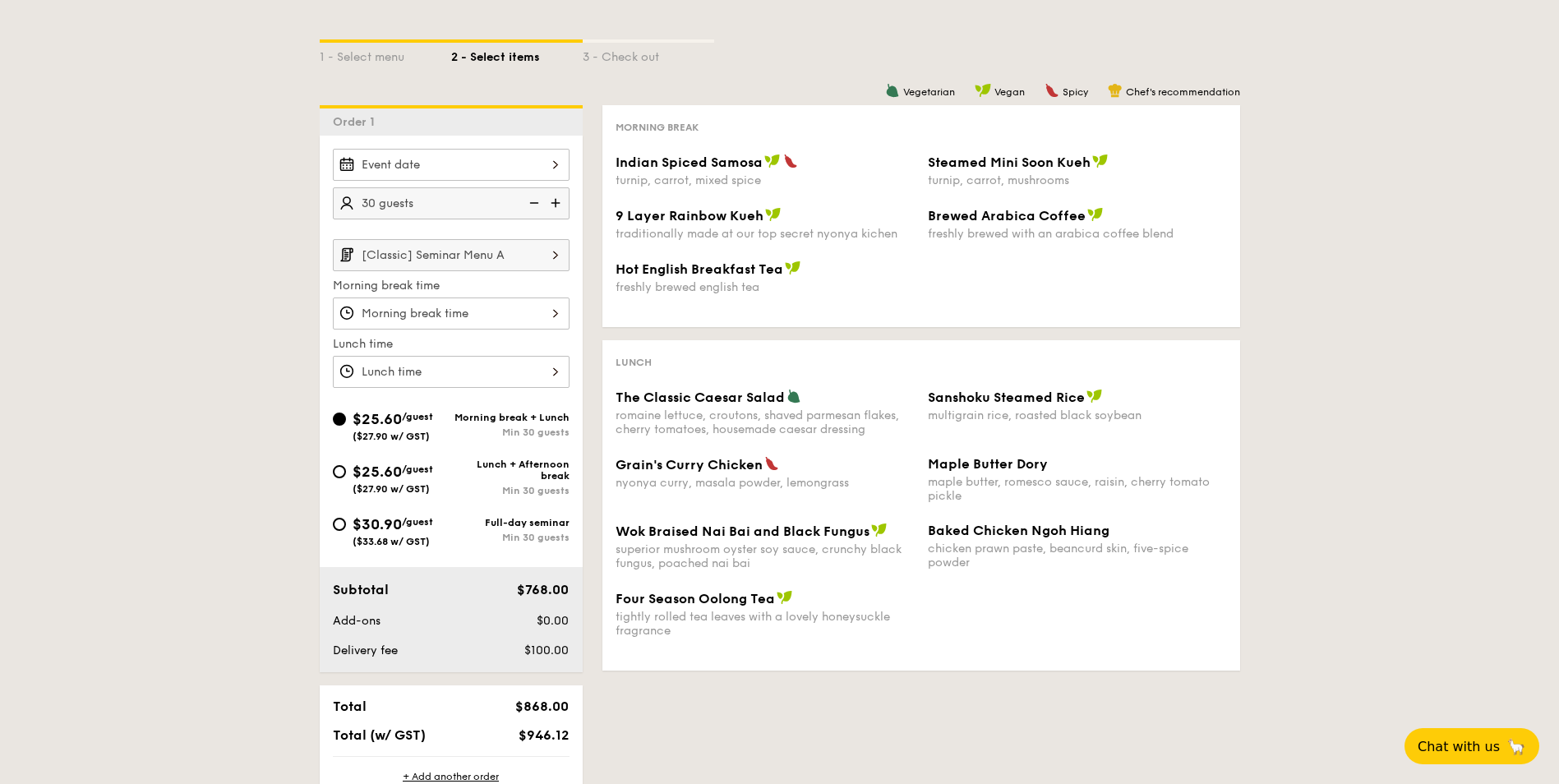
click at [545, 248] on img at bounding box center [555, 254] width 28 height 31
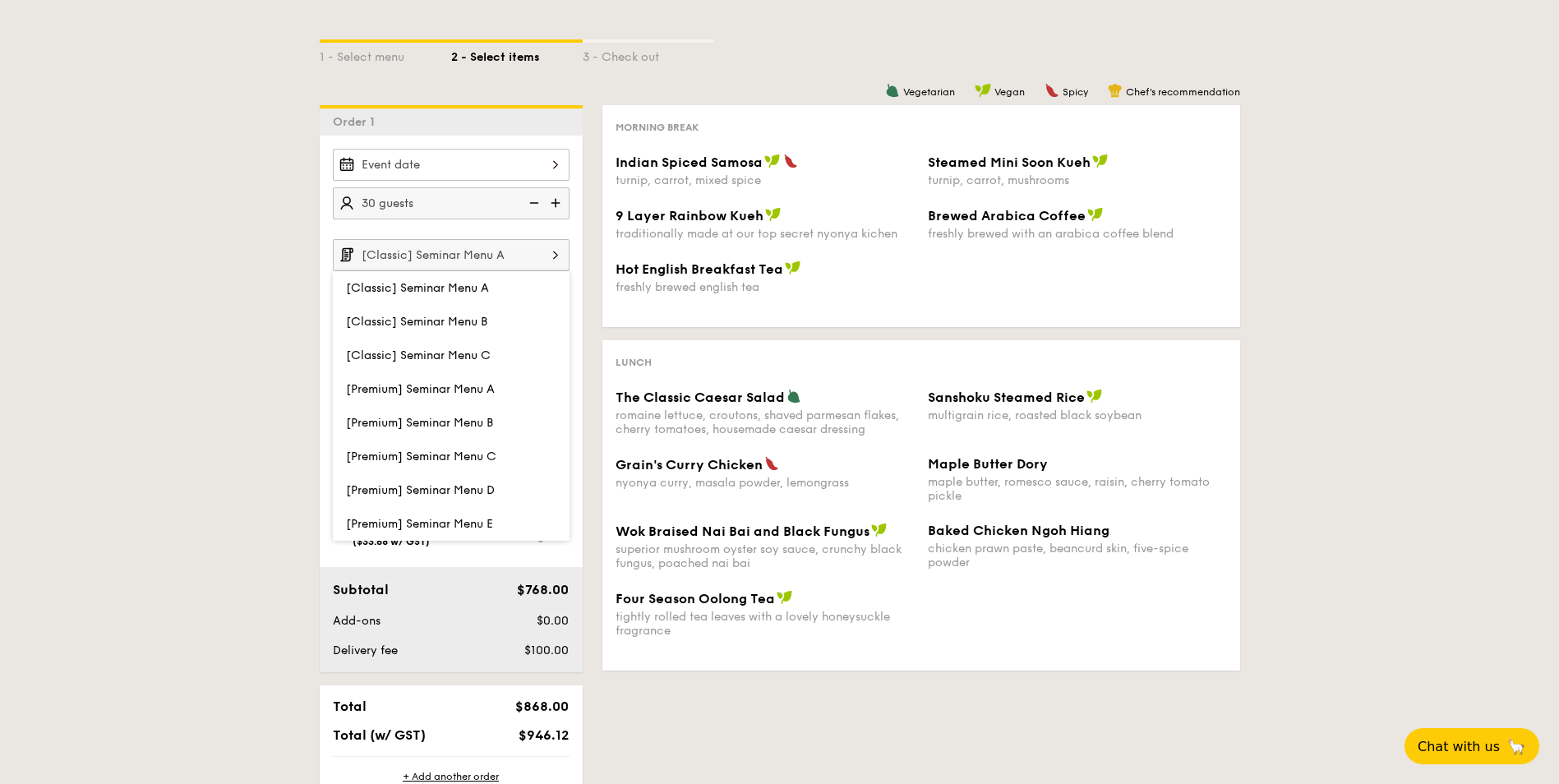
click at [545, 248] on img at bounding box center [555, 254] width 28 height 31
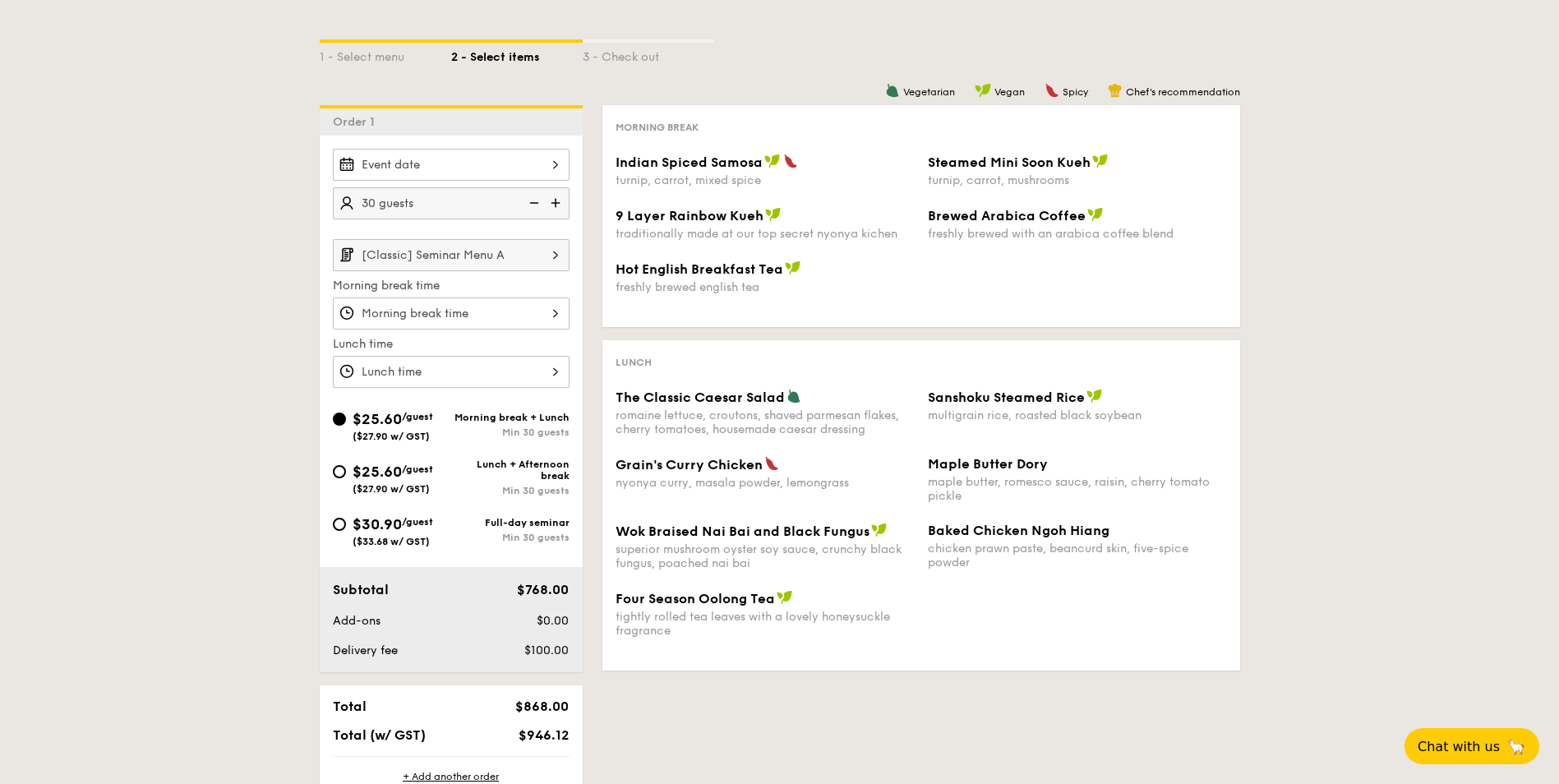
click at [368, 536] on span "($33.68 w/ GST)" at bounding box center [391, 541] width 77 height 12
click at [346, 530] on input "$30.90 /guest ($33.68 w/ GST) Full-day seminar Min 30 guests" at bounding box center [340, 524] width 13 height 13
radio input "true"
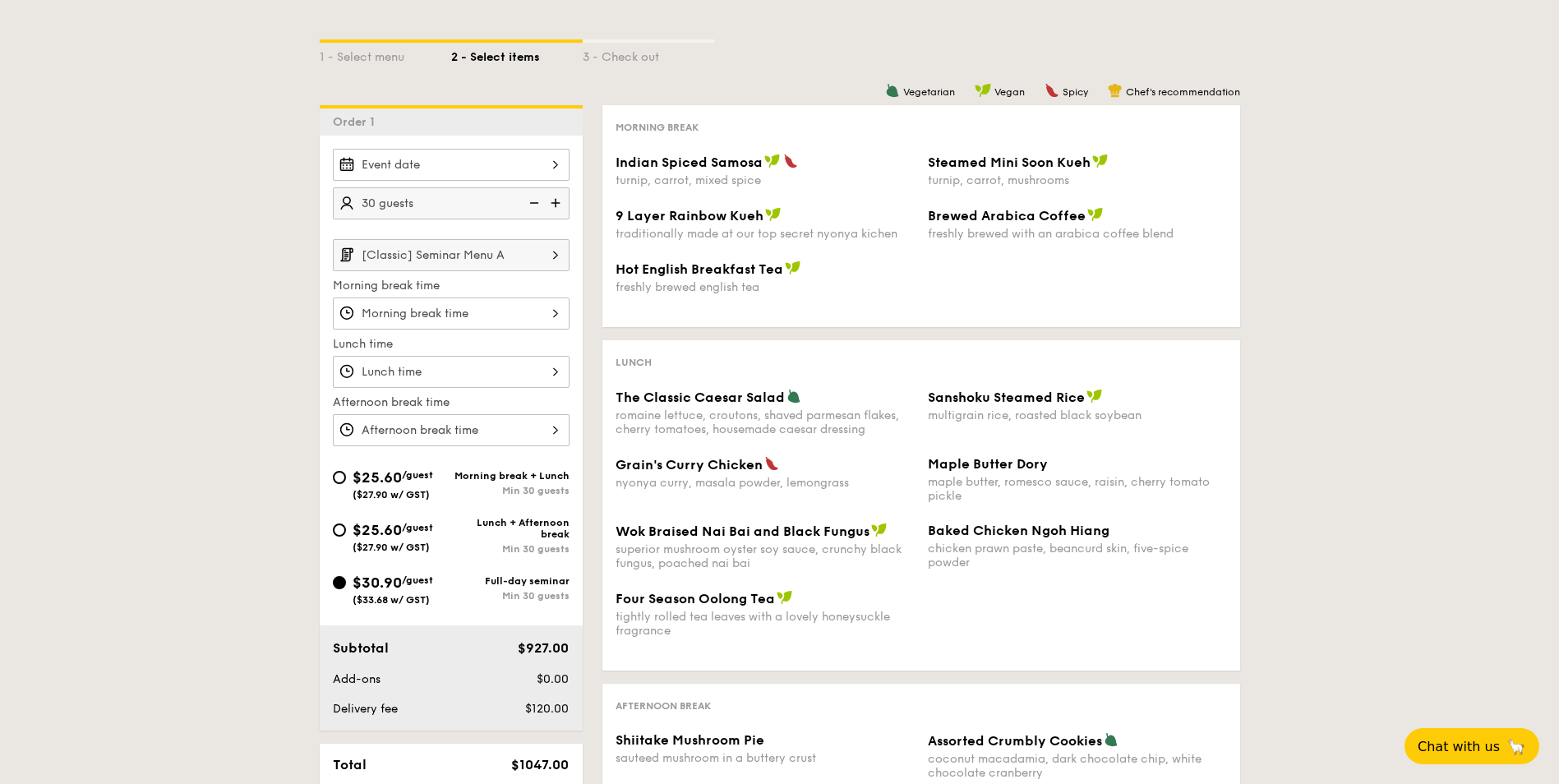
click at [460, 299] on div at bounding box center [451, 313] width 236 height 32
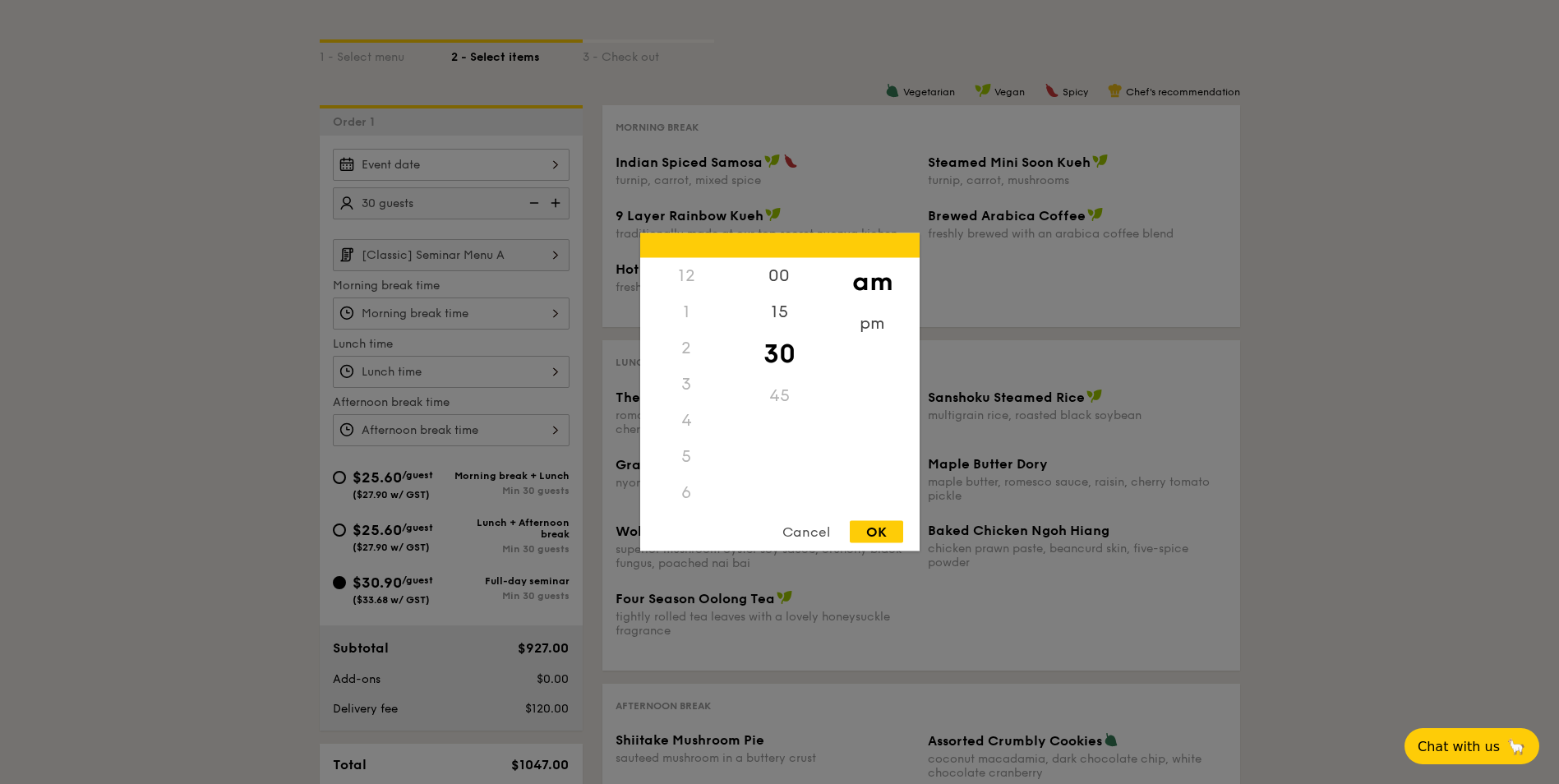
scroll to position [181, 0]
click at [694, 419] on div "9" at bounding box center [687, 426] width 93 height 48
click at [782, 274] on div "00" at bounding box center [780, 282] width 93 height 48
click at [697, 392] on div "8" at bounding box center [687, 391] width 93 height 48
click at [874, 533] on div "OK" at bounding box center [876, 531] width 54 height 22
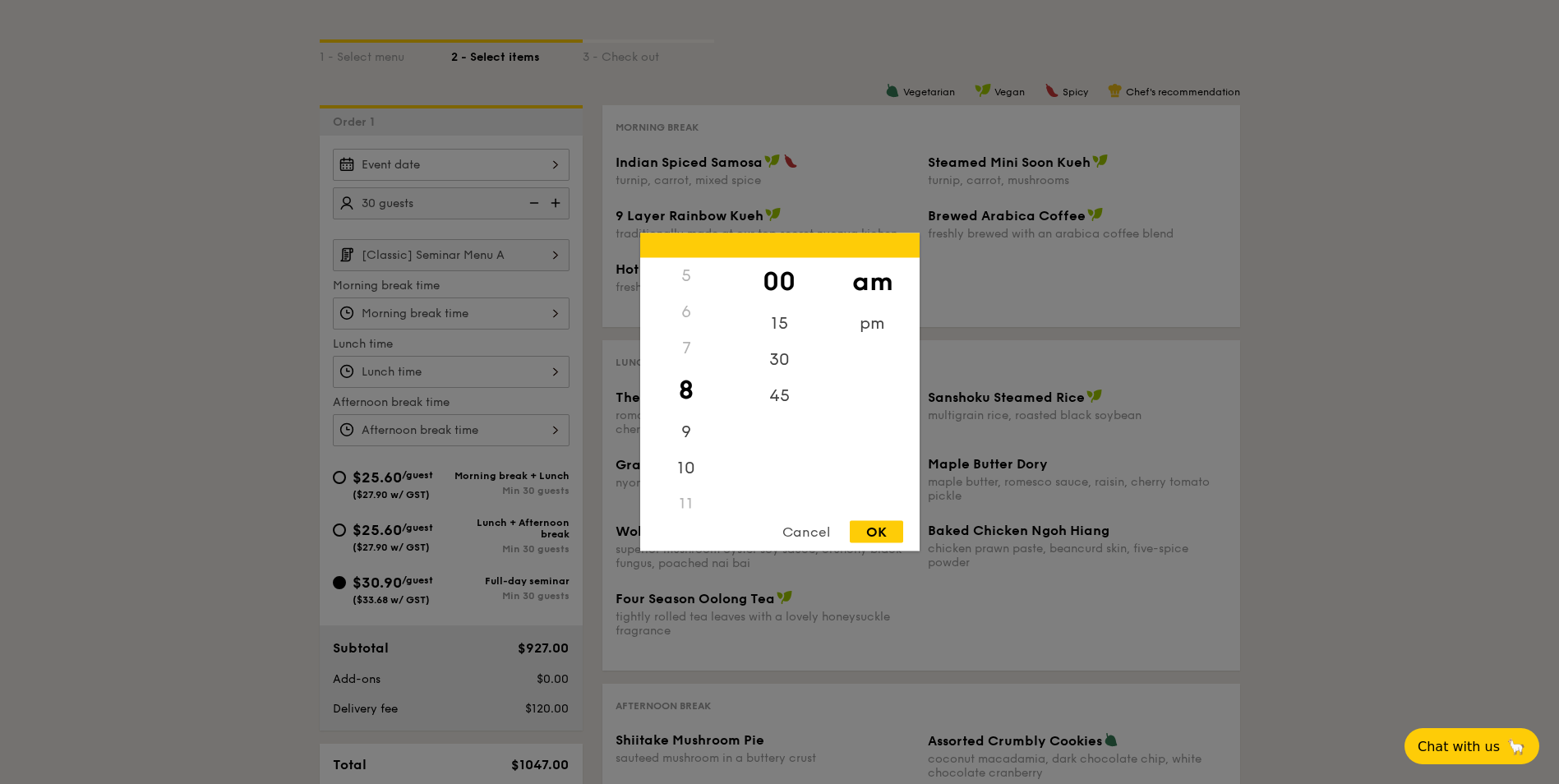
type input "8:00AM"
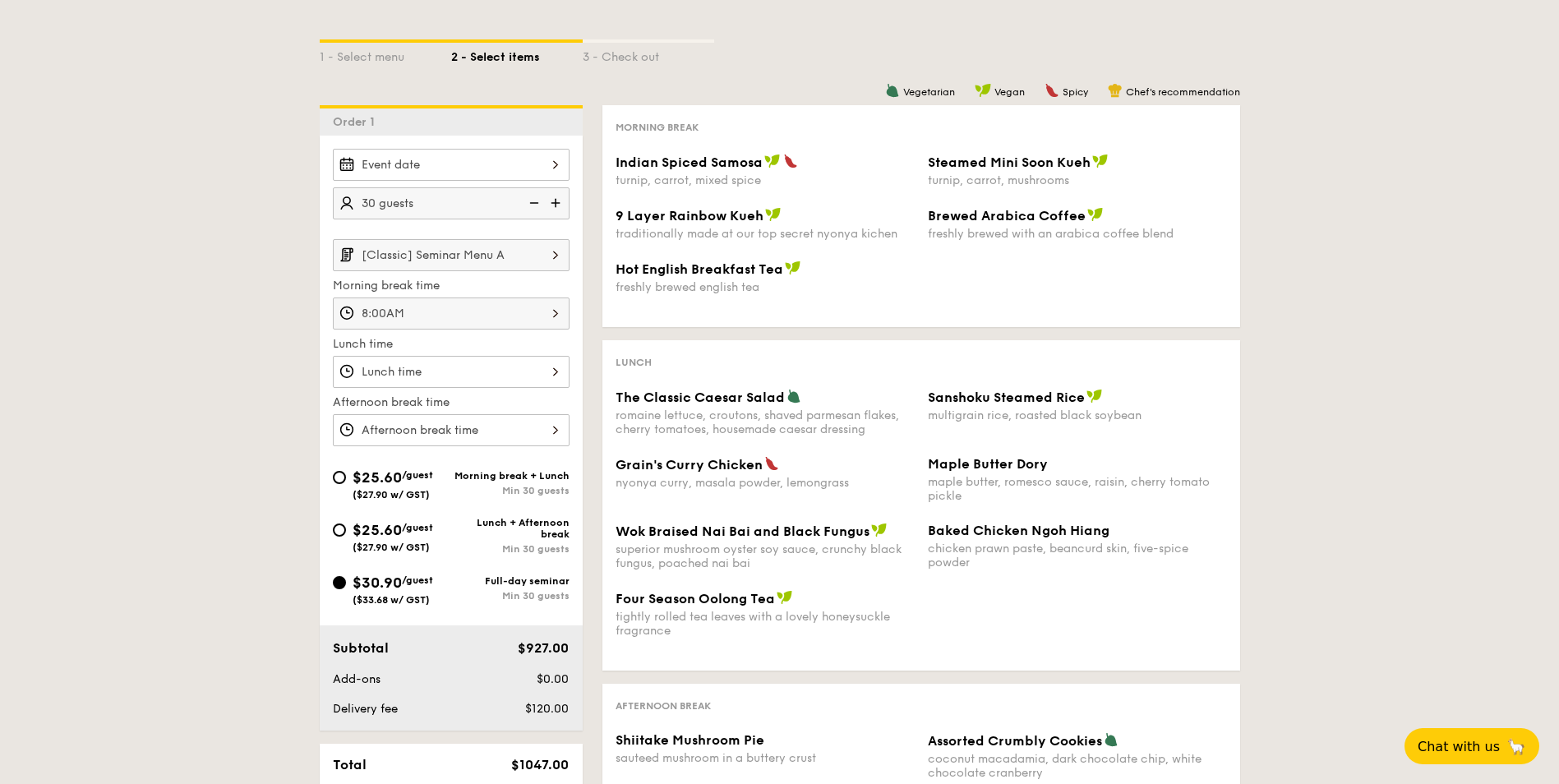
click at [482, 379] on div "12 1 2 3 4 5 6 7 8 9 10 11 00 15 30 45 am pm Cancel OK" at bounding box center [451, 372] width 236 height 32
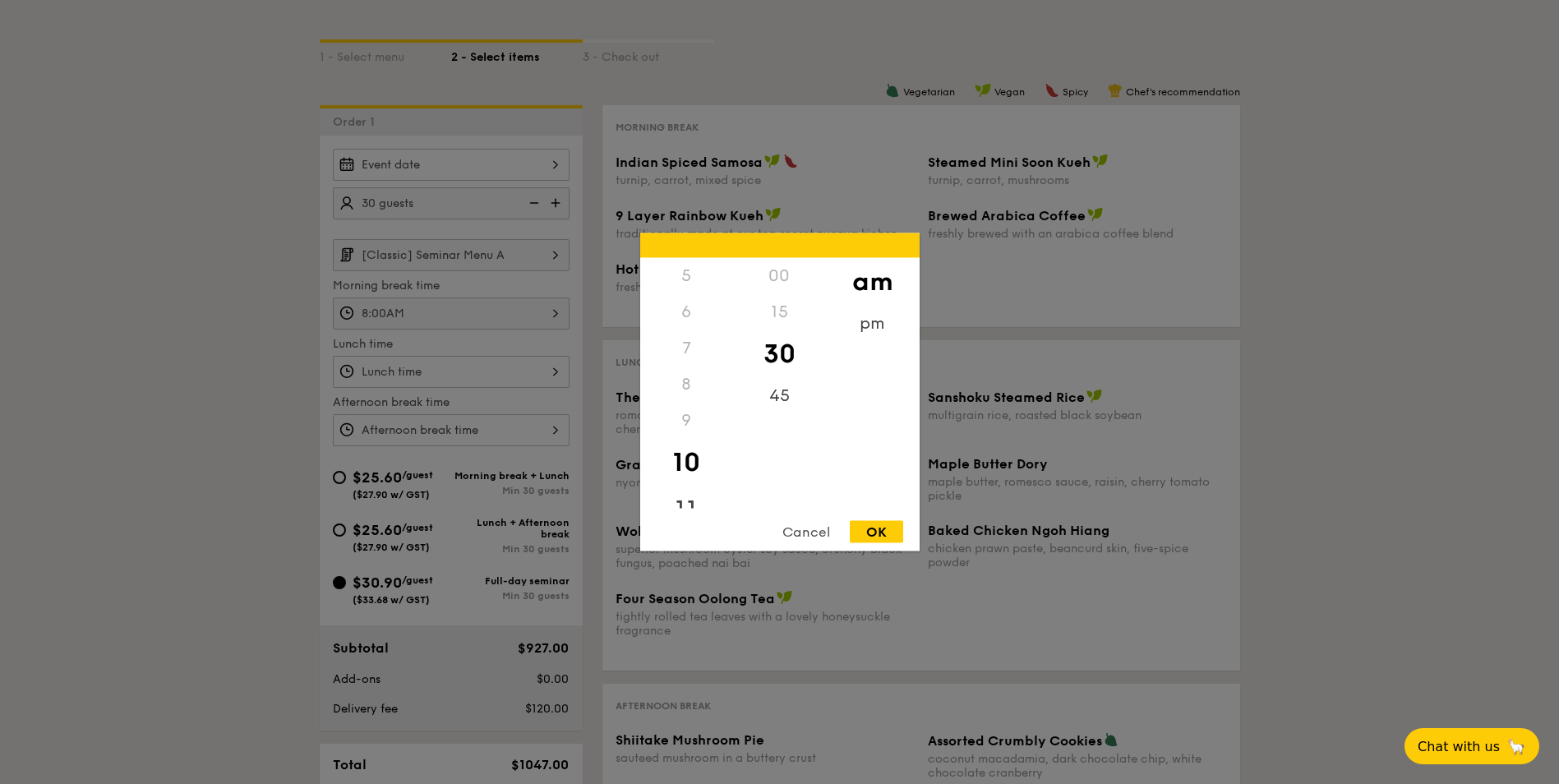
click at [687, 496] on div "11" at bounding box center [687, 511] width 93 height 48
click at [772, 402] on div "45" at bounding box center [780, 402] width 93 height 48
click at [881, 517] on div "12 1 2 3 4 5 6 7 8 9 10 11 00 15 30 45 am pm Cancel OK" at bounding box center [780, 392] width 279 height 318
click at [865, 525] on div "OK" at bounding box center [876, 531] width 54 height 22
type input "11:45AM"
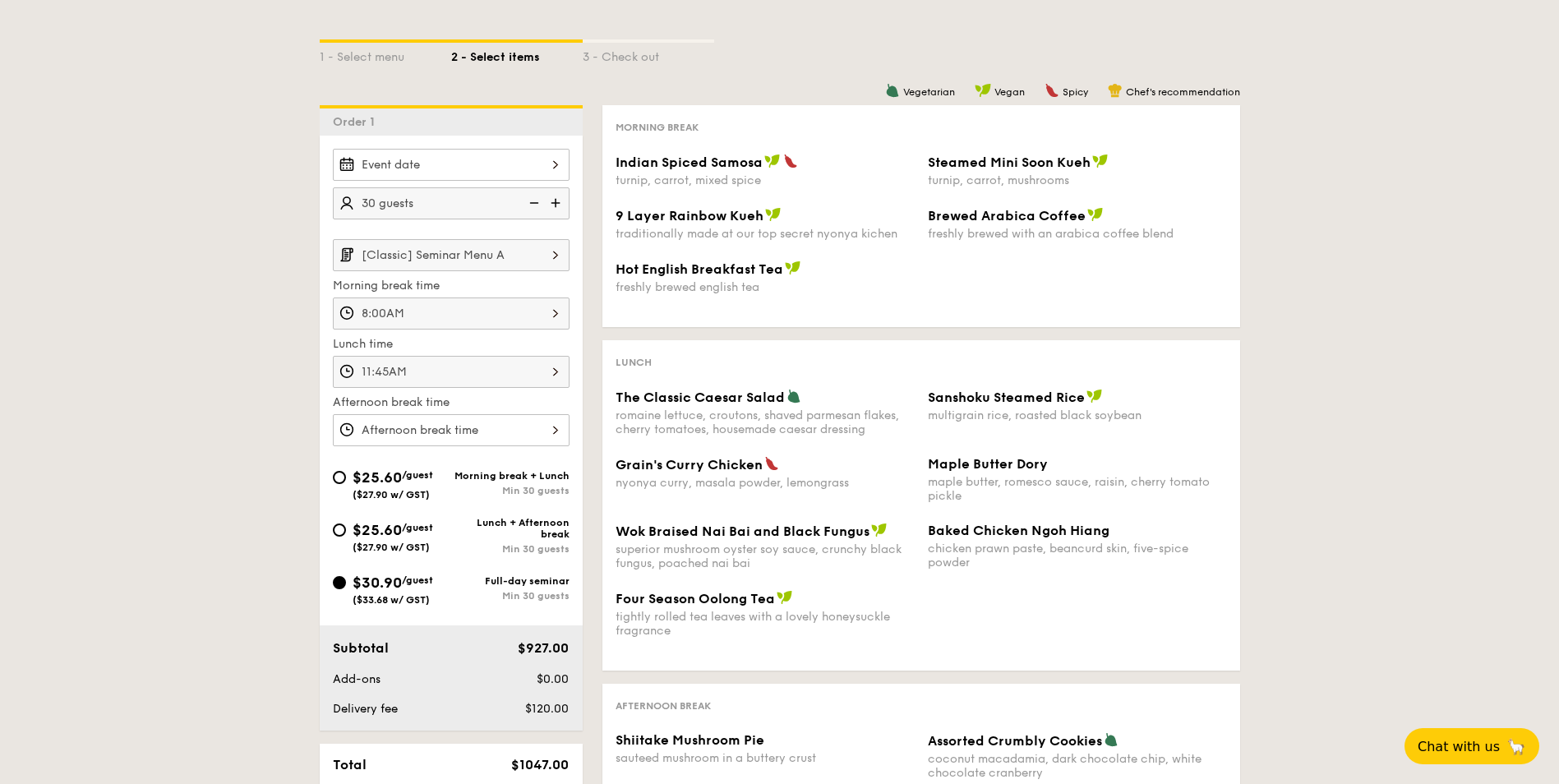
click at [445, 421] on div at bounding box center [451, 430] width 236 height 32
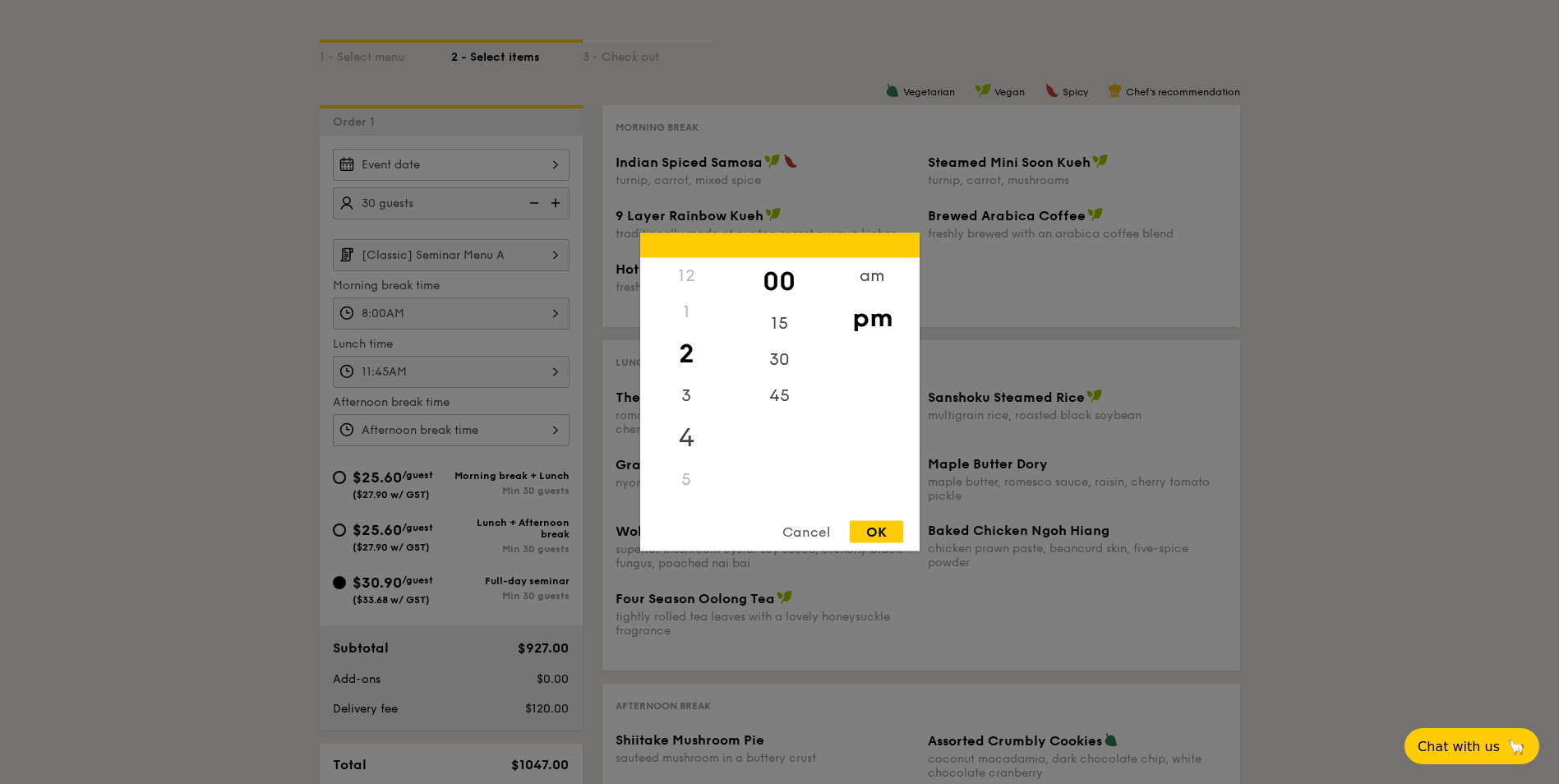
click at [686, 444] on div "4" at bounding box center [687, 438] width 93 height 48
click at [893, 525] on div "OK" at bounding box center [876, 531] width 54 height 22
type input "4:00PM"
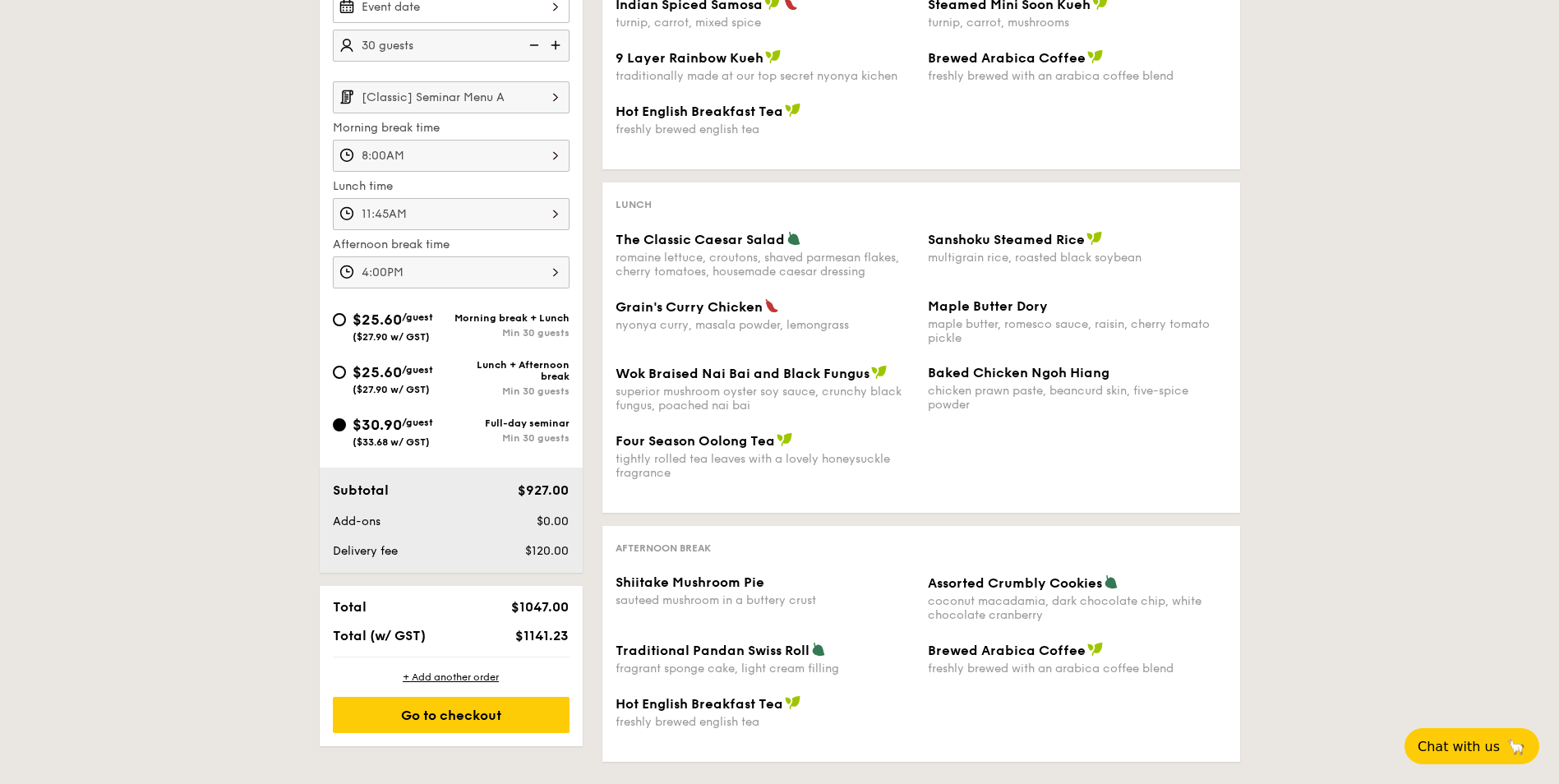
scroll to position [493, 0]
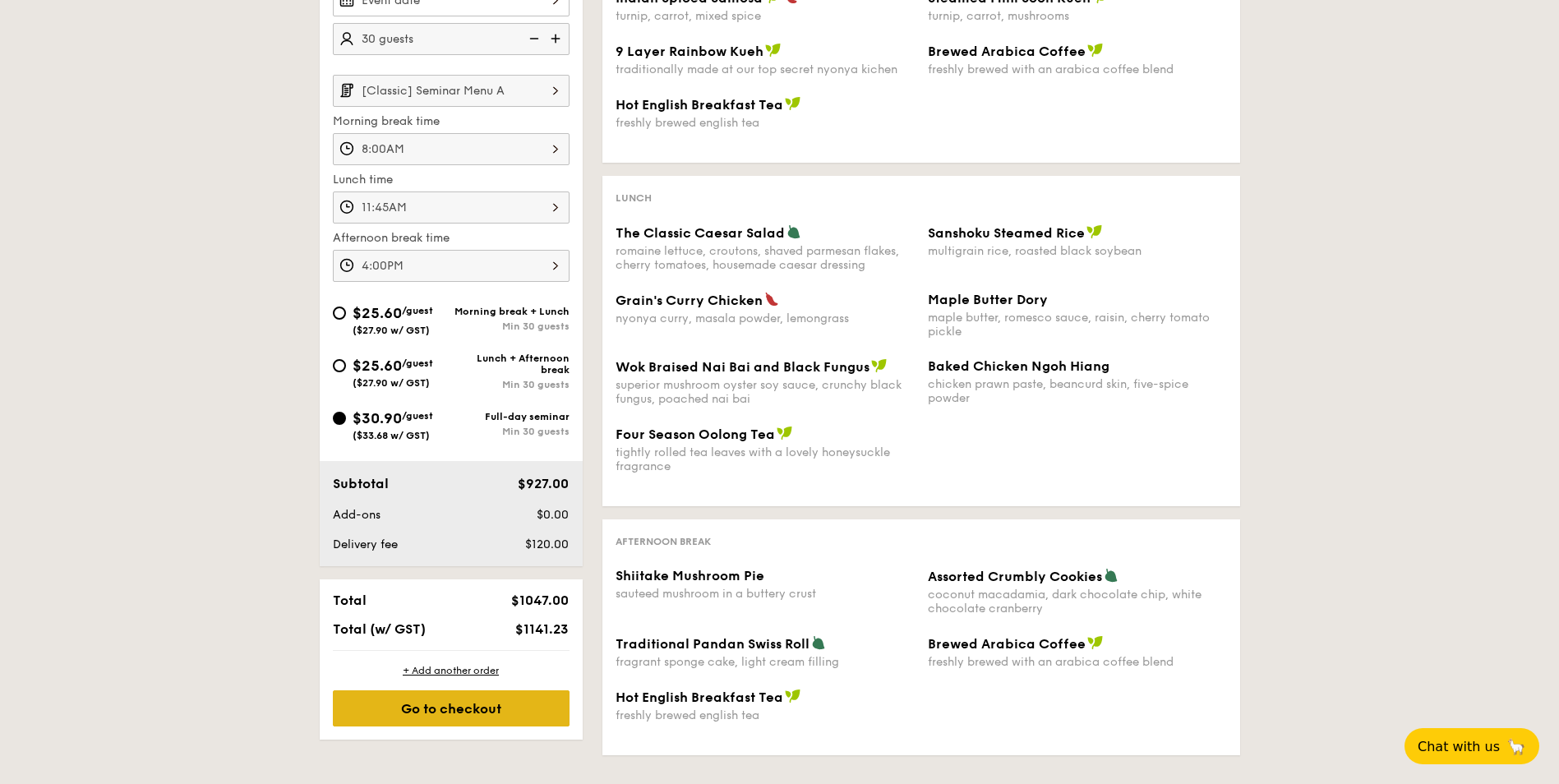
click at [536, 715] on div "Go to checkout" at bounding box center [451, 708] width 236 height 36
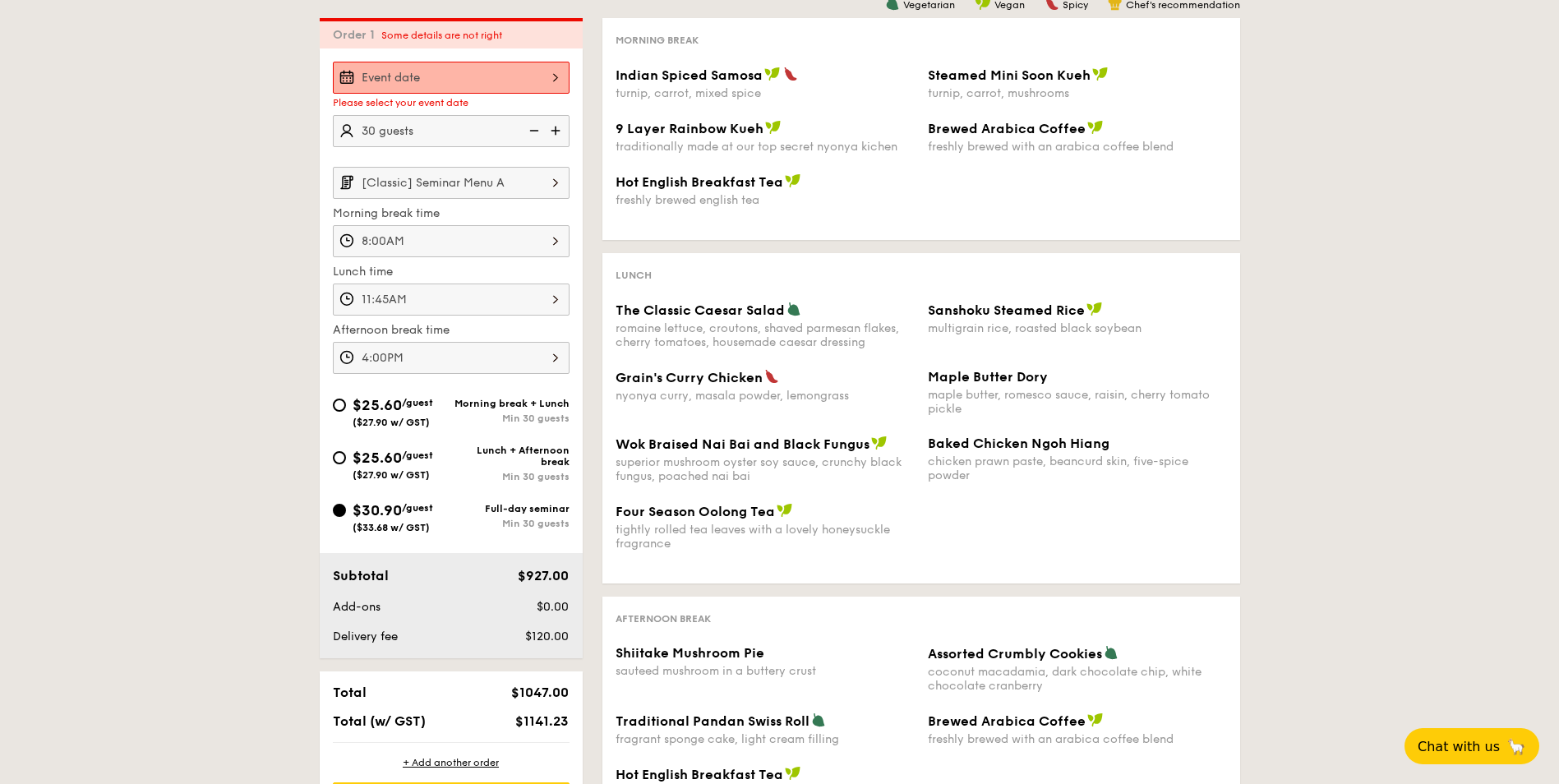
scroll to position [409, 0]
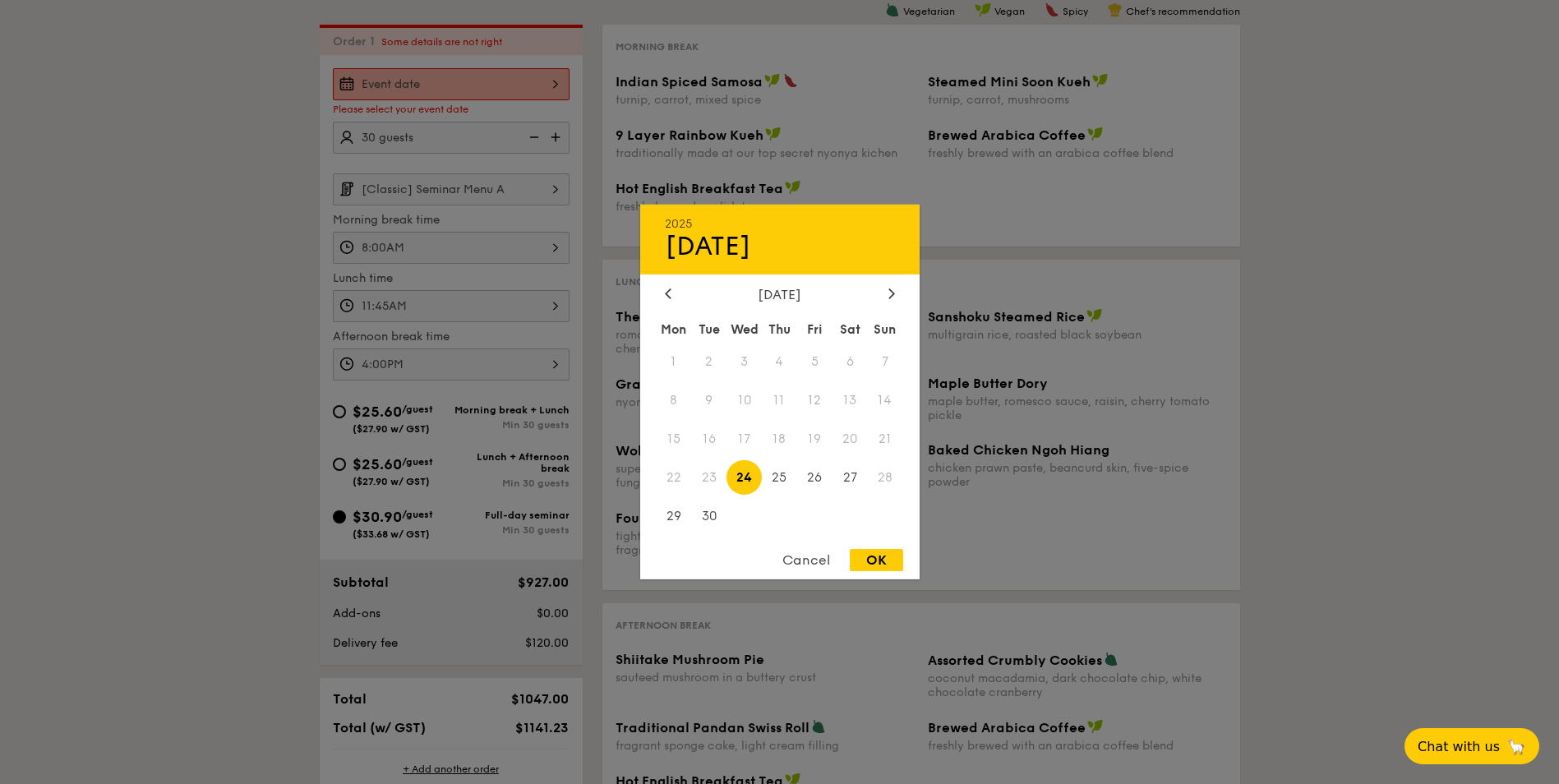
click at [493, 78] on div "2025 Sep [DATE] Tue Wed Thu Fri Sat Sun 1 2 3 4 5 6 7 8 9 10 11 12 13 14 15 16 …" at bounding box center [451, 84] width 236 height 32
click at [889, 285] on div "2025 Sep [DATE] Tue Wed Thu Fri Sat Sun 1 2 3 4 5 6 7 8 9 10 11 12 13 14 15 16 …" at bounding box center [780, 392] width 279 height 374
click at [886, 291] on div at bounding box center [892, 294] width 15 height 16
click at [809, 352] on span "3" at bounding box center [815, 362] width 36 height 36
click at [865, 566] on div "OK" at bounding box center [876, 559] width 54 height 22
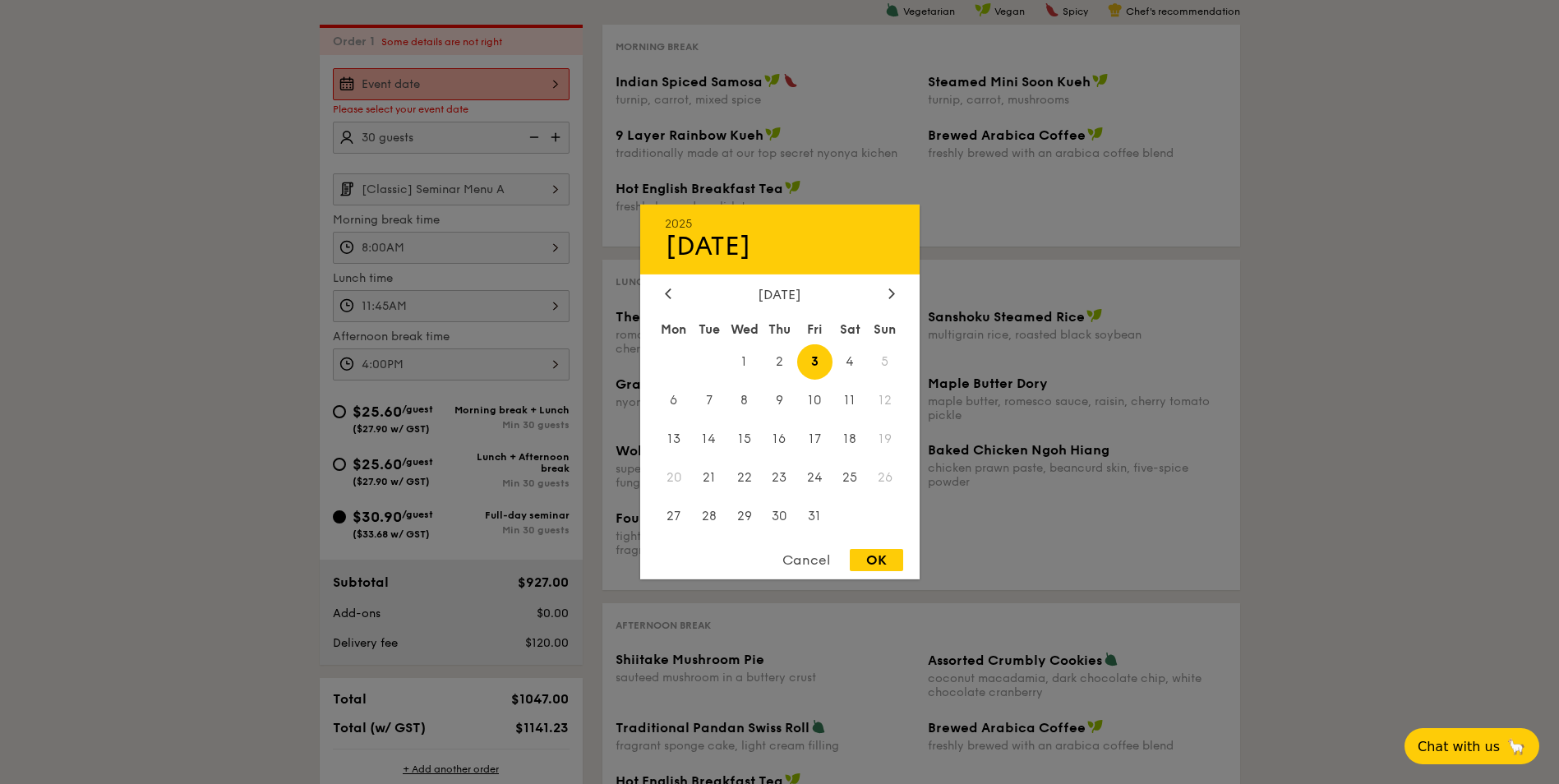
type input "[DATE]"
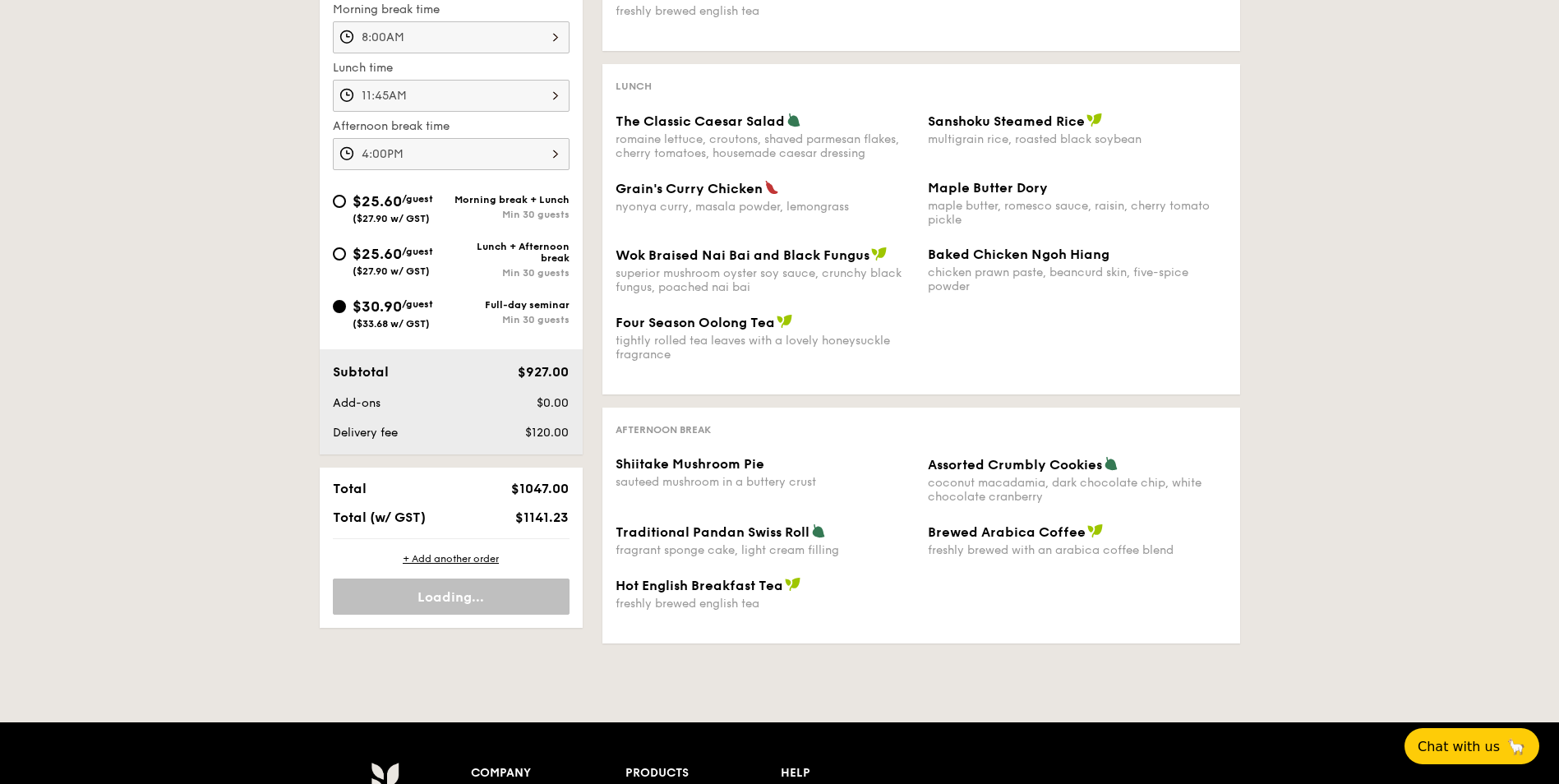
scroll to position [656, 0]
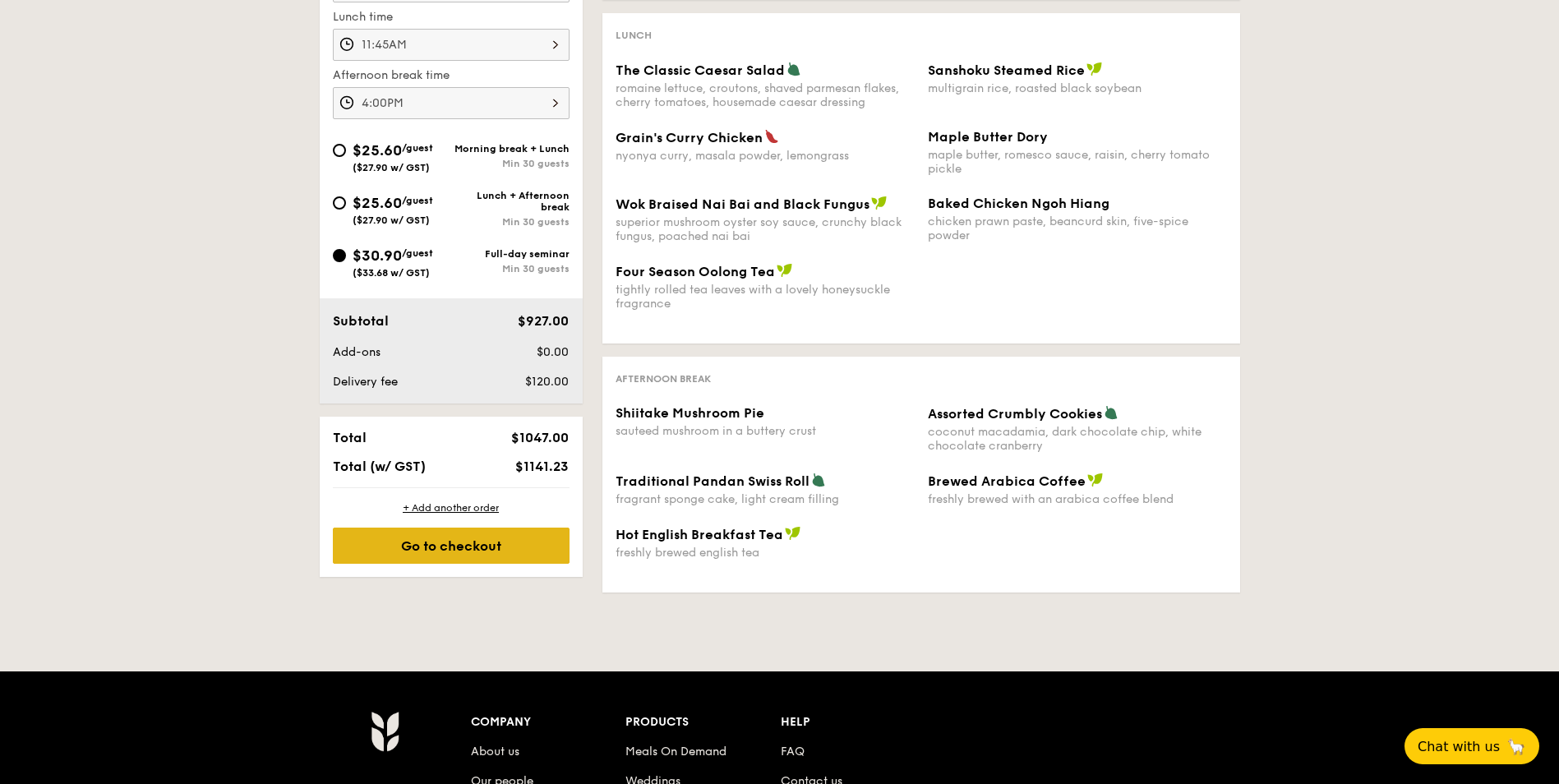
click at [535, 536] on div "Go to checkout" at bounding box center [451, 545] width 236 height 36
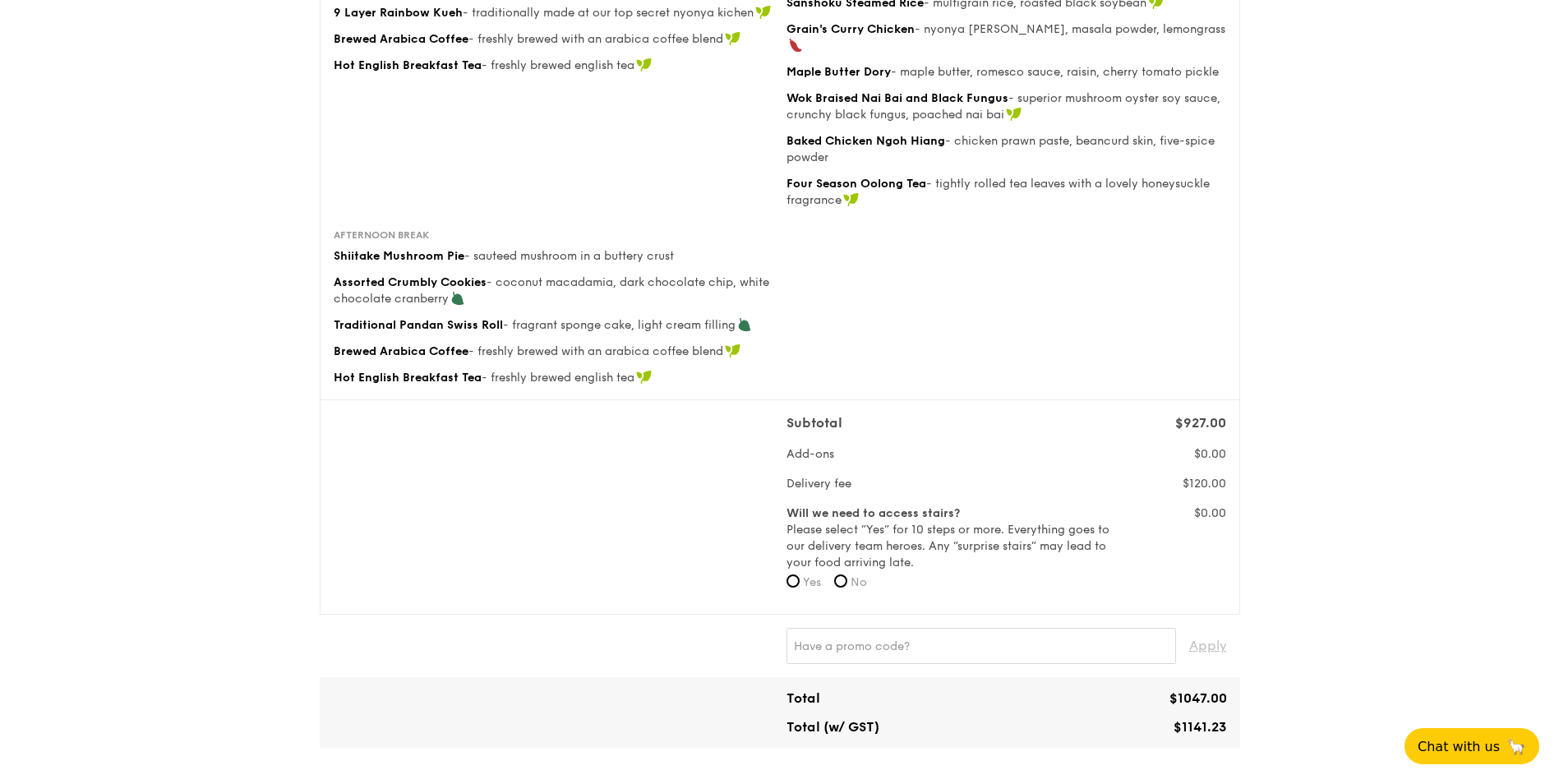
scroll to position [411, 0]
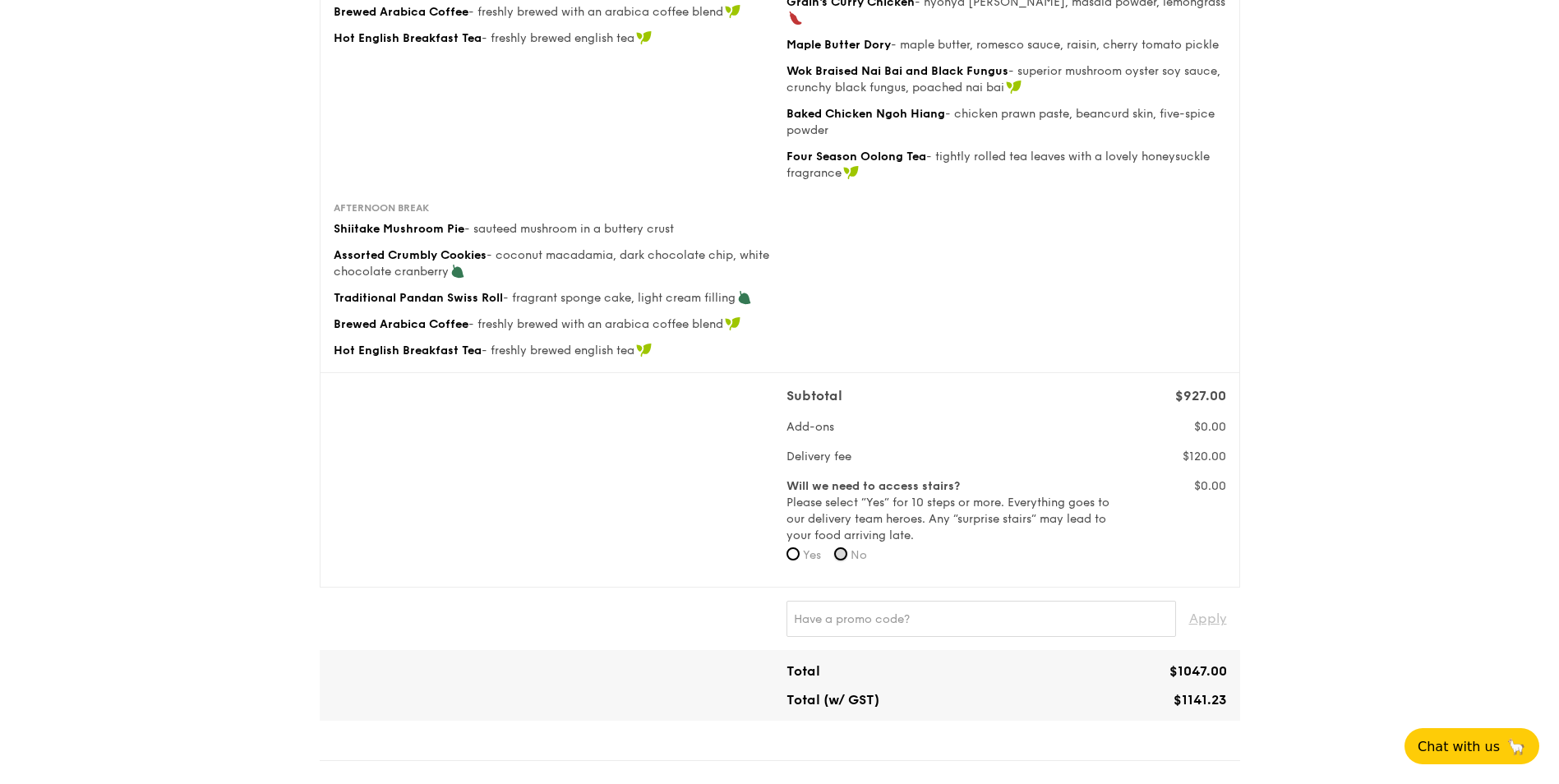
click at [847, 547] on input "No" at bounding box center [841, 554] width 13 height 13
radio input "true"
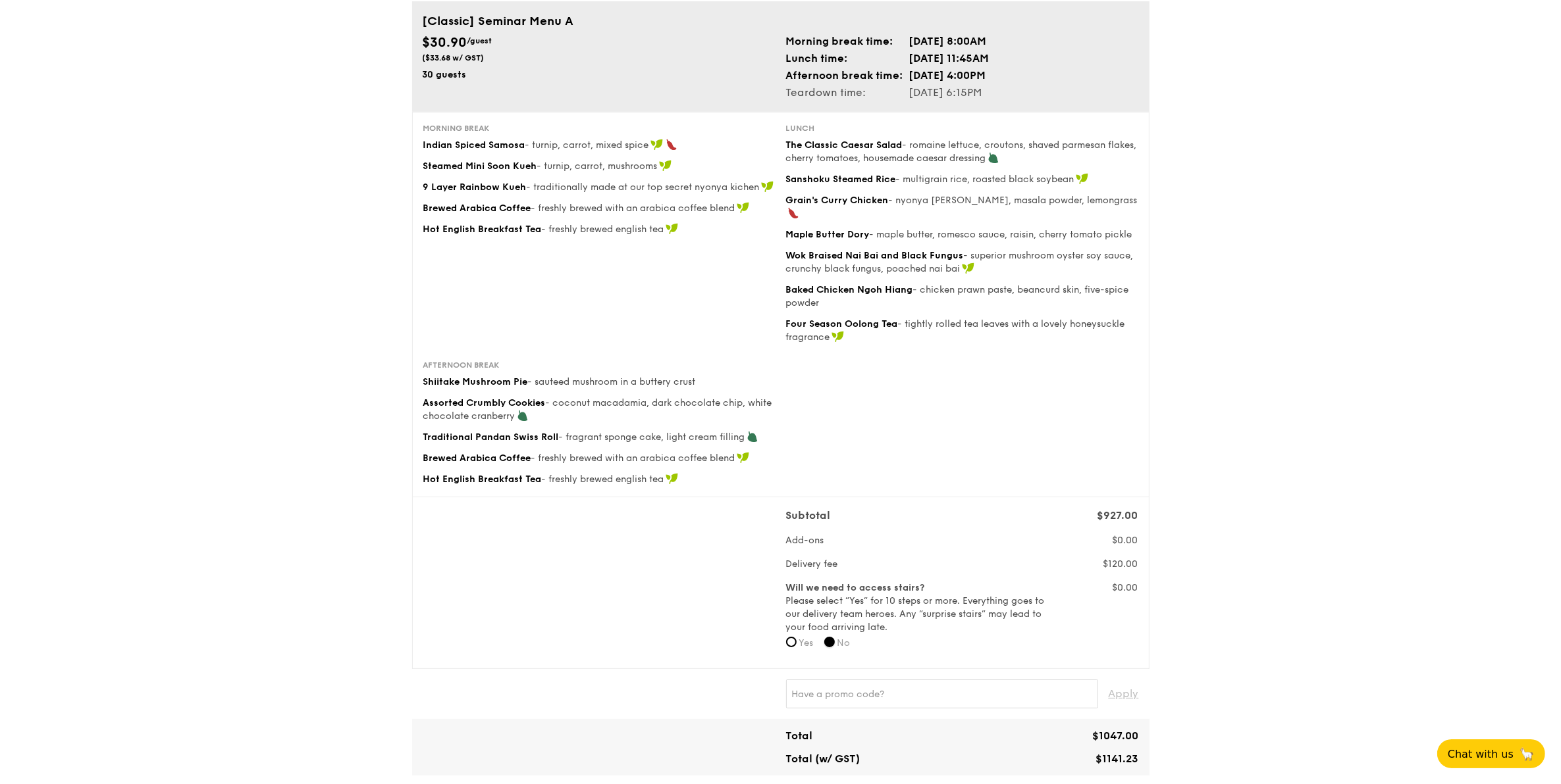
scroll to position [123, 0]
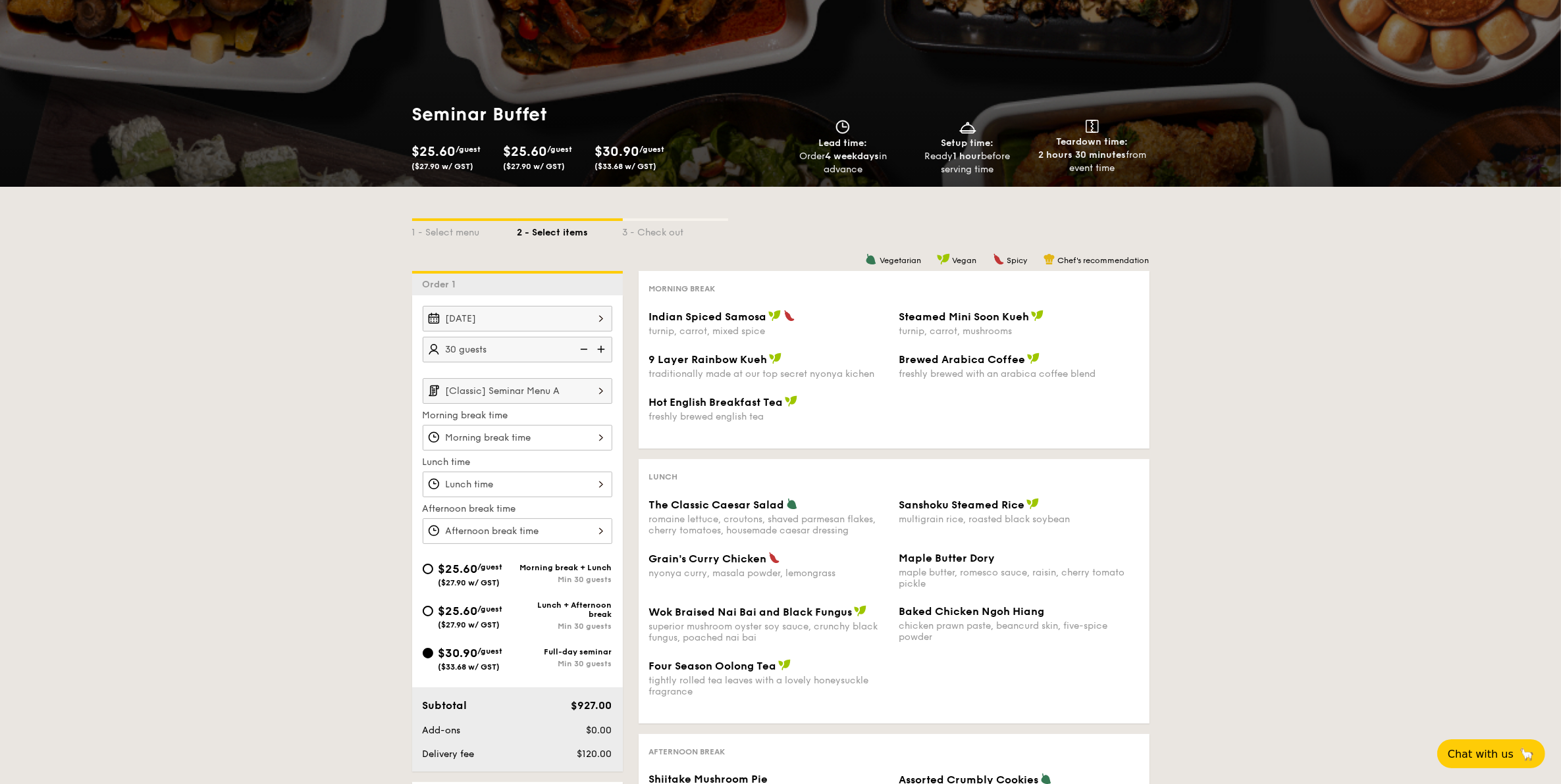
scroll to position [165, 0]
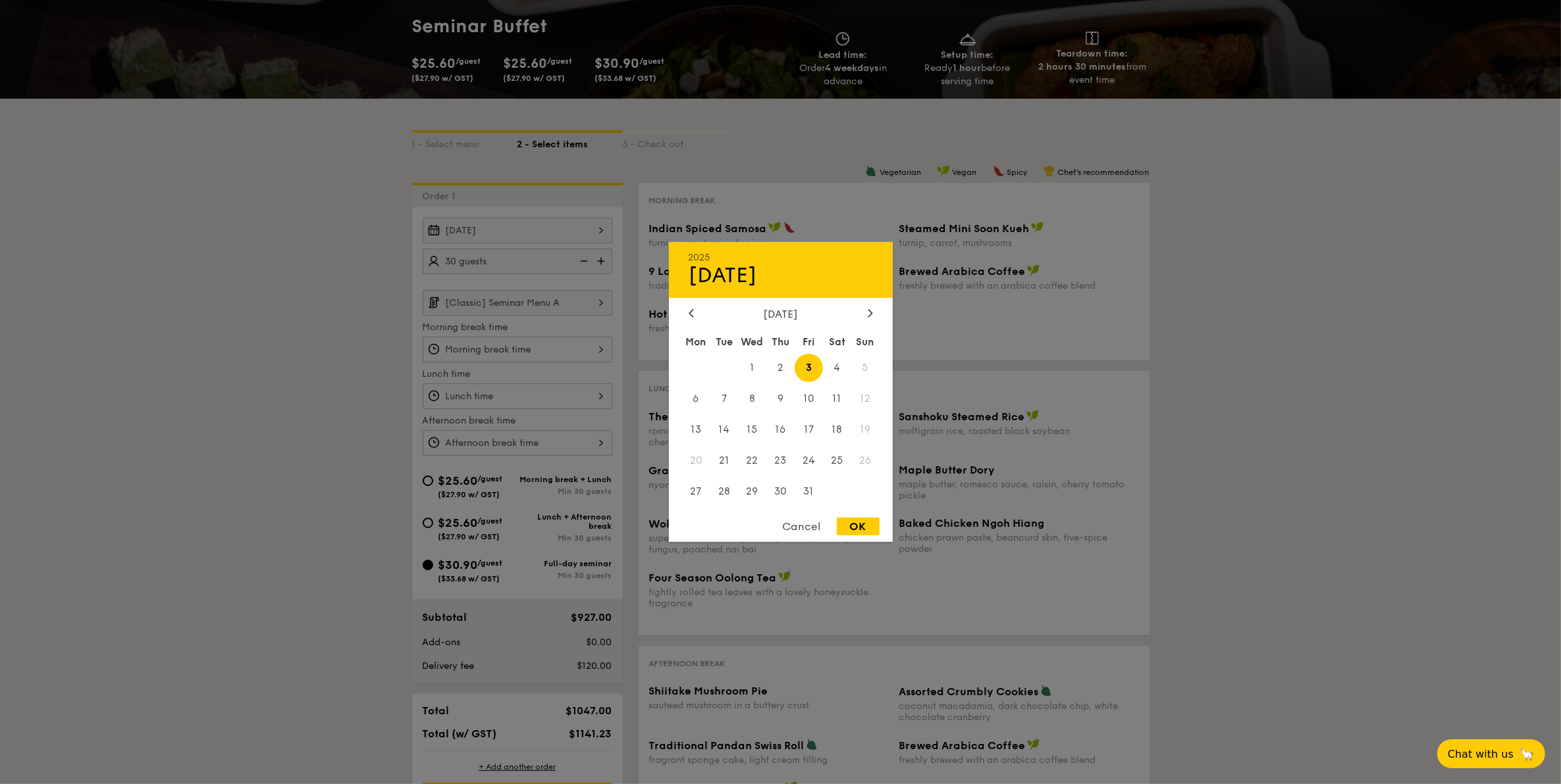
click at [591, 228] on div "[DATE] 2025 Oct [DATE] Tue Wed Thu Fri Sat Sun 1 2 3 4 5 6 7 8 9 10 11 12 13 14…" at bounding box center [517, 230] width 189 height 26
click at [755, 422] on span "15" at bounding box center [752, 429] width 28 height 28
click at [847, 528] on div "OK" at bounding box center [858, 527] width 43 height 18
type input "[DATE]"
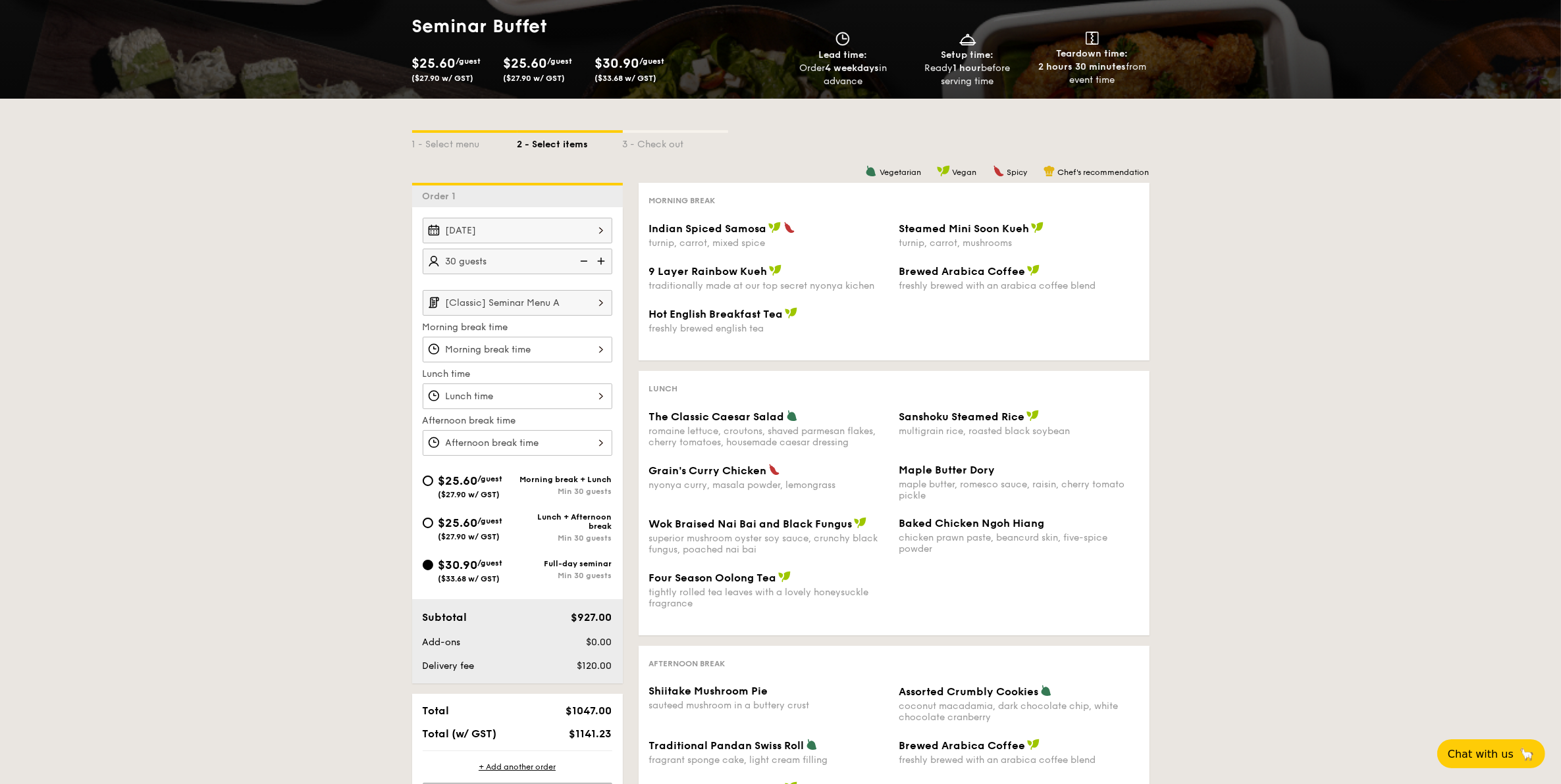
click at [598, 259] on img at bounding box center [602, 261] width 20 height 25
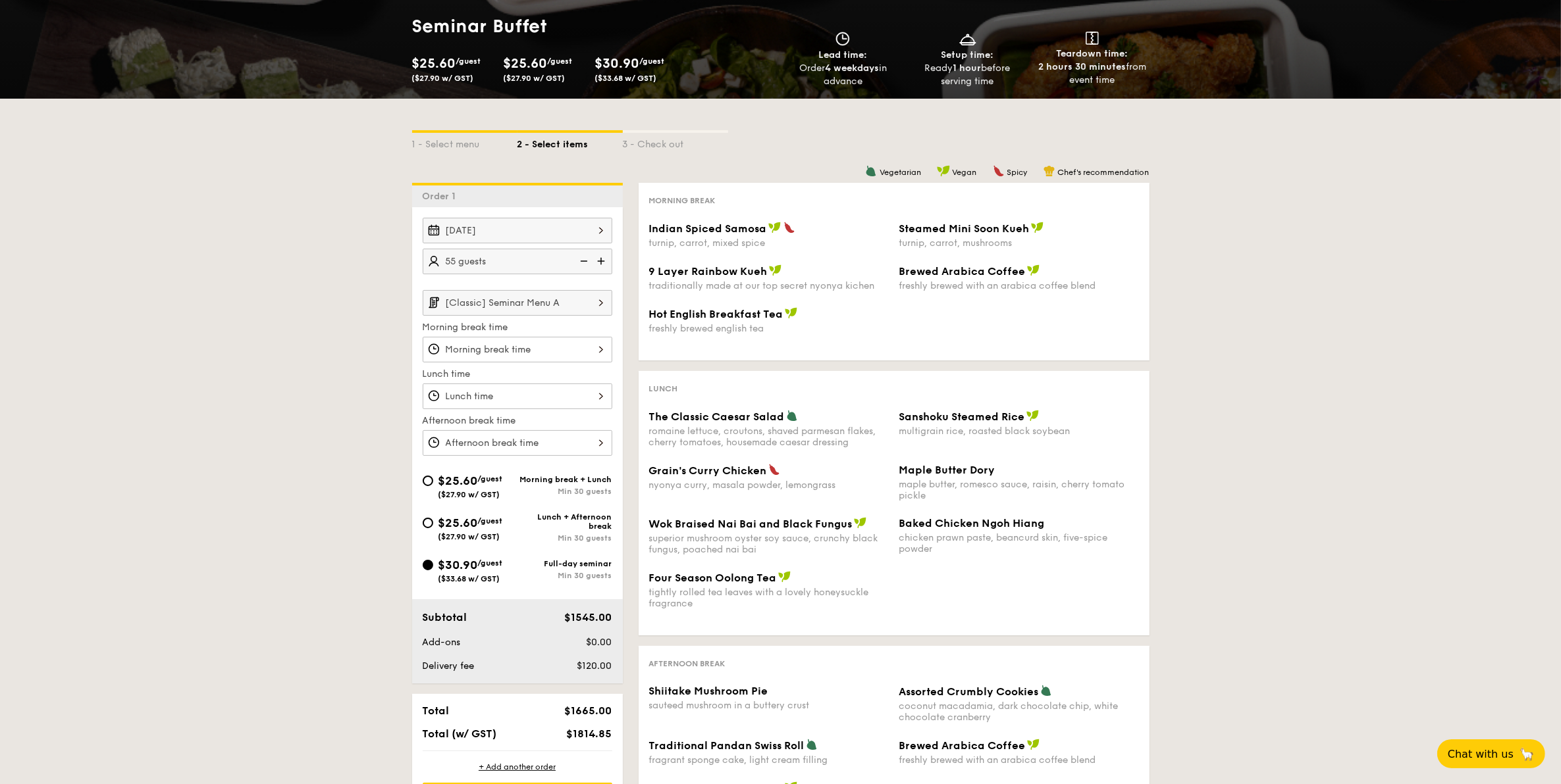
click at [598, 259] on img at bounding box center [602, 261] width 20 height 25
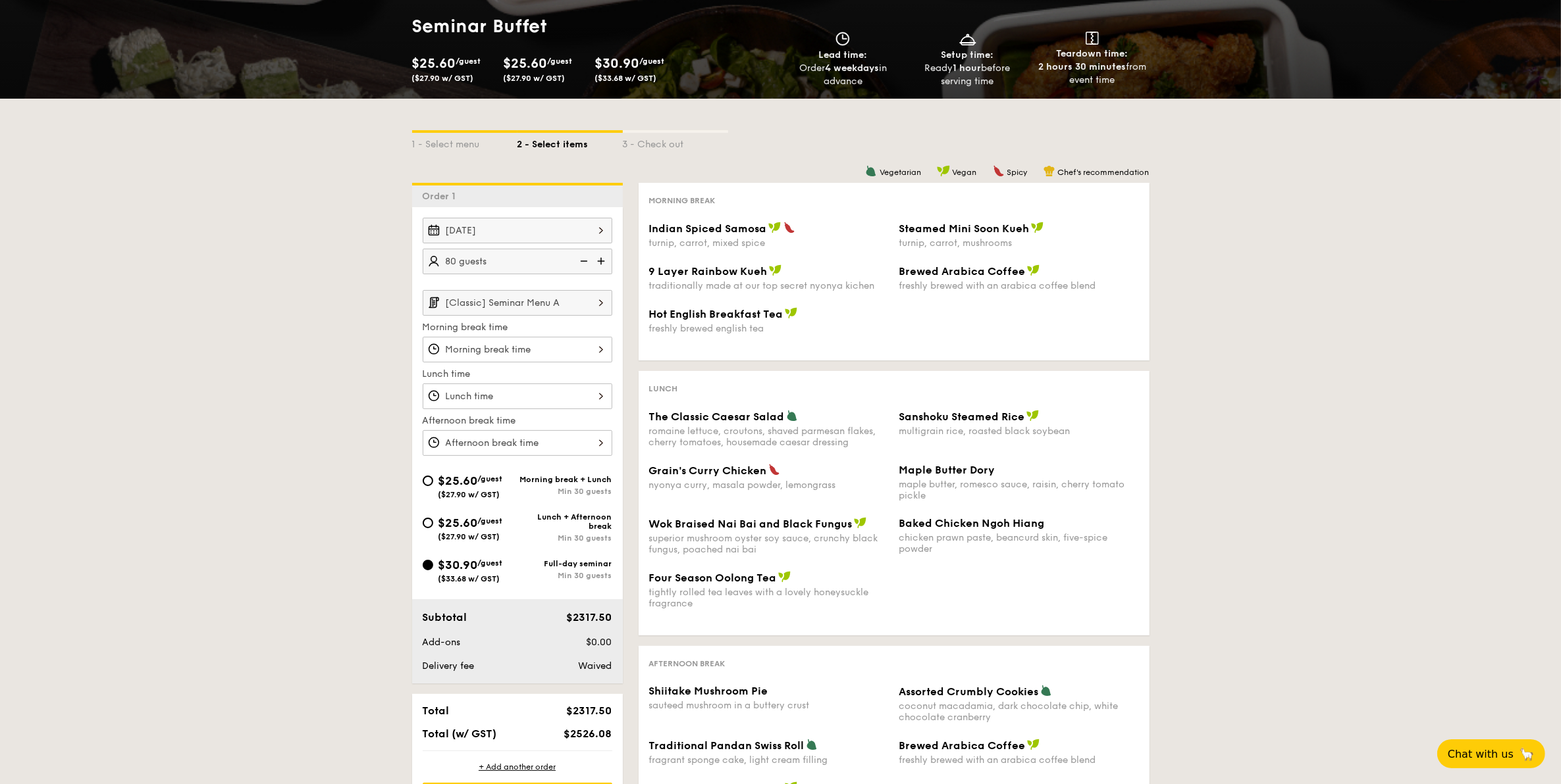
click at [598, 259] on img at bounding box center [602, 261] width 20 height 25
type input "100 guests"
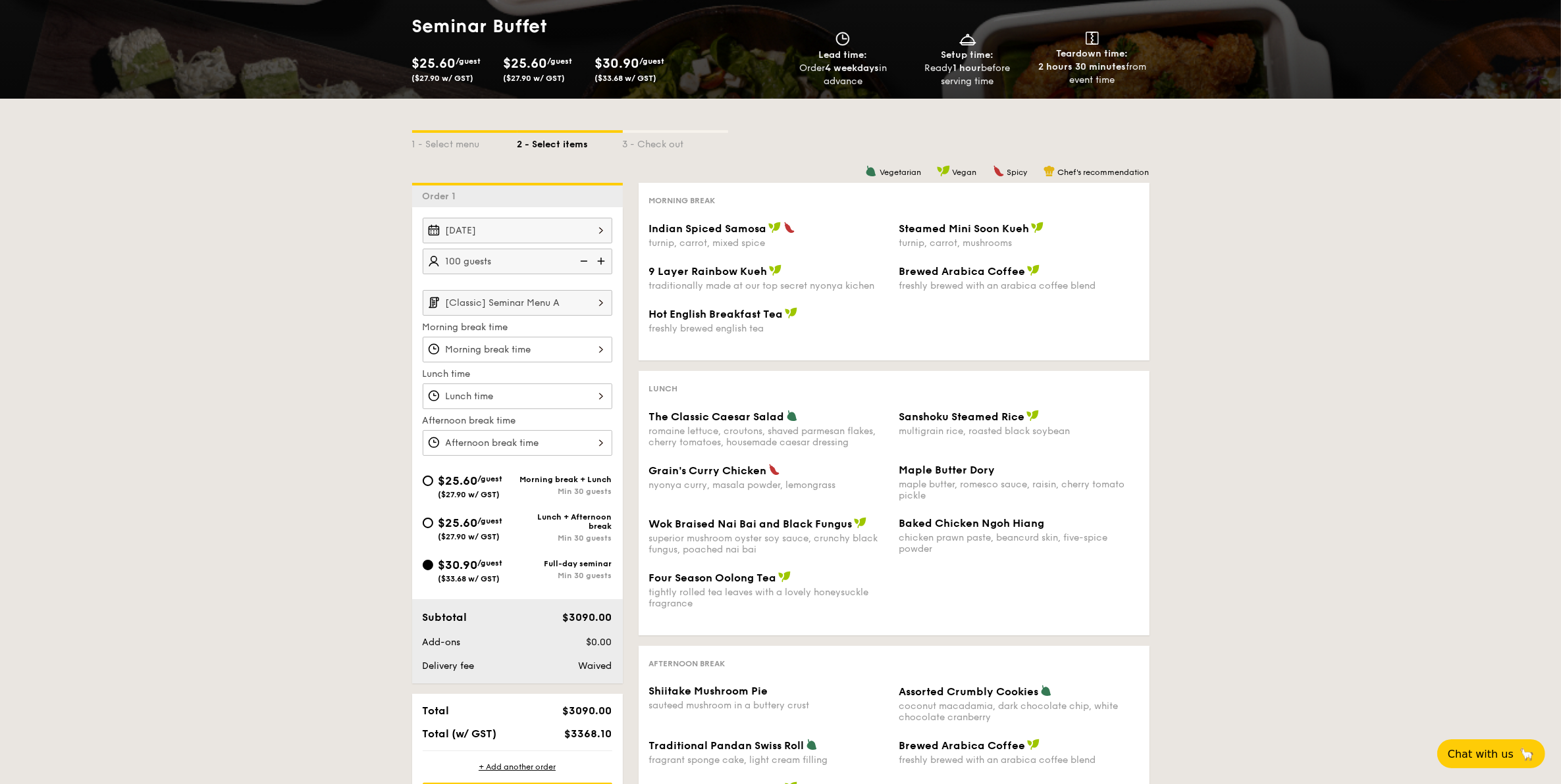
click at [477, 490] on span "($27.90 w/ GST)" at bounding box center [469, 495] width 62 height 9
click at [433, 486] on input "$25.60 /guest ($27.90 w/ GST) Morning break + Lunch Min 30 guests" at bounding box center [428, 481] width 11 height 11
radio input "true"
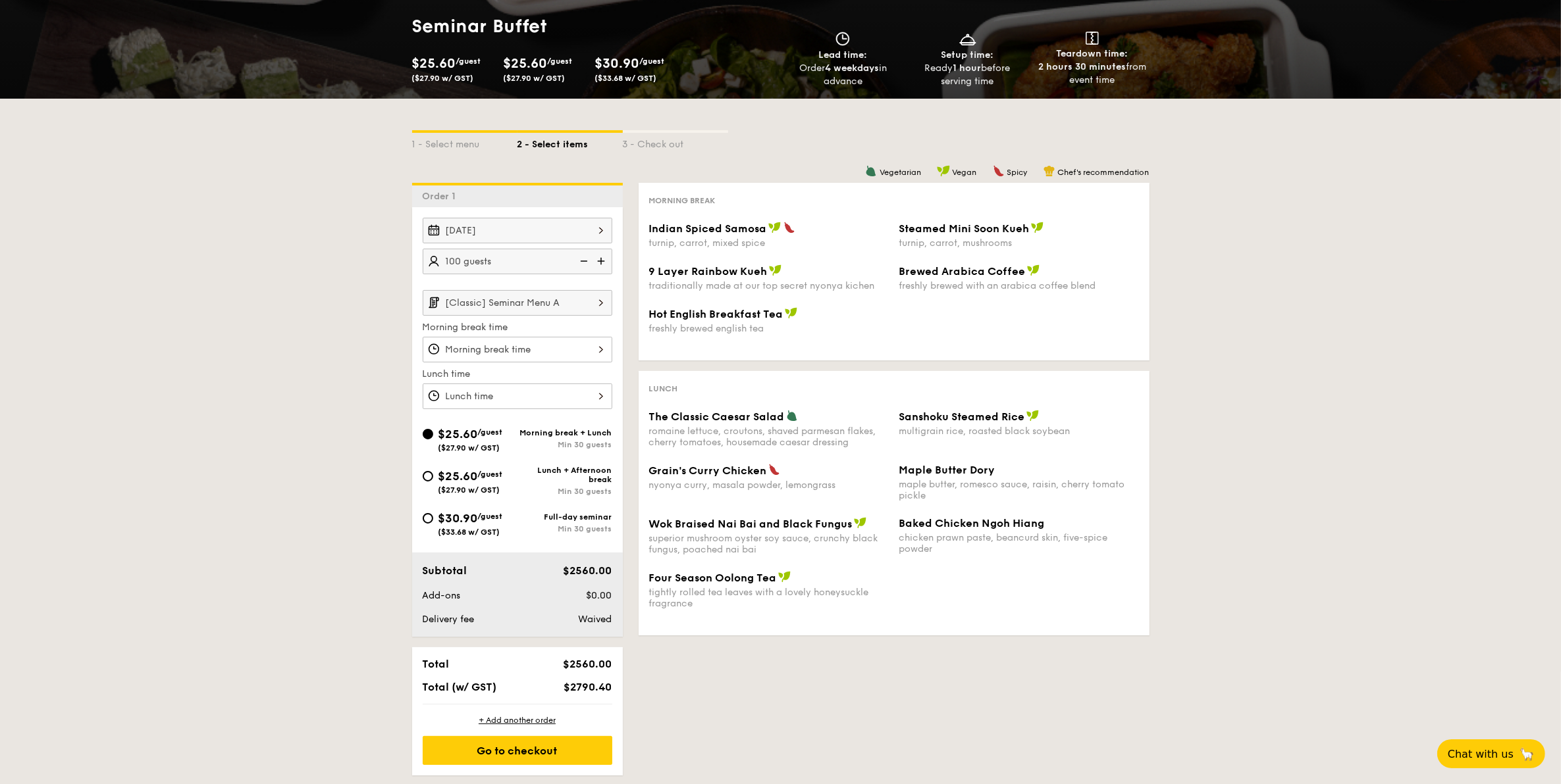
click at [558, 349] on div at bounding box center [517, 349] width 189 height 26
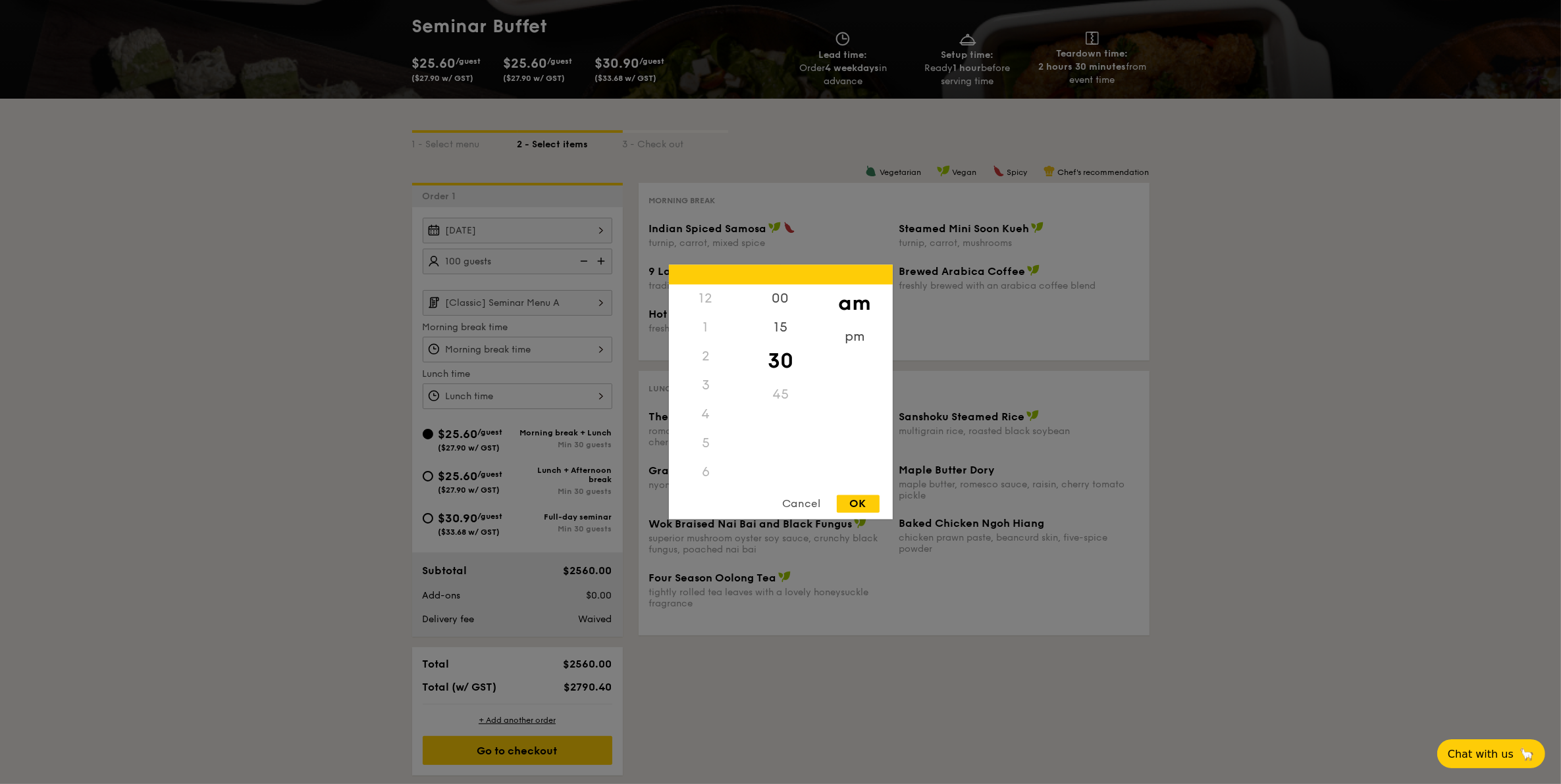
scroll to position [143, 0]
click at [702, 386] on div "8" at bounding box center [706, 393] width 74 height 38
click at [785, 306] on div "00" at bounding box center [780, 304] width 74 height 38
click at [848, 498] on div "OK" at bounding box center [858, 504] width 43 height 18
type input "8:00AM"
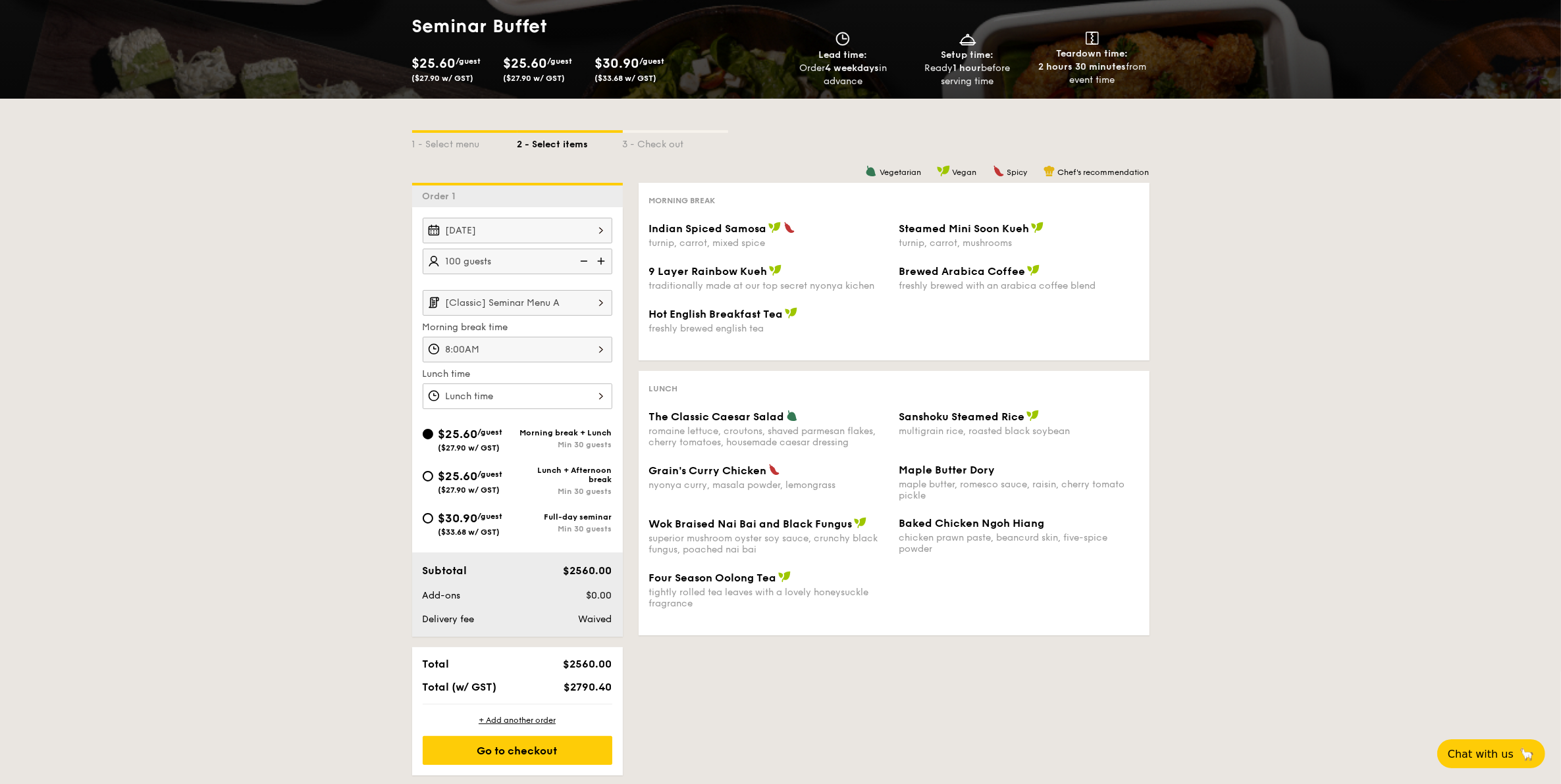
click at [540, 390] on div at bounding box center [517, 396] width 189 height 26
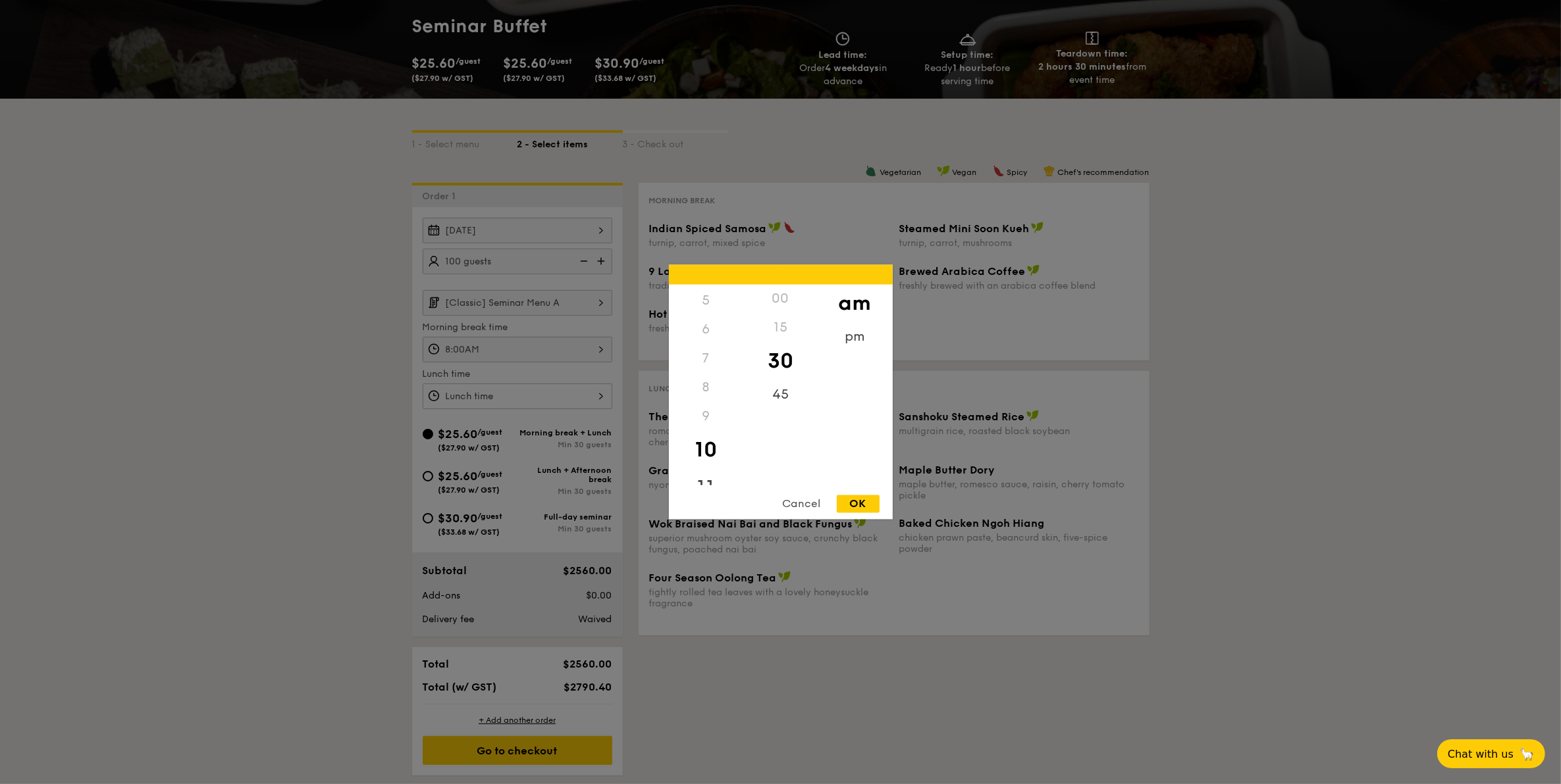
click at [698, 481] on div "11" at bounding box center [706, 489] width 74 height 38
click at [848, 500] on div "OK" at bounding box center [858, 504] width 43 height 18
type input "11:30AM"
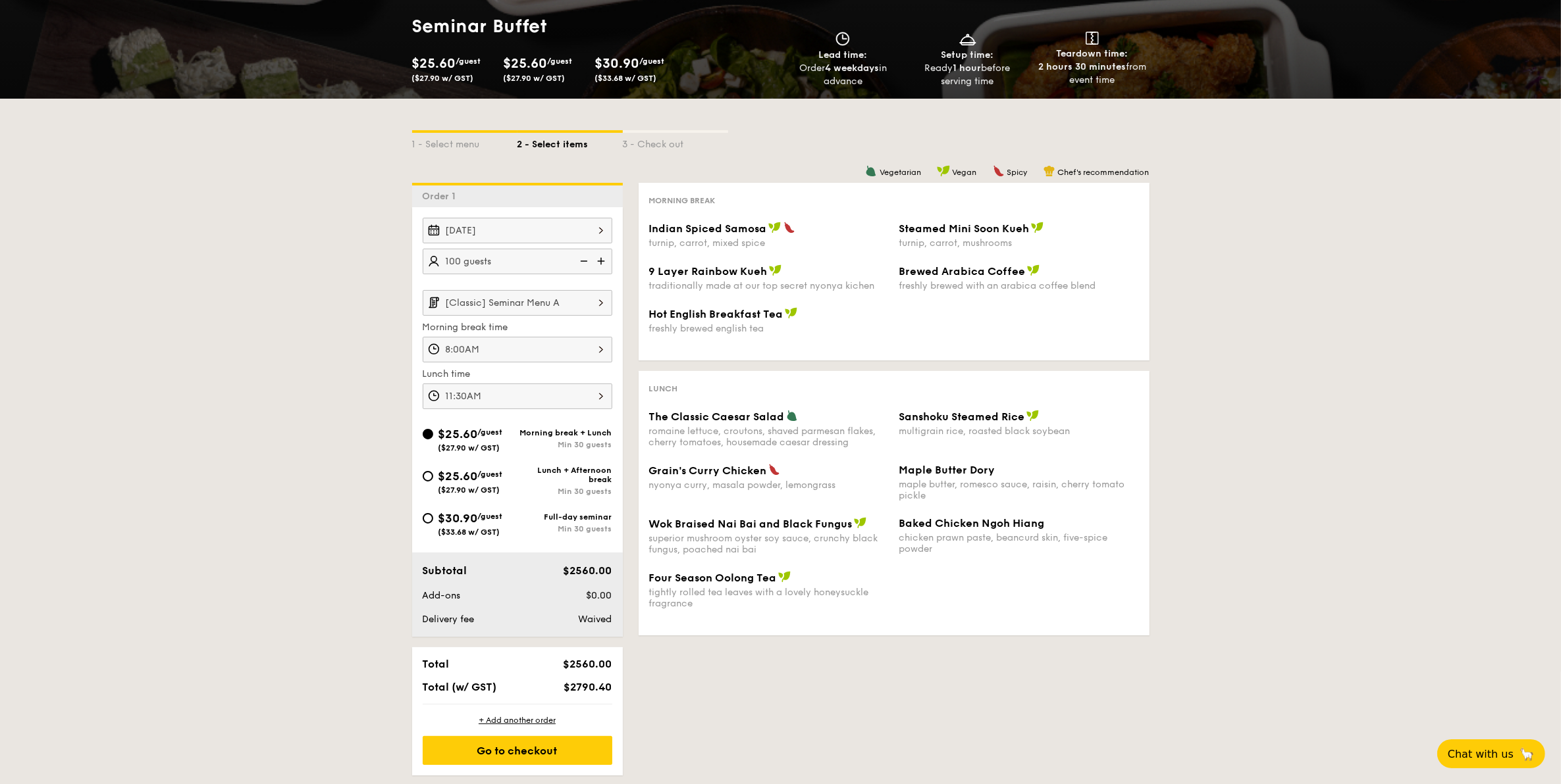
scroll to position [247, 0]
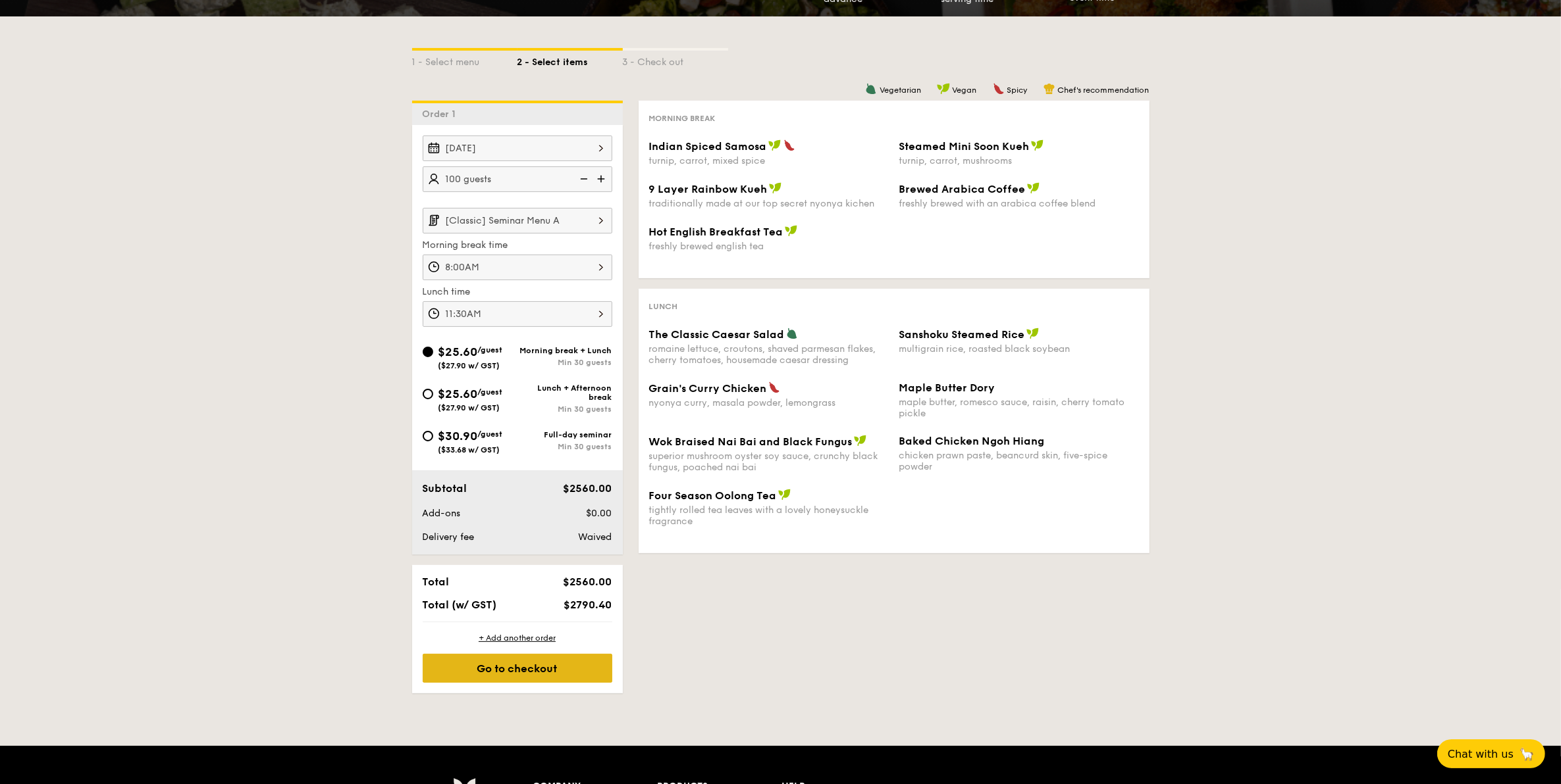
click at [509, 627] on div "Go to checkout" at bounding box center [517, 668] width 189 height 29
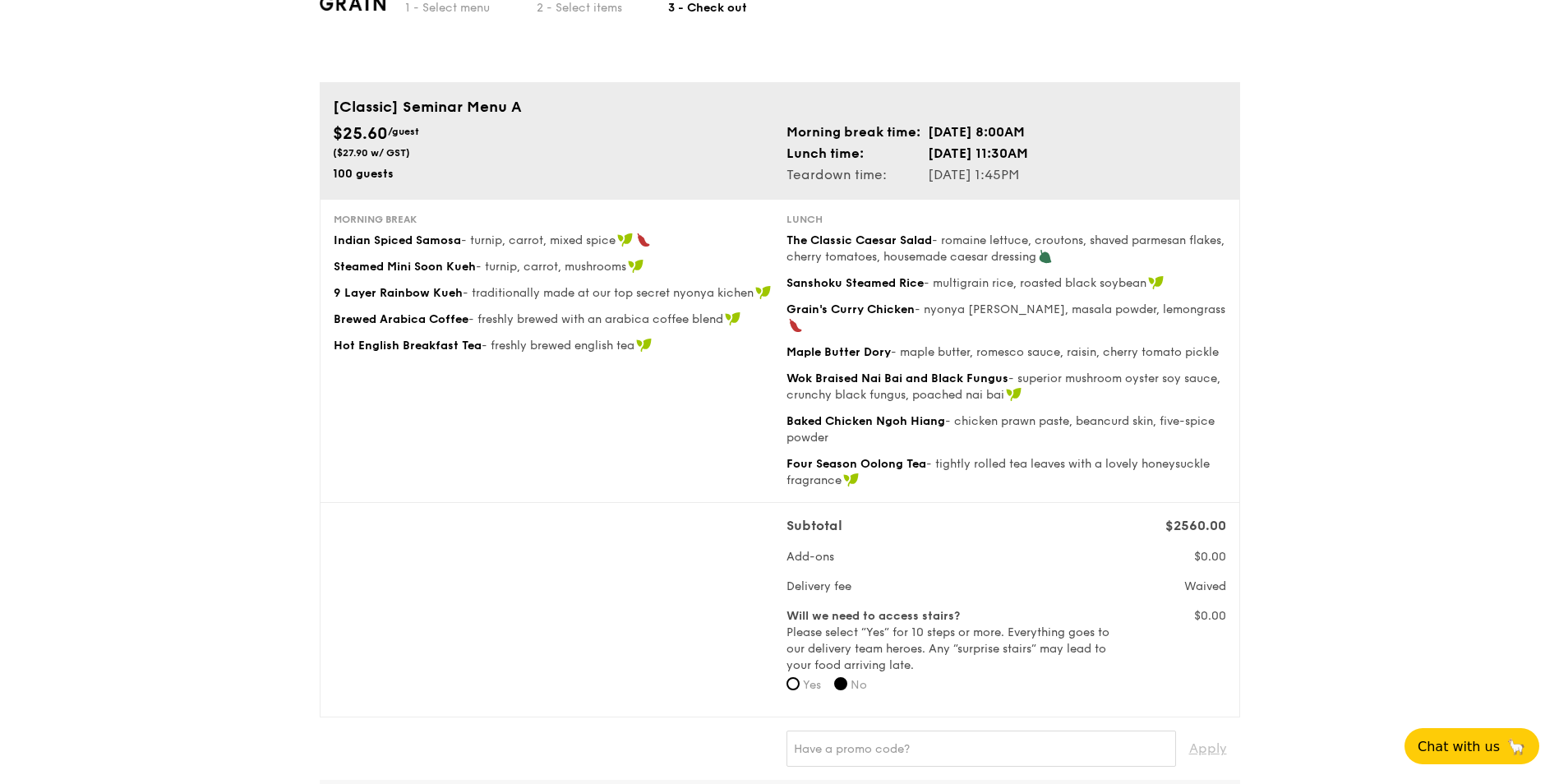
scroll to position [411, 0]
